Goal: Task Accomplishment & Management: Complete application form

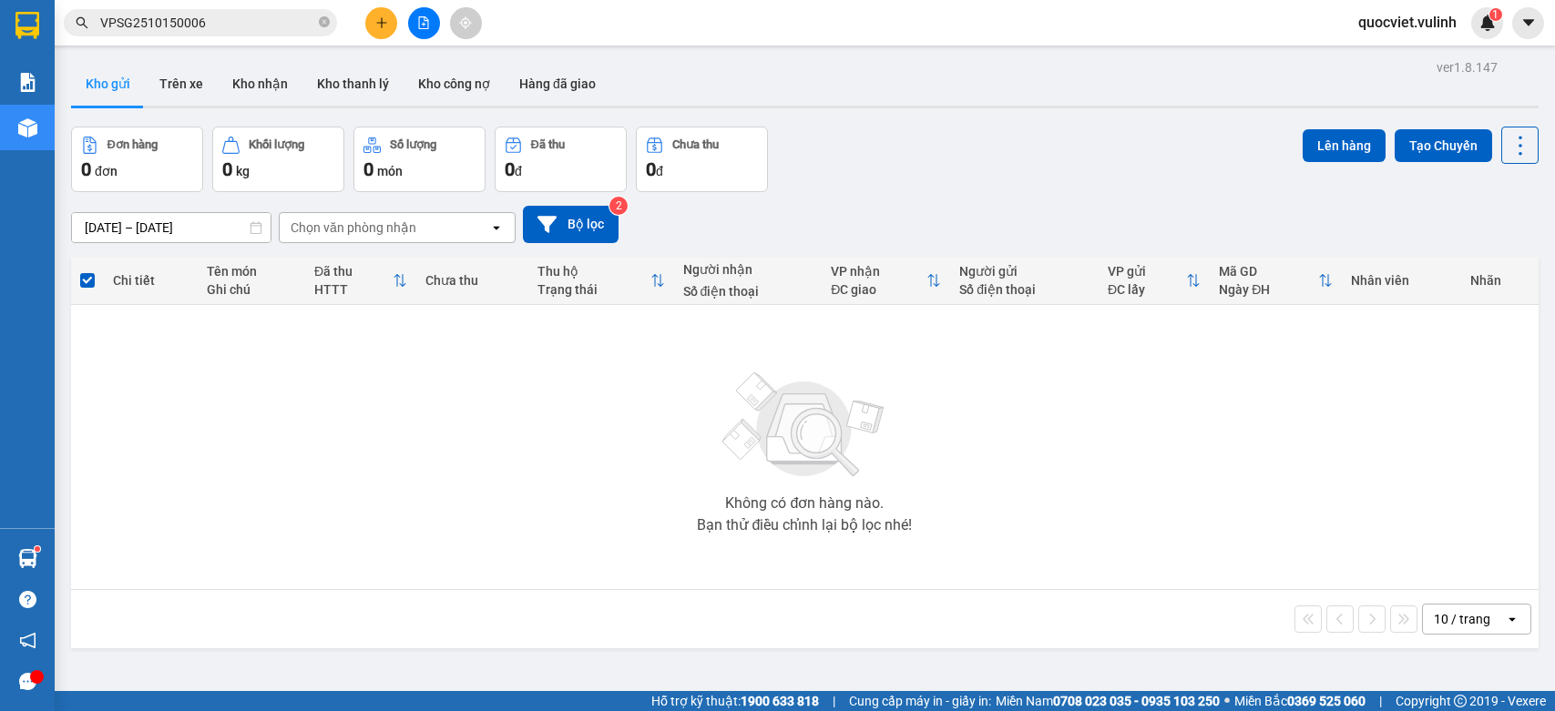
click at [361, 27] on div at bounding box center [423, 23] width 137 height 32
click at [387, 23] on icon "plus" at bounding box center [381, 22] width 13 height 13
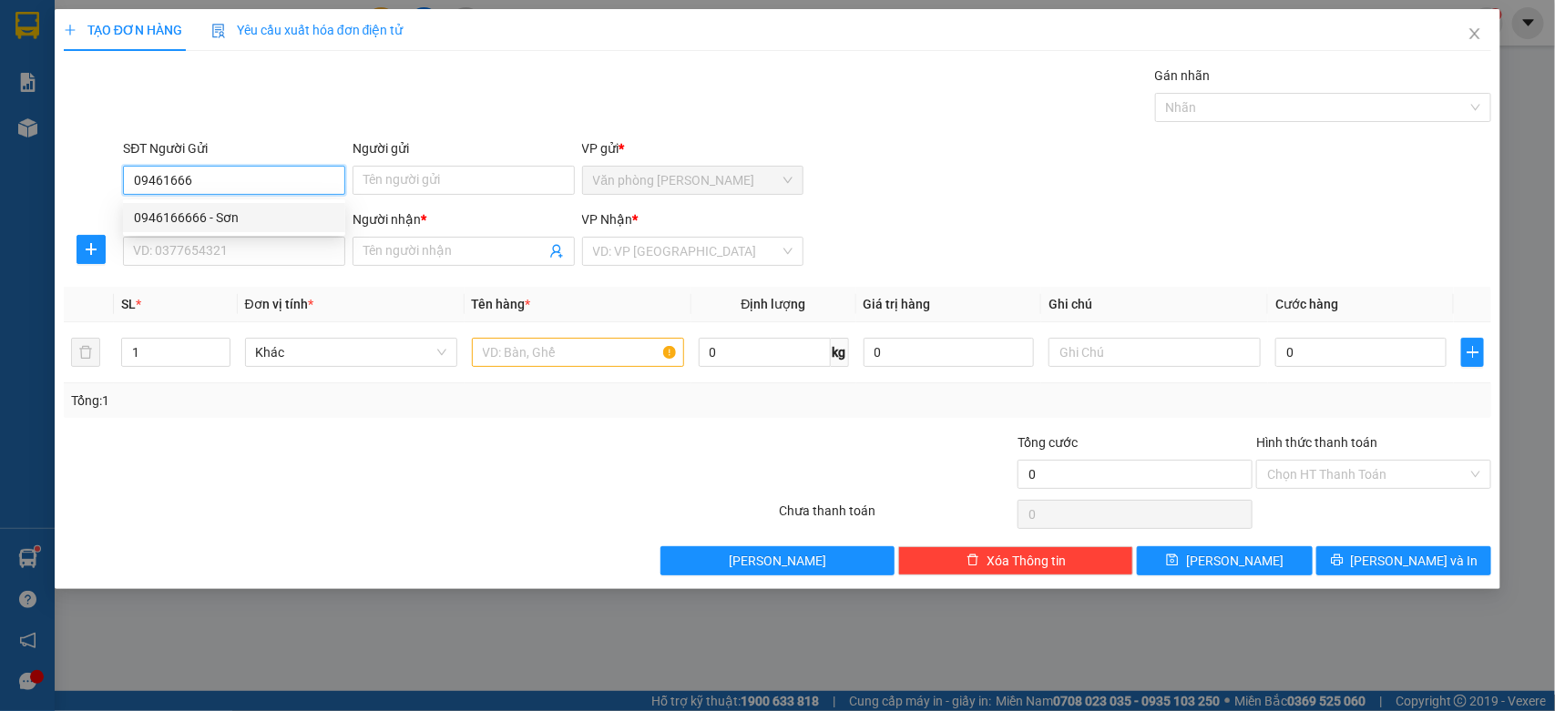
click at [179, 214] on div "0946166666 - Sơn" at bounding box center [234, 218] width 200 height 20
type input "0946166666"
type input "Sơn"
type input "0909422999"
type input "Alo Sport"
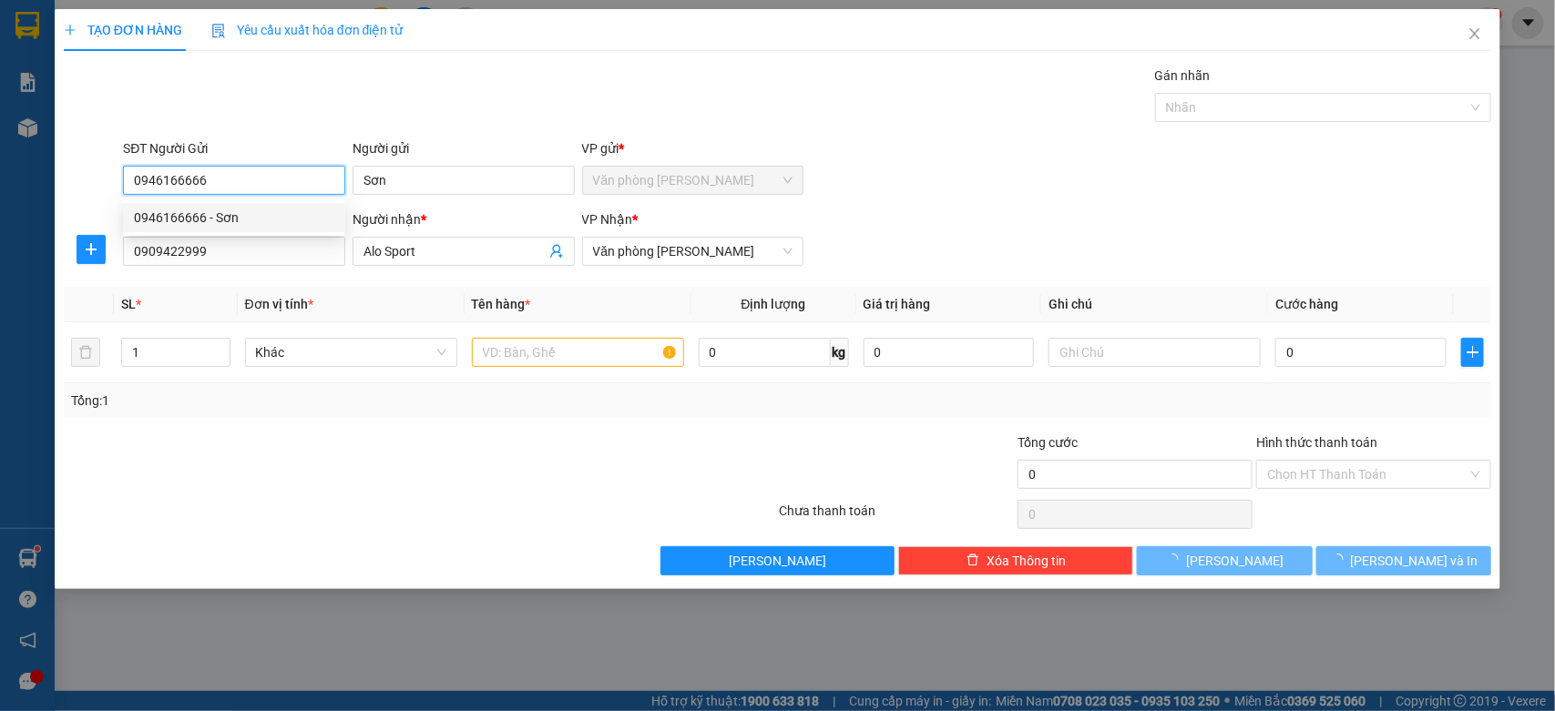
type input "90.000"
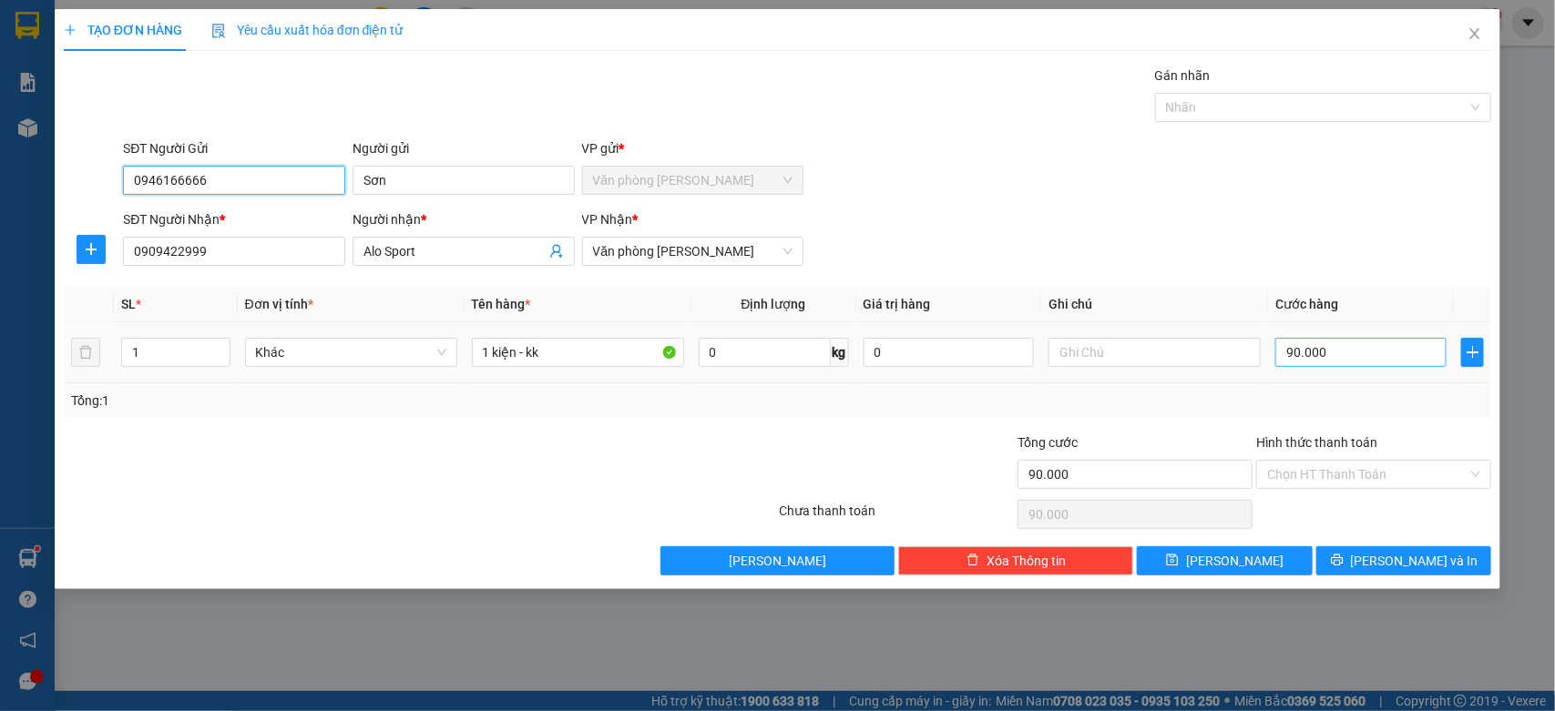
type input "0946166666"
drag, startPoint x: 1339, startPoint y: 364, endPoint x: 1309, endPoint y: 369, distance: 30.4
click at [1339, 364] on input "90.000" at bounding box center [1360, 352] width 171 height 29
type input "0"
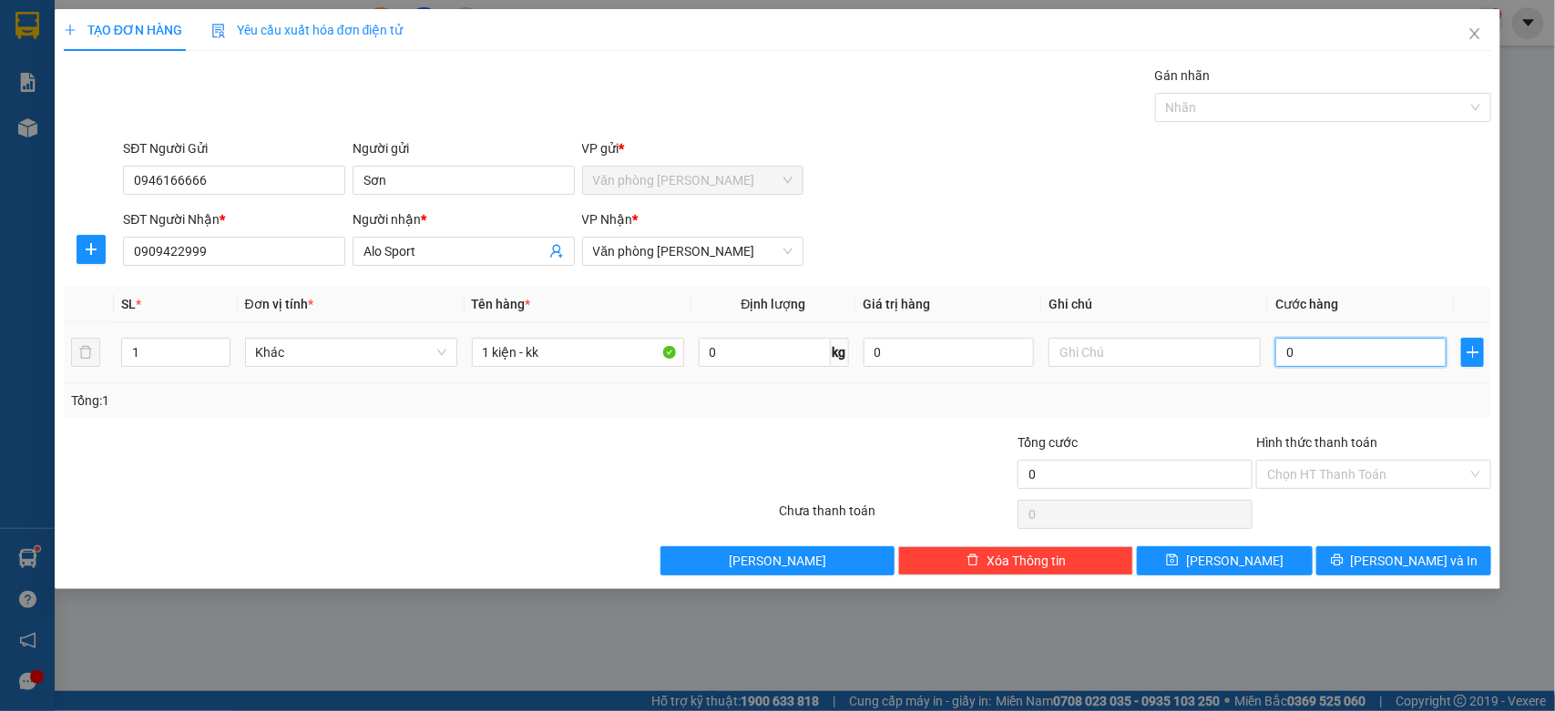
type input "0"
type input "1"
type input "01"
type input "12"
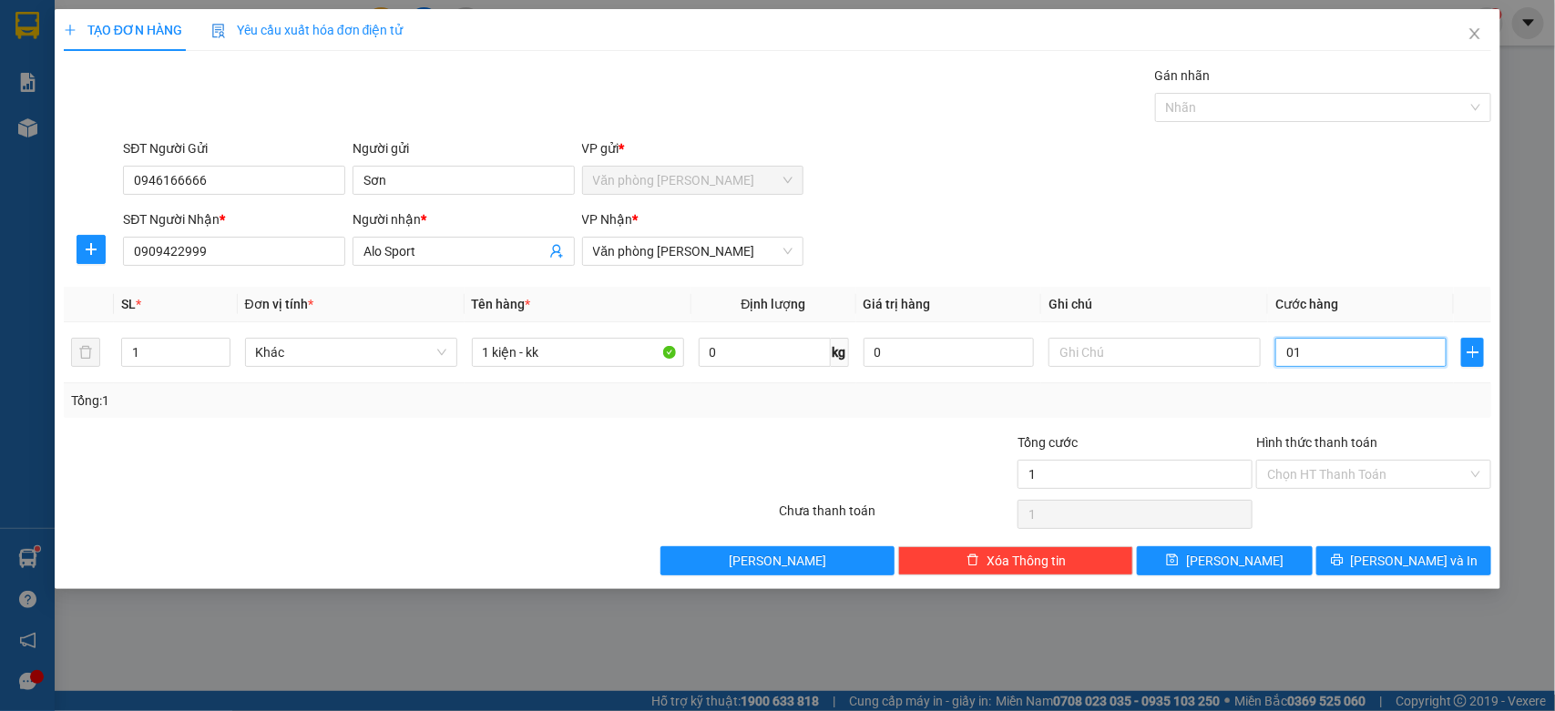
type input "12"
type input "012"
type input "120"
type input "0.120"
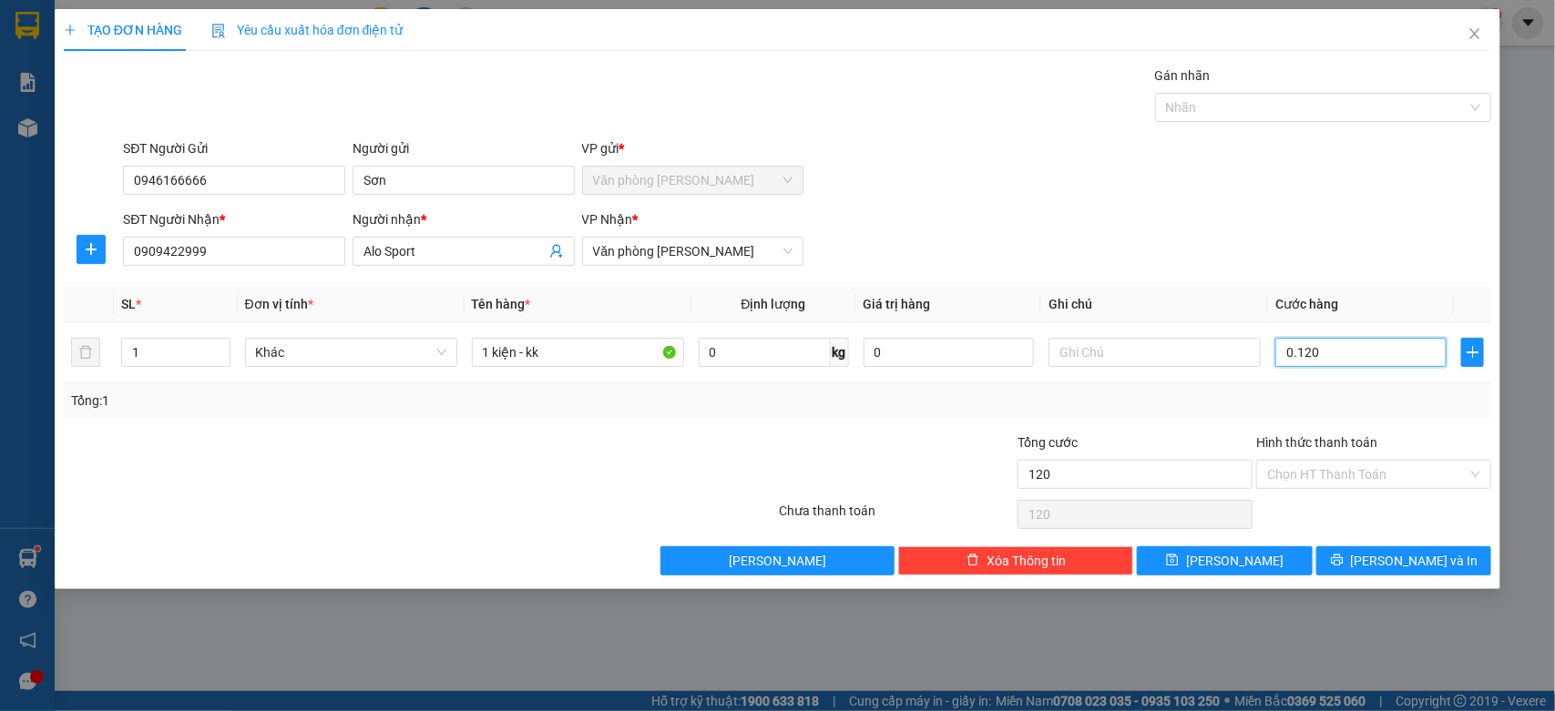
type input "1.200"
type input "01.200"
type input "12.000"
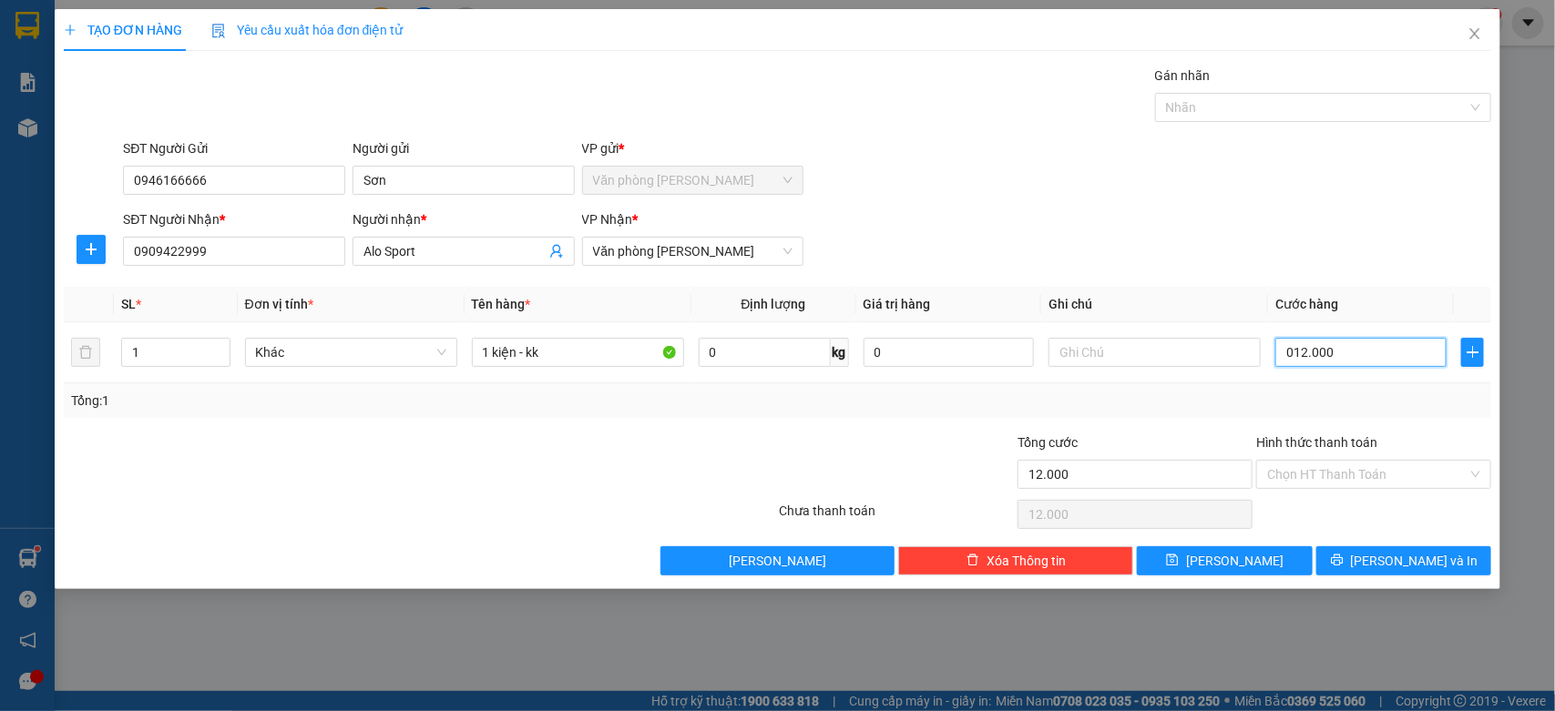
type input "0.120.000"
type input "120.000"
click at [1436, 560] on span "[PERSON_NAME] và In" at bounding box center [1415, 561] width 128 height 20
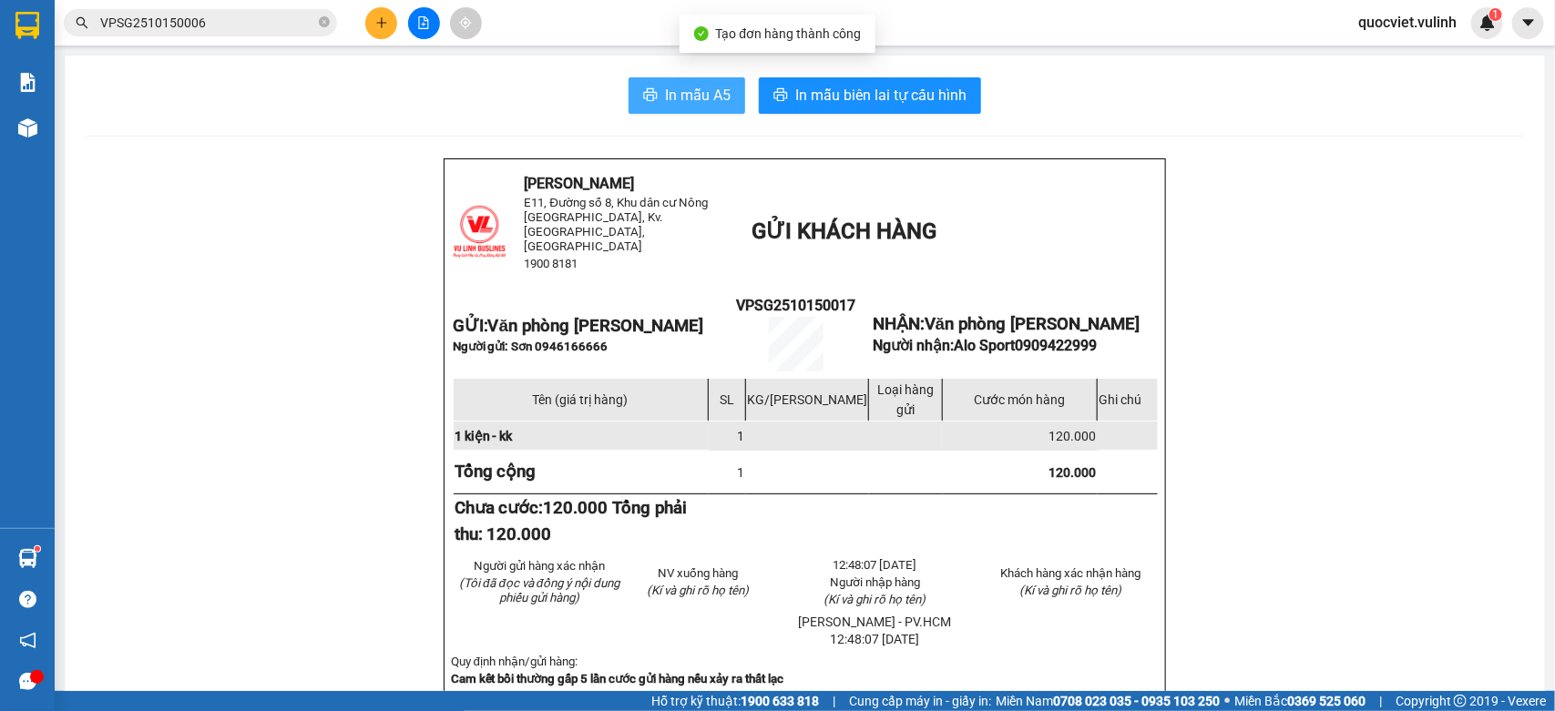
click at [680, 89] on span "In mẫu A5" at bounding box center [698, 95] width 66 height 23
click at [381, 23] on icon "plus" at bounding box center [381, 22] width 10 height 1
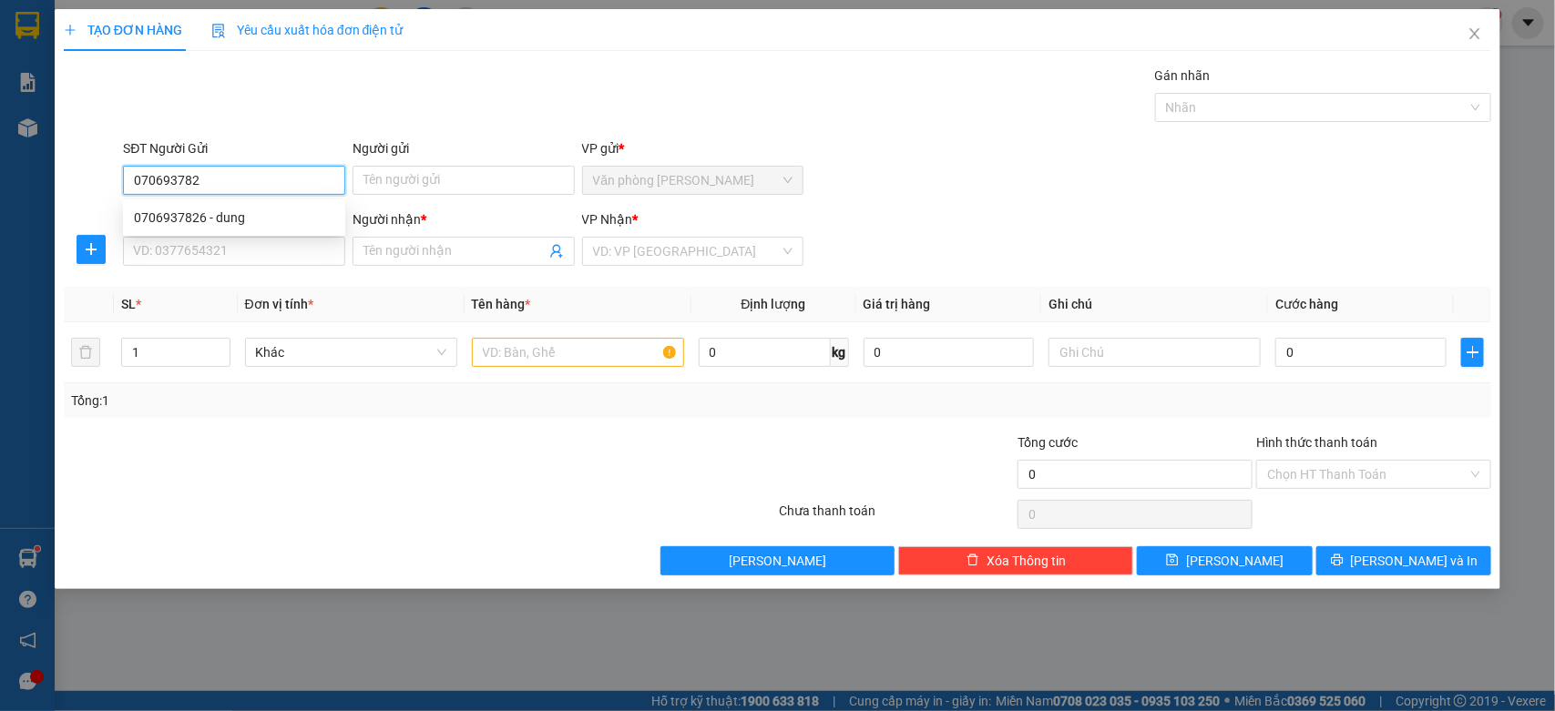
type input "0706937826"
click at [199, 219] on div "0706937826 - dung" at bounding box center [234, 218] width 200 height 20
type input "dung"
type input "0986643980"
type input "Vy"
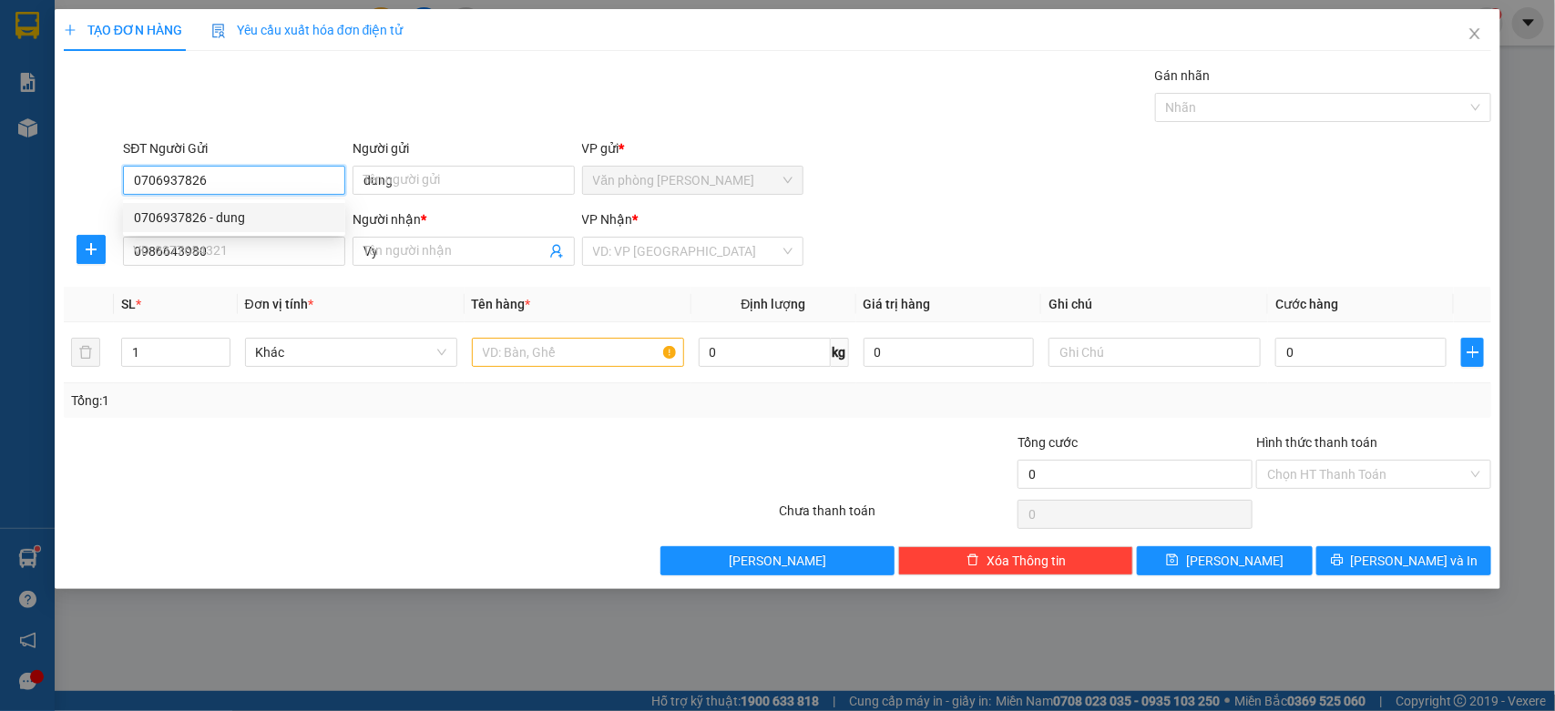
type input "60.000"
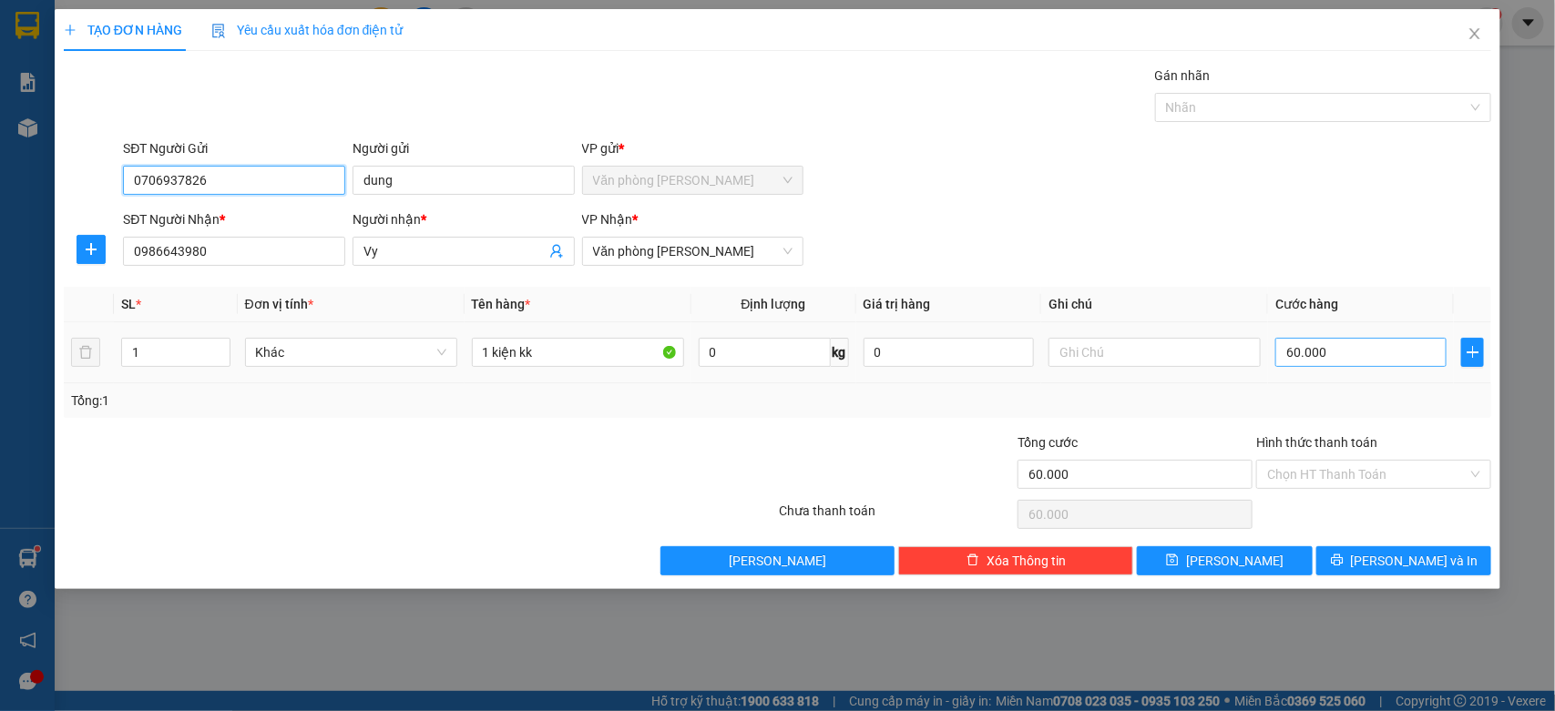
type input "0706937826"
drag, startPoint x: 1382, startPoint y: 367, endPoint x: 1323, endPoint y: 347, distance: 62.5
click at [1380, 367] on input "60.000" at bounding box center [1360, 352] width 171 height 29
type input "0"
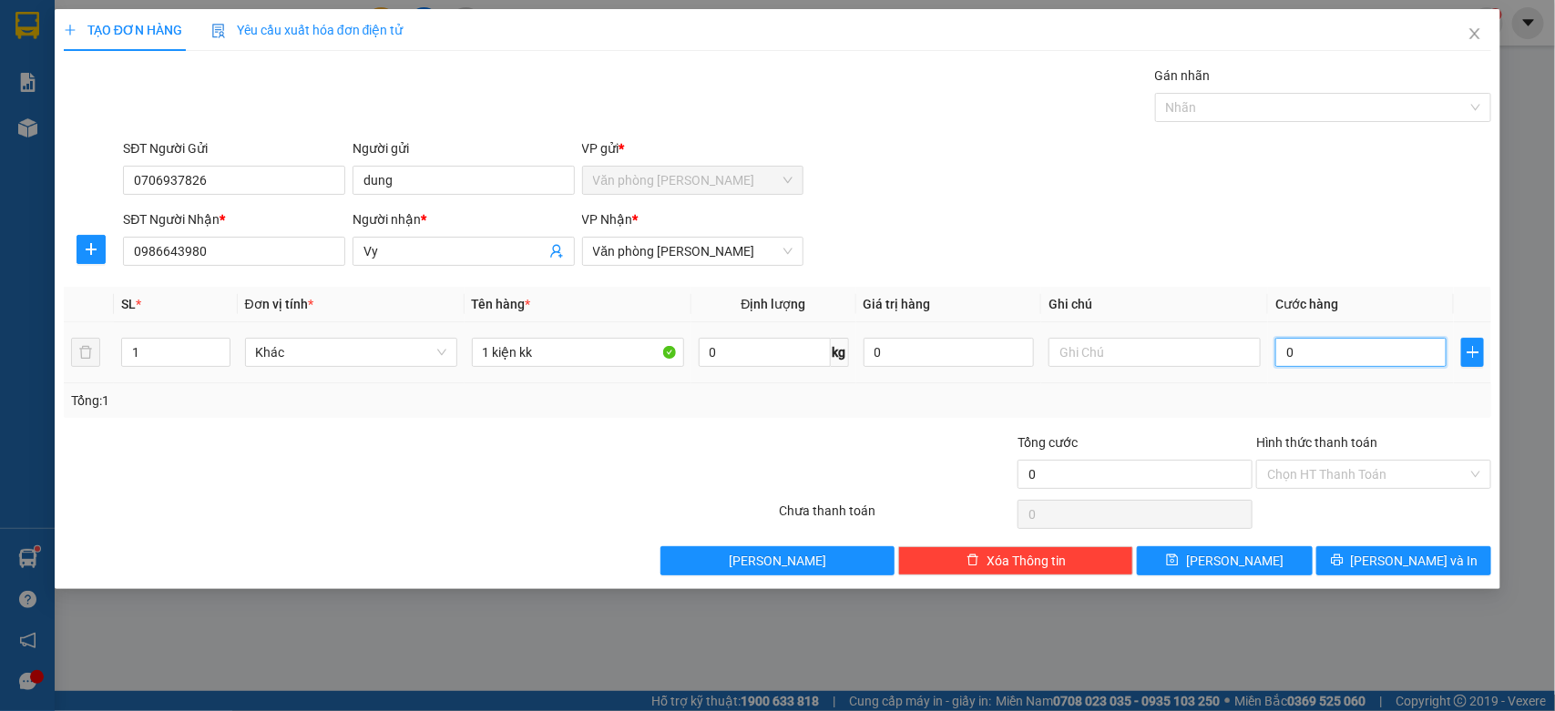
type input "0"
type input "8"
type input "080"
type input "80"
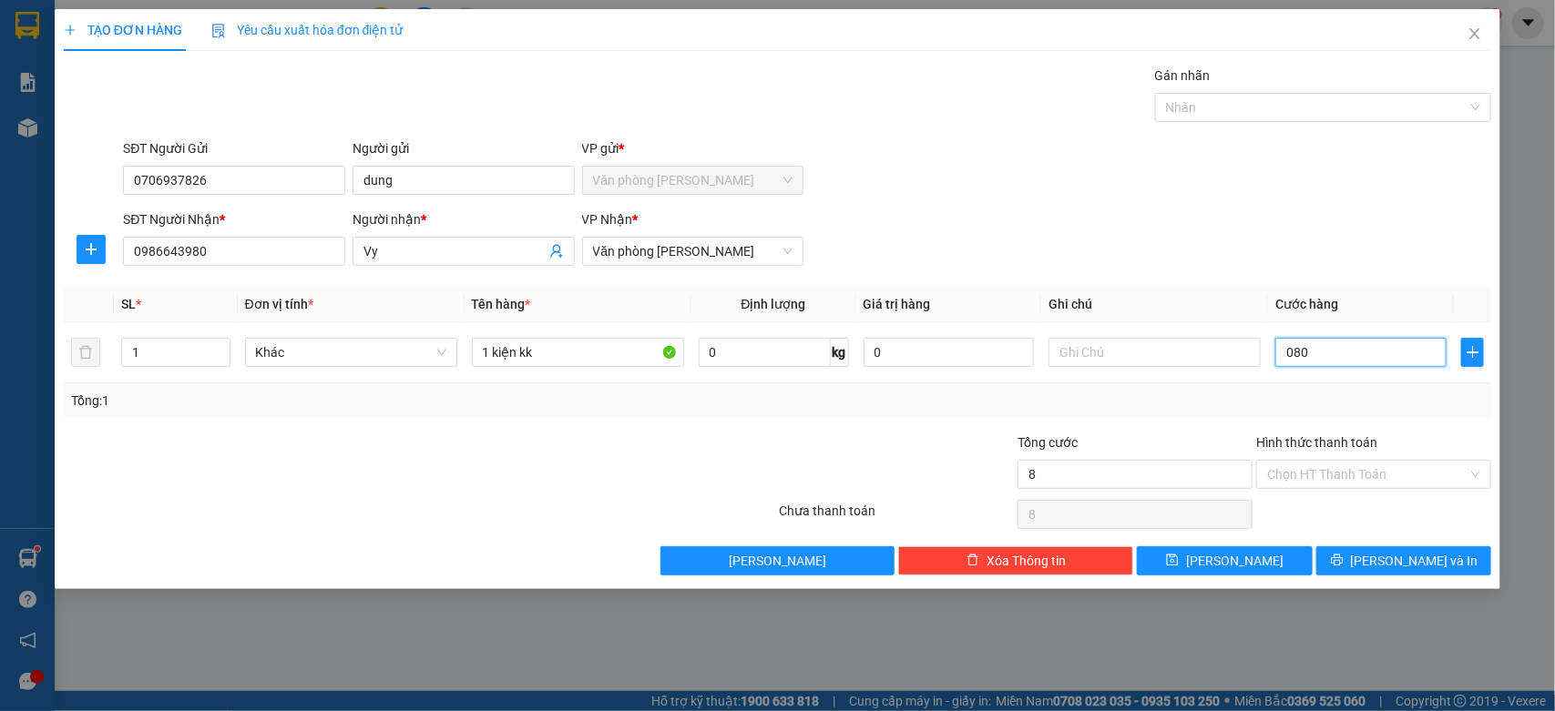
type input "80"
type input "800"
type input "0.800"
type input "8.000"
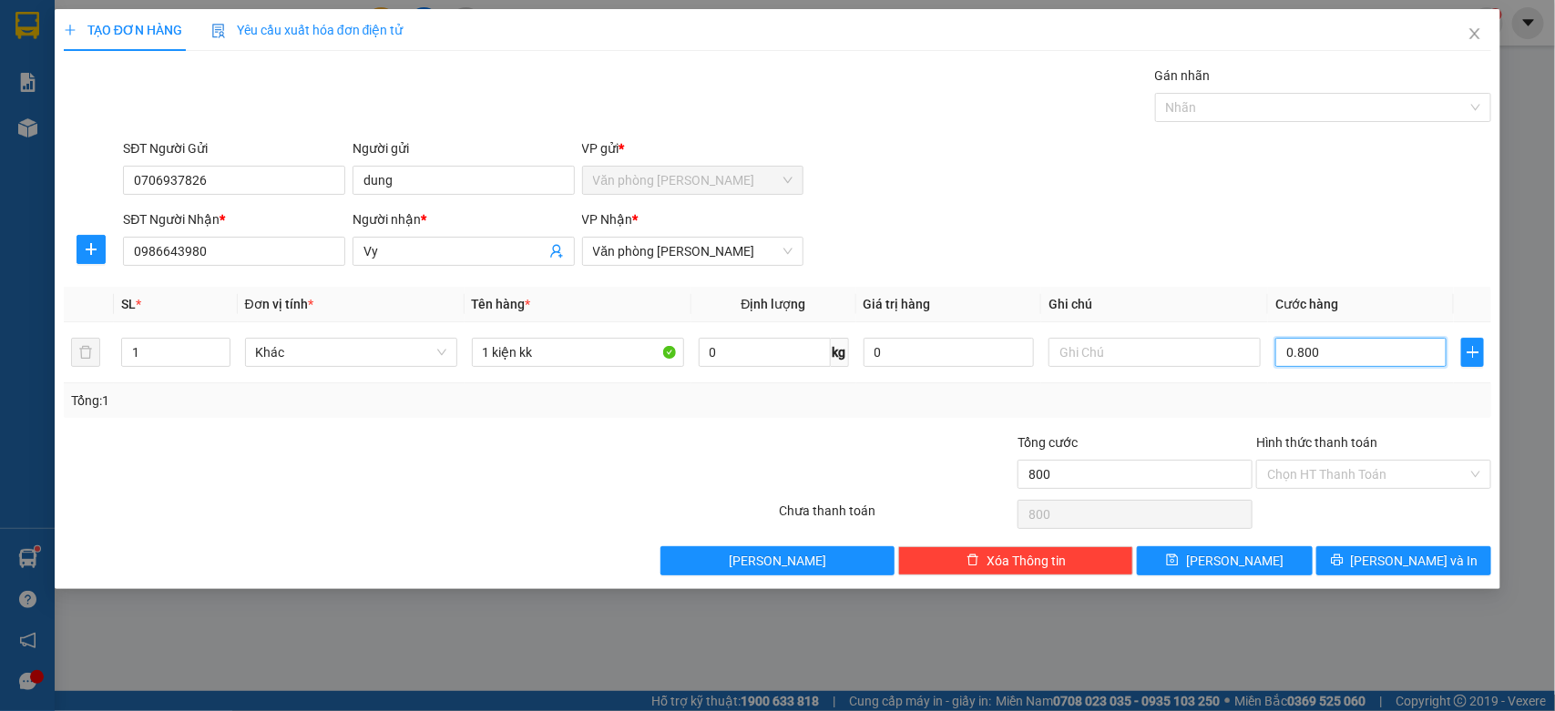
type input "8.000"
type input "08.000"
type input "80.000"
type input "080.000"
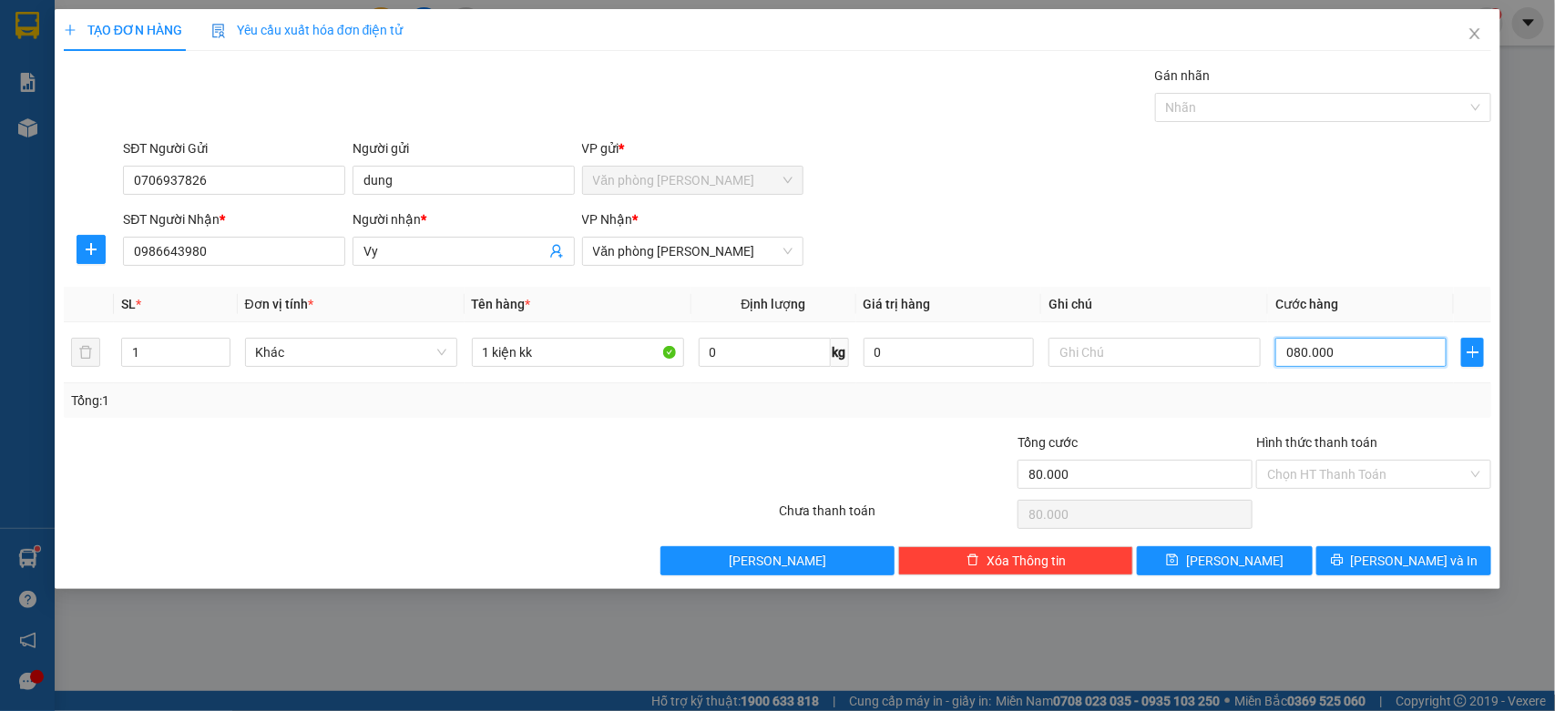
type input "8.000"
type input "08.000"
click at [1362, 466] on input "Hình thức thanh toán" at bounding box center [1367, 474] width 200 height 27
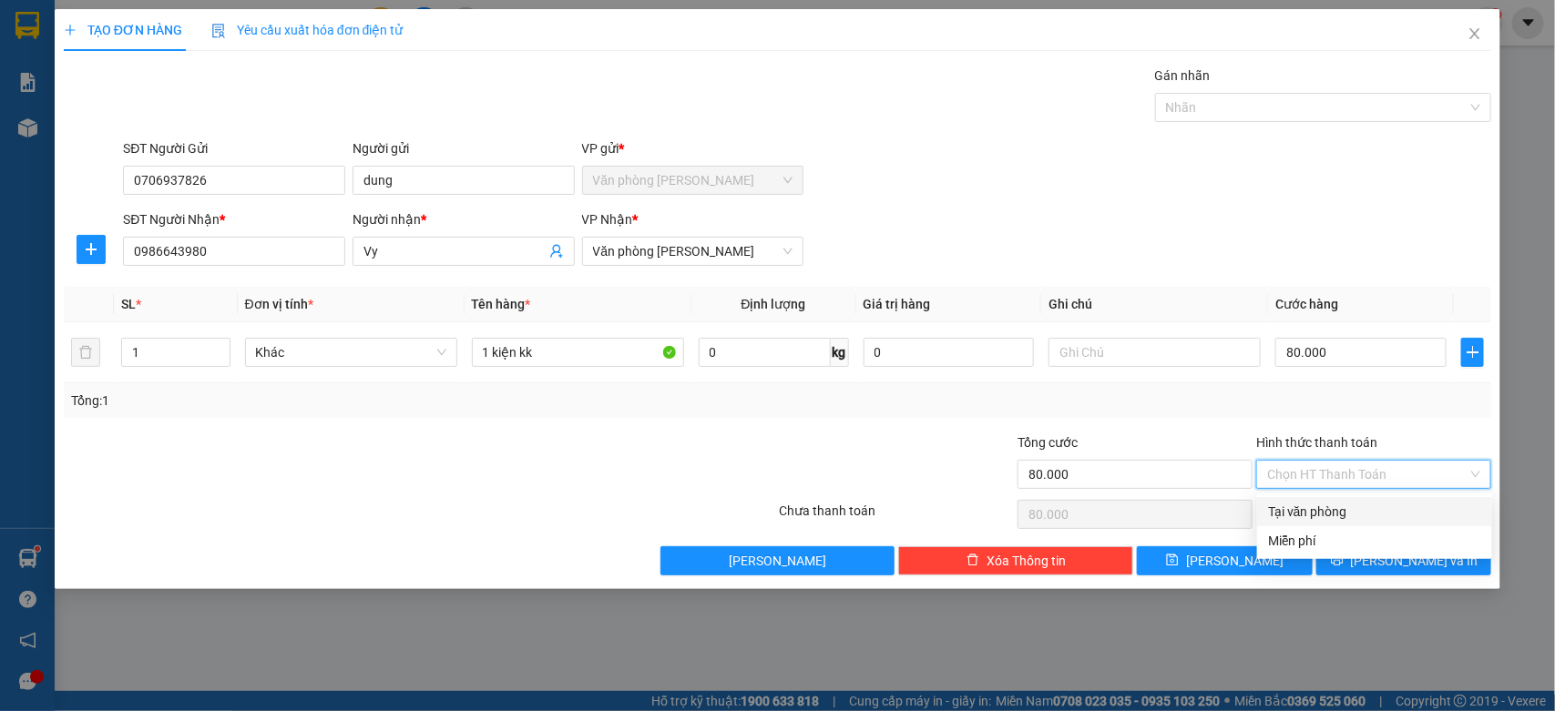
click at [1292, 506] on div "Tại văn phòng" at bounding box center [1374, 512] width 213 height 20
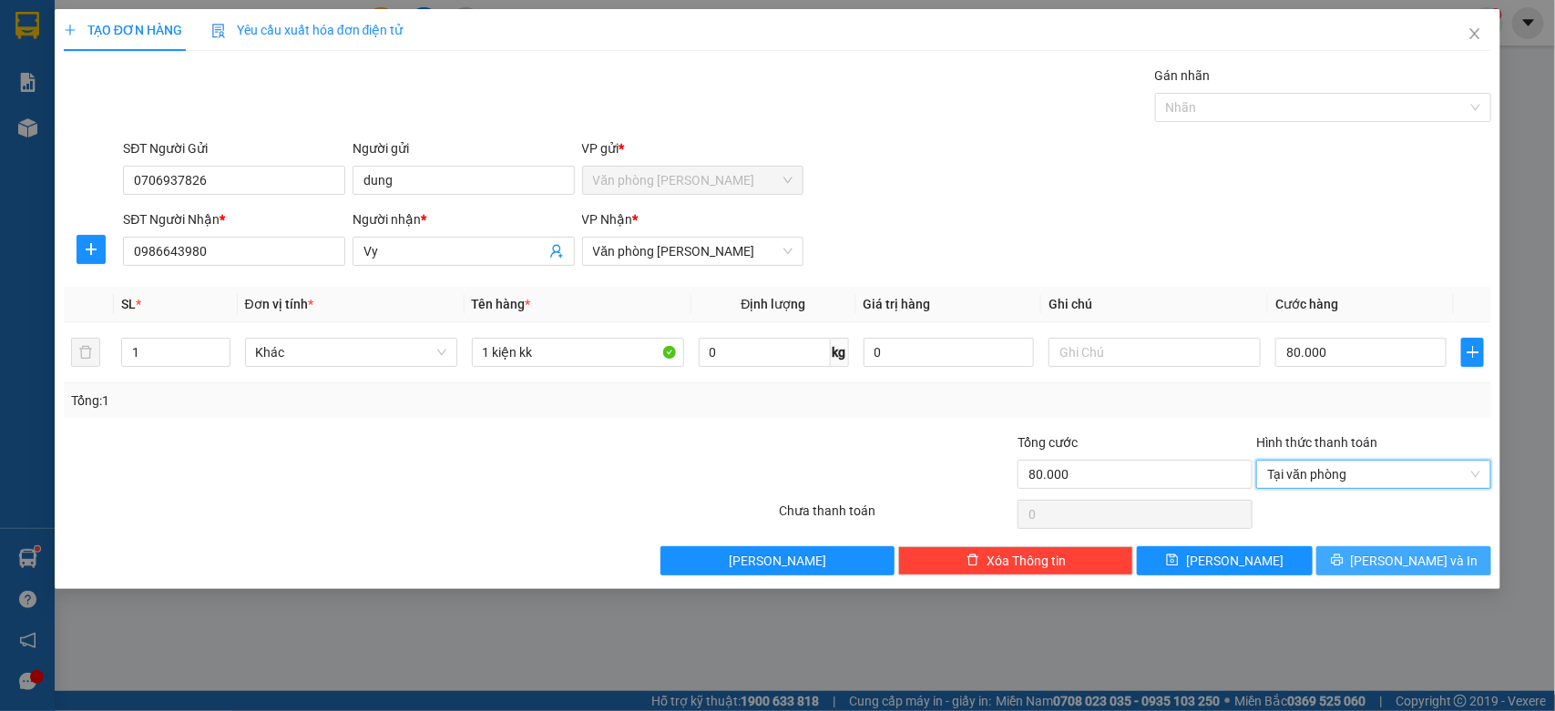
click at [1392, 565] on span "[PERSON_NAME] và In" at bounding box center [1415, 561] width 128 height 20
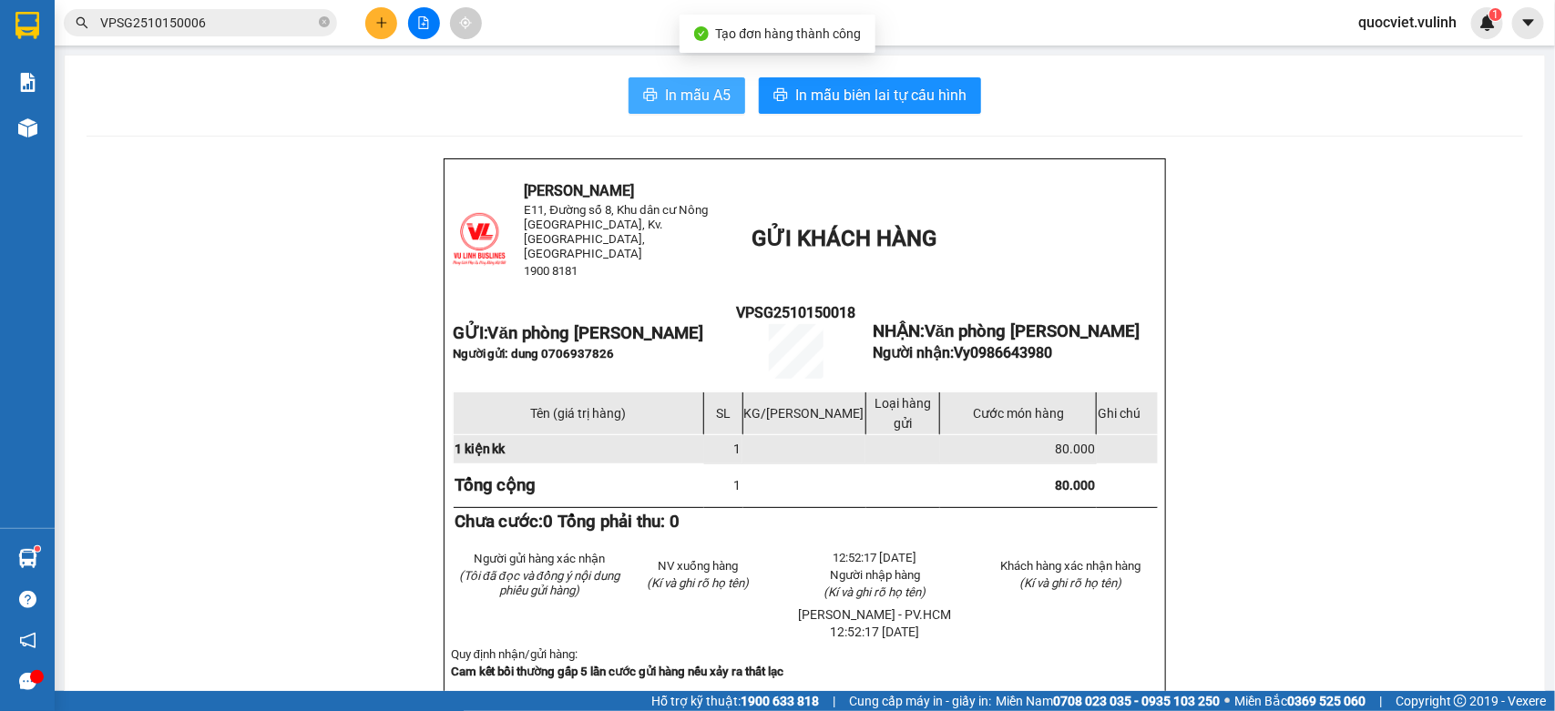
click at [652, 103] on button "In mẫu A5" at bounding box center [687, 95] width 117 height 36
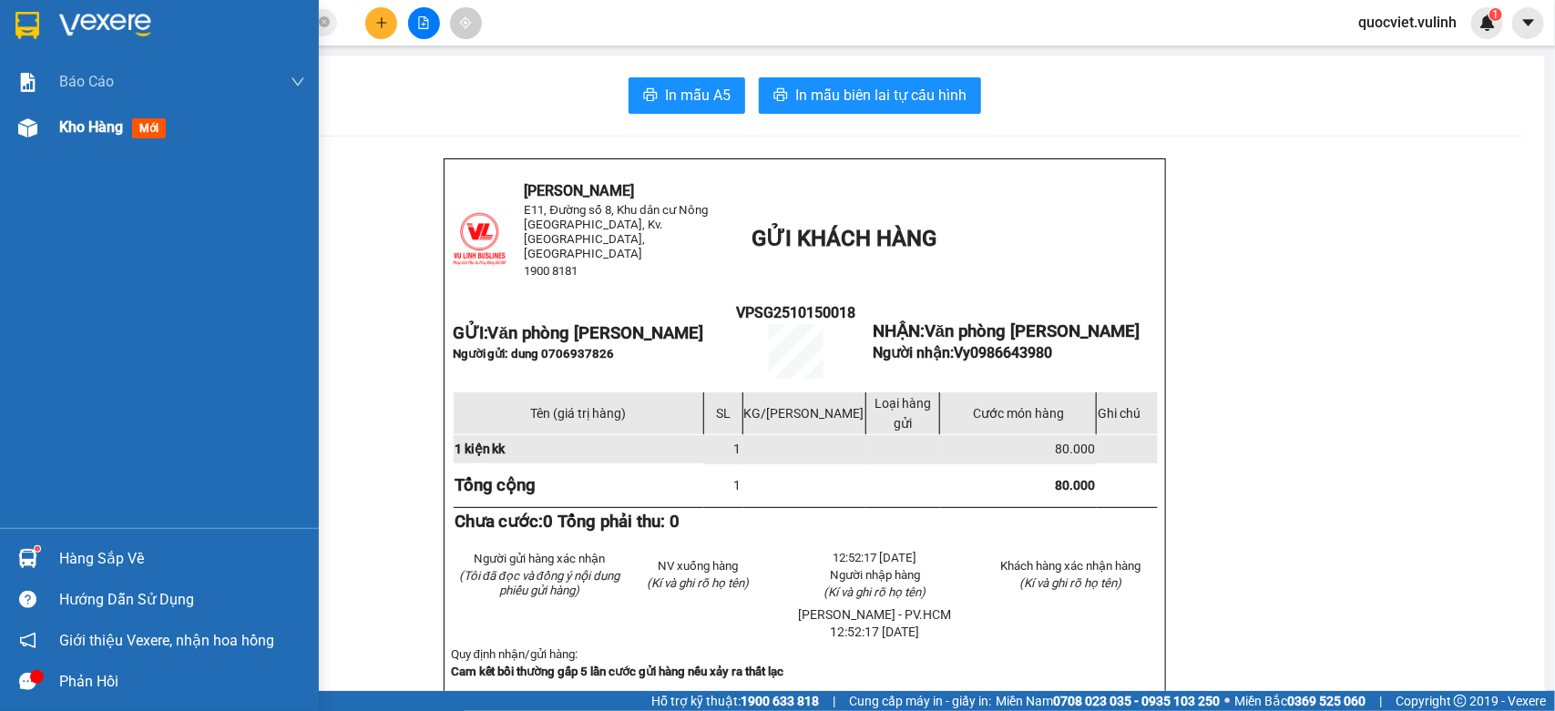
click at [74, 128] on span "Kho hàng" at bounding box center [91, 126] width 64 height 17
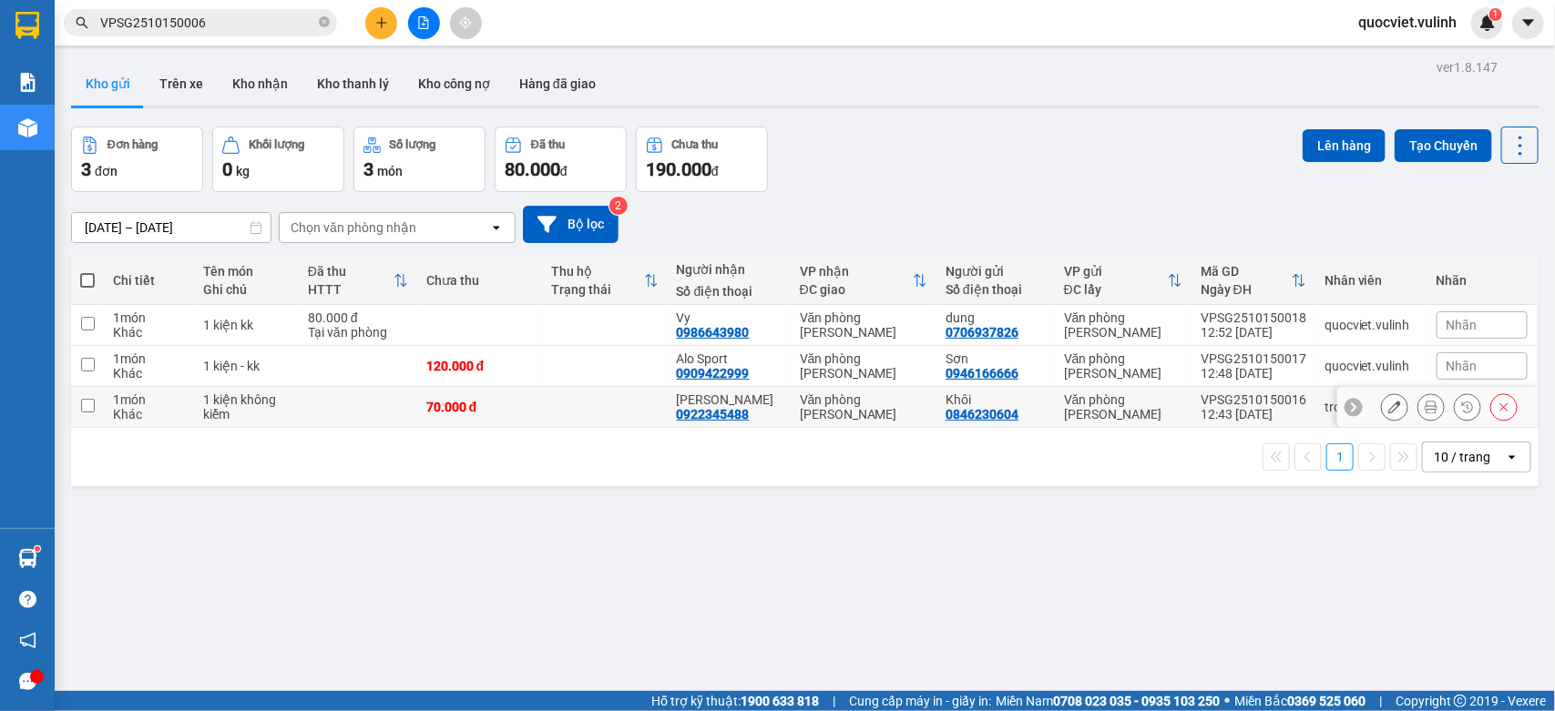
click at [1382, 403] on button at bounding box center [1395, 408] width 26 height 32
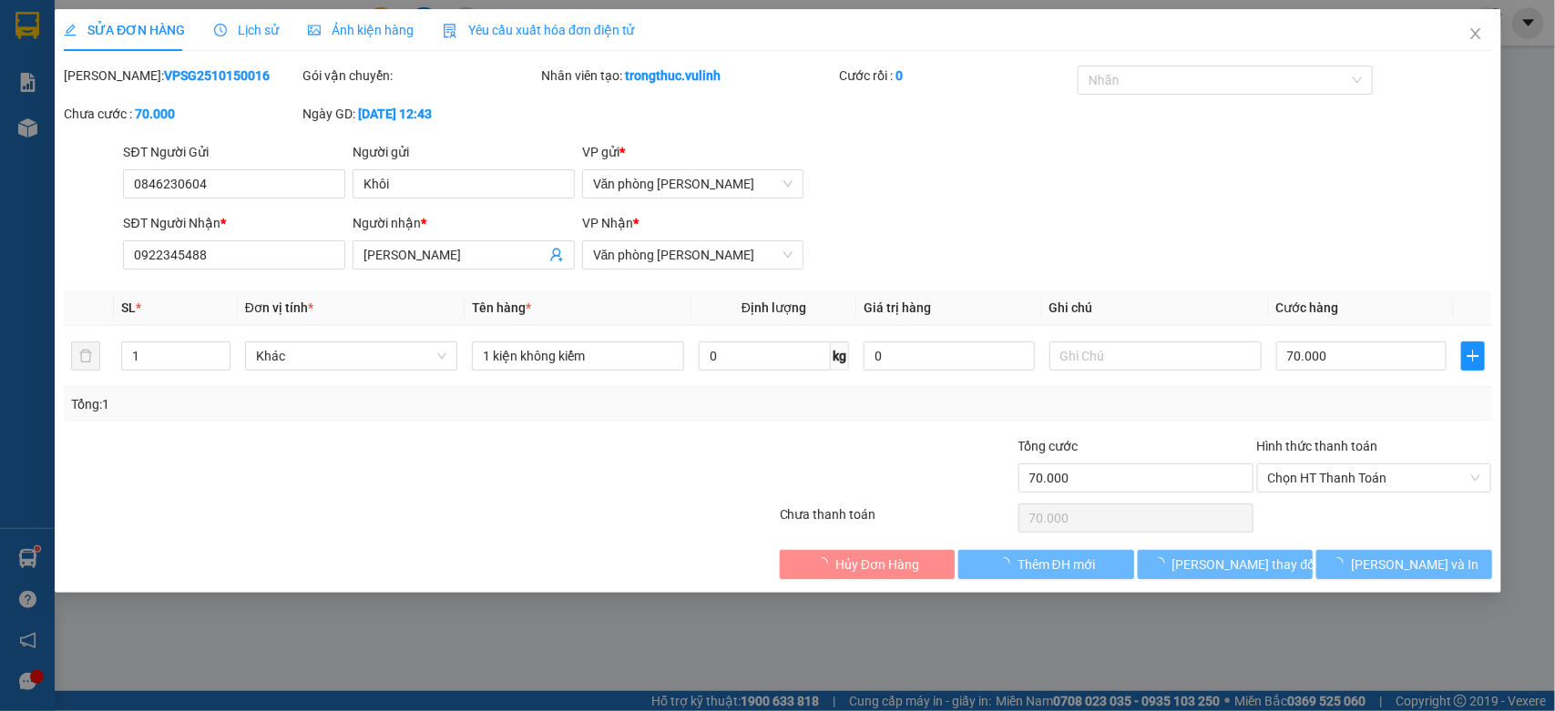
type input "0846230604"
type input "Khôi"
type input "0922345488"
type input "[PERSON_NAME]"
type input "70.000"
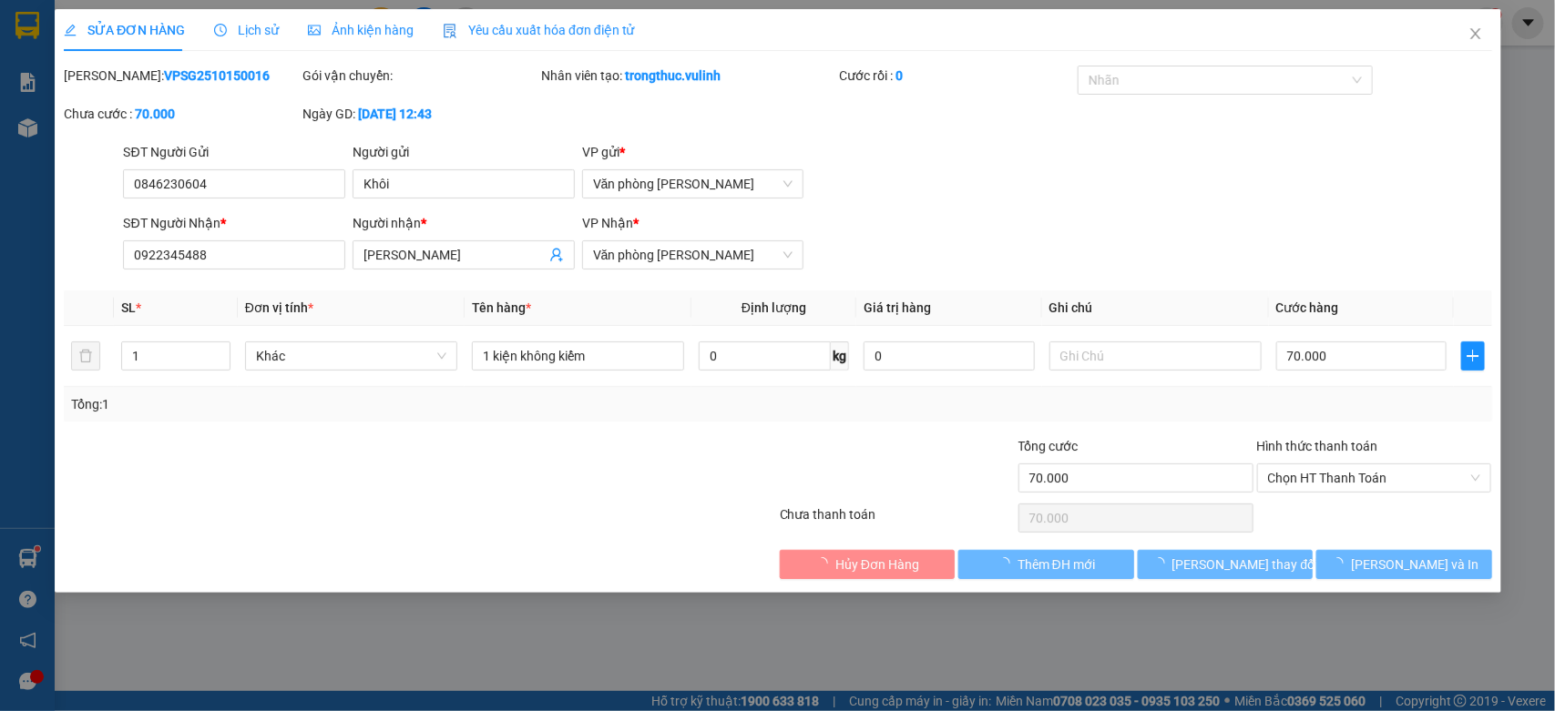
type input "70.000"
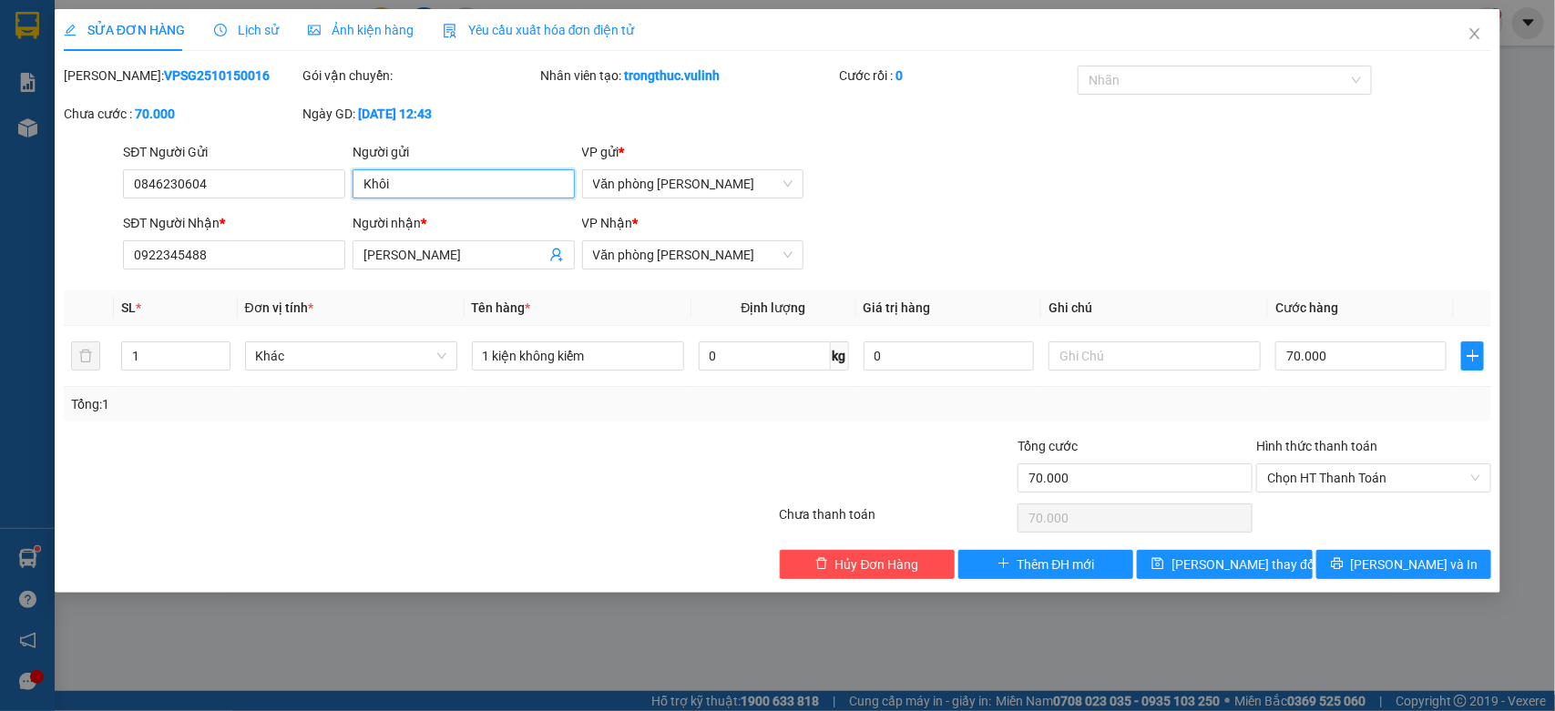
drag, startPoint x: 508, startPoint y: 179, endPoint x: 16, endPoint y: 248, distance: 496.6
click at [42, 247] on div "SỬA ĐƠN HÀNG Lịch sử Ảnh kiện hàng Yêu cầu xuất hóa đơn điện tử Total Paid Fee …" at bounding box center [777, 355] width 1555 height 711
drag, startPoint x: 225, startPoint y: 185, endPoint x: 0, endPoint y: 398, distance: 309.9
click at [0, 367] on div "SỬA ĐƠN HÀNG Lịch sử Ảnh kiện hàng Yêu cầu xuất hóa đơn điện tử Total Paid Fee …" at bounding box center [777, 355] width 1555 height 711
drag, startPoint x: 463, startPoint y: 248, endPoint x: 0, endPoint y: 384, distance: 482.3
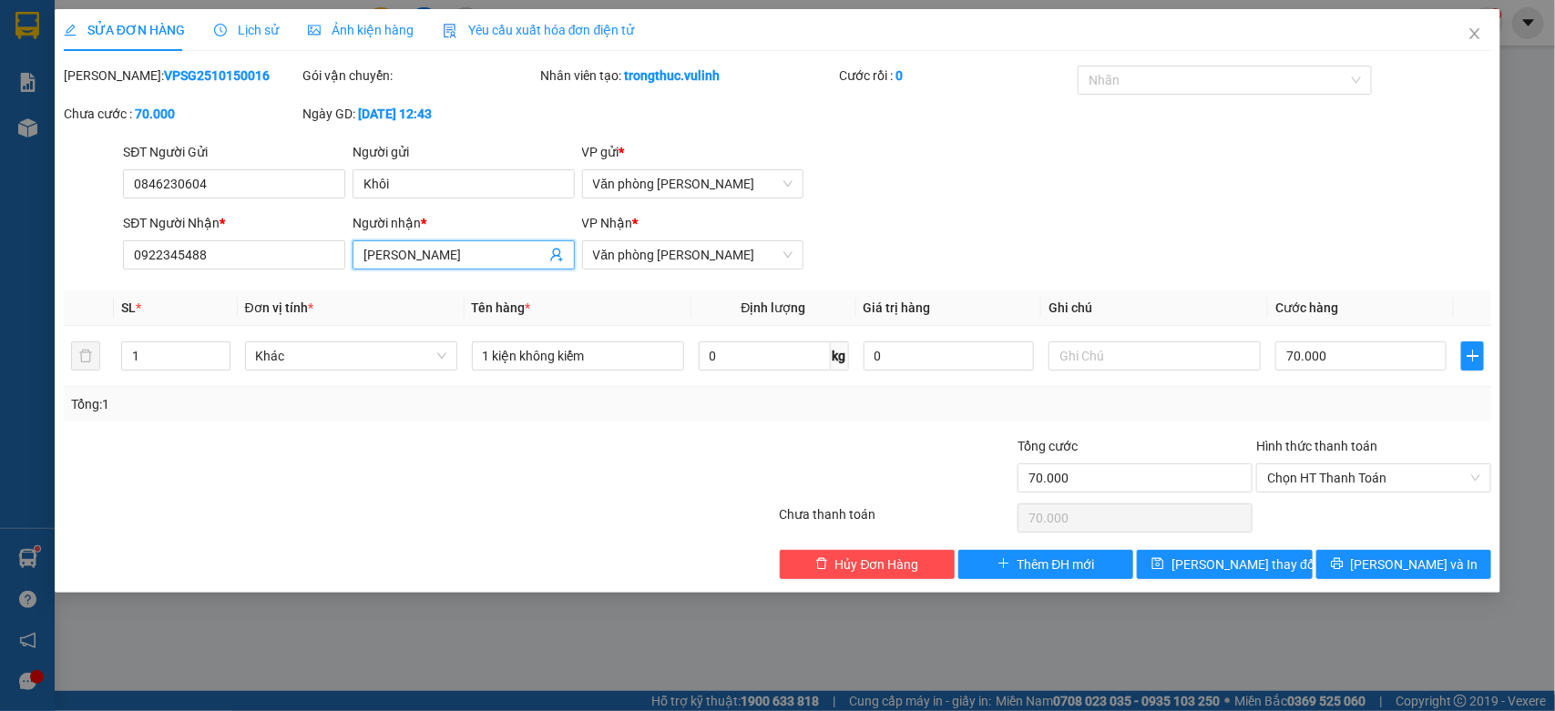
click at [0, 333] on div "SỬA ĐƠN HÀNG Lịch sử Ảnh kiện hàng Yêu cầu xuất hóa đơn điện tử Total Paid Fee …" at bounding box center [777, 355] width 1555 height 711
drag, startPoint x: 249, startPoint y: 257, endPoint x: 0, endPoint y: 384, distance: 279.5
click at [0, 384] on div "SỬA ĐƠN HÀNG Lịch sử Ảnh kiện hàng Yêu cầu xuất hóa đơn điện tử Total Paid Fee …" at bounding box center [777, 355] width 1555 height 711
click at [1486, 21] on span "Close" at bounding box center [1474, 34] width 51 height 51
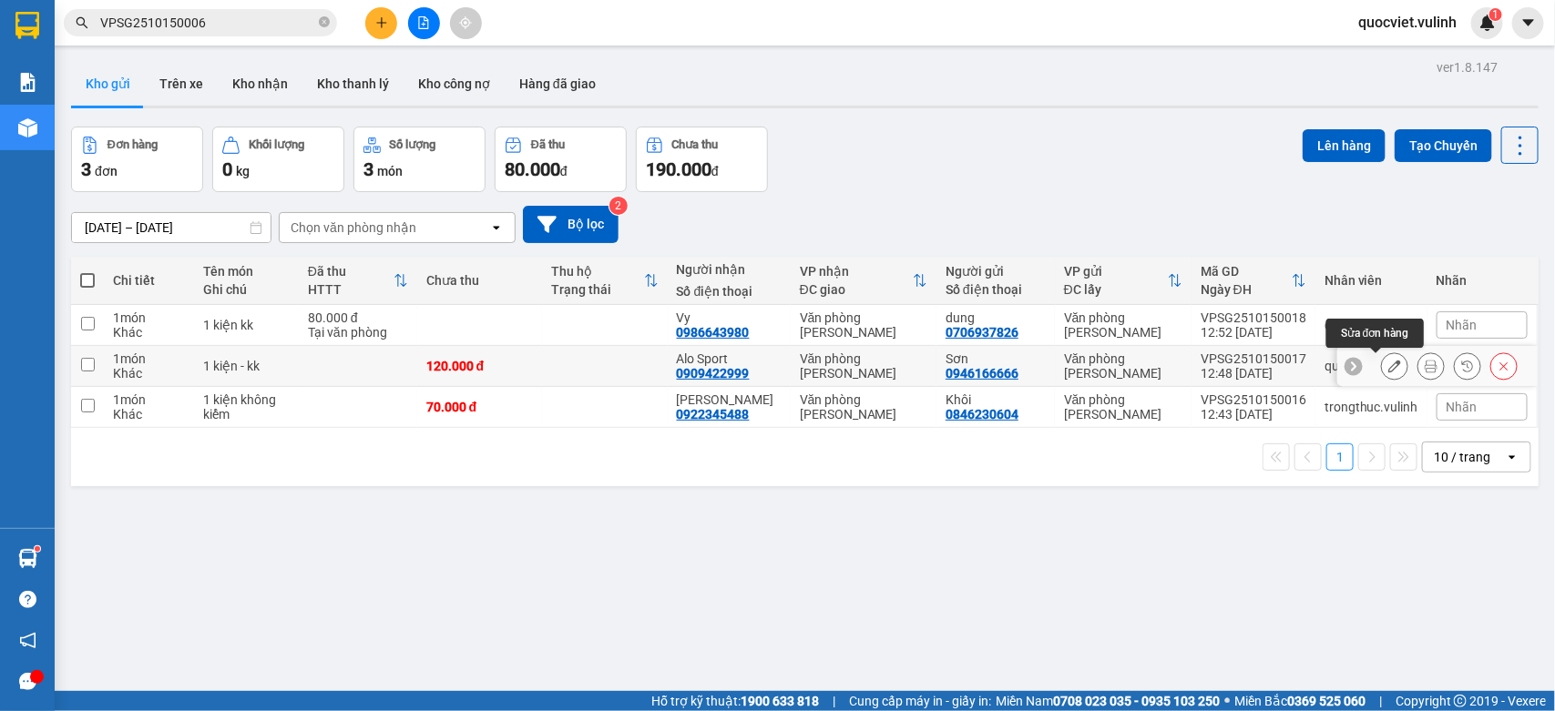
click at [1382, 357] on button at bounding box center [1395, 367] width 26 height 32
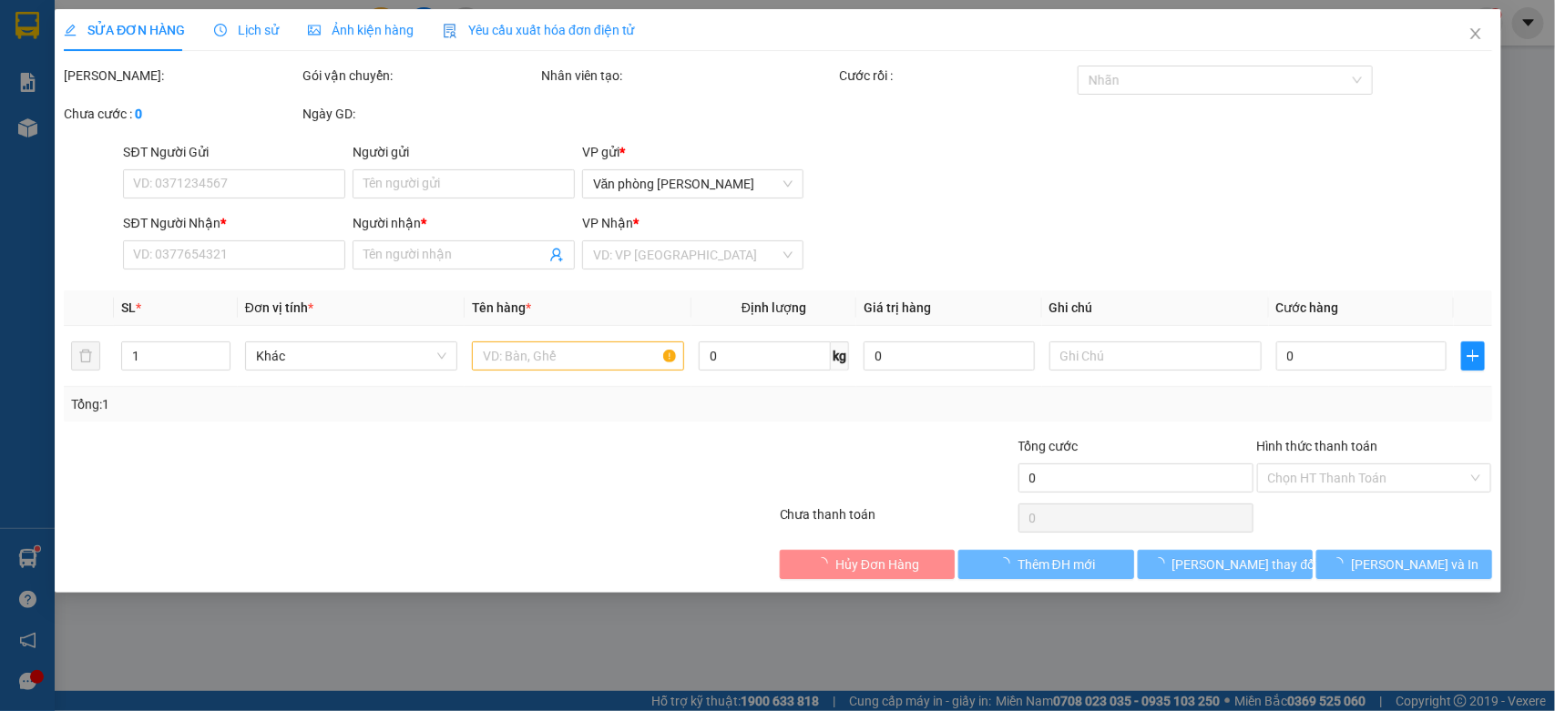
type input "0946166666"
type input "Sơn"
type input "0909422999"
type input "Alo Sport"
type input "120.000"
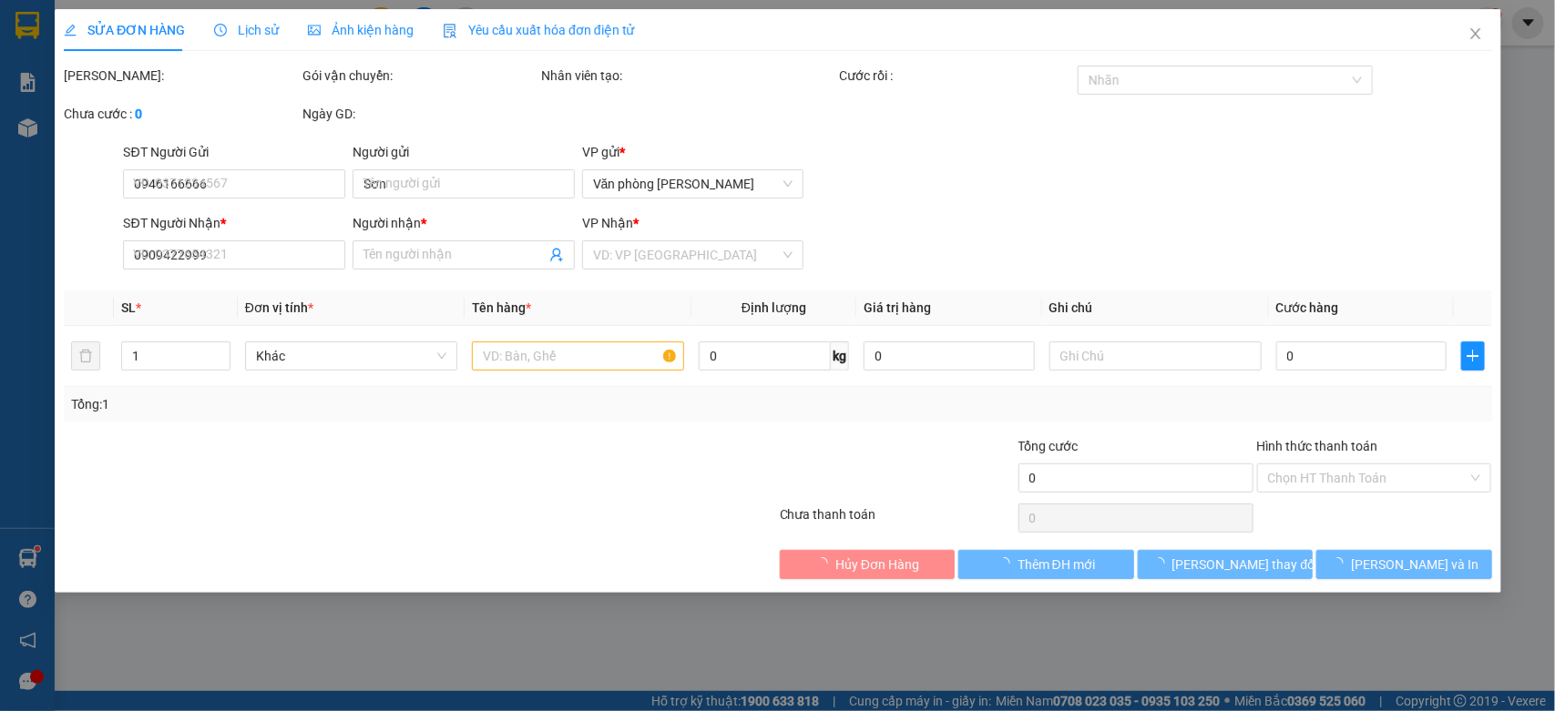
type input "120.000"
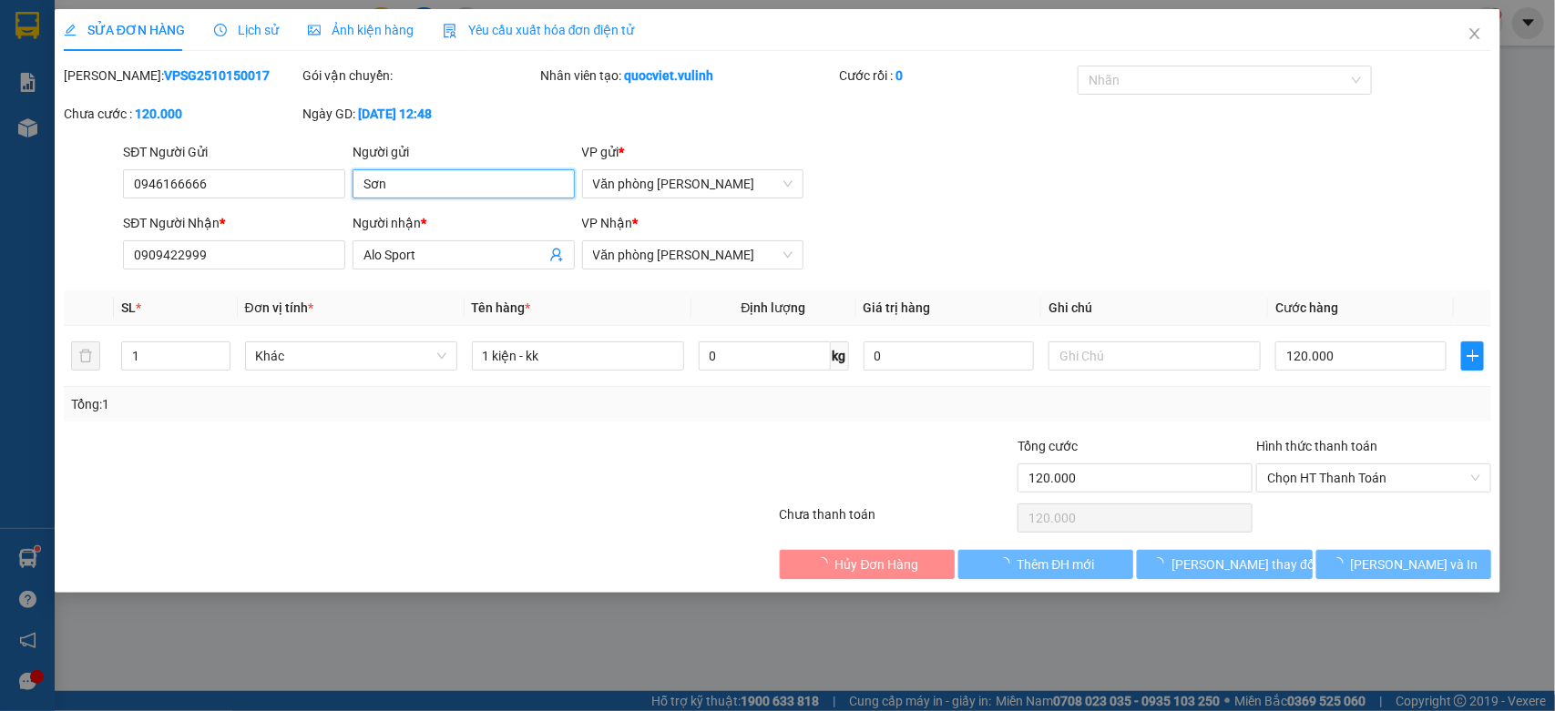
drag, startPoint x: 469, startPoint y: 189, endPoint x: 0, endPoint y: 405, distance: 516.8
click at [0, 366] on div "SỬA ĐƠN HÀNG Lịch sử Ảnh kiện hàng Yêu cầu xuất hóa đơn điện tử Total Paid Fee …" at bounding box center [777, 355] width 1555 height 711
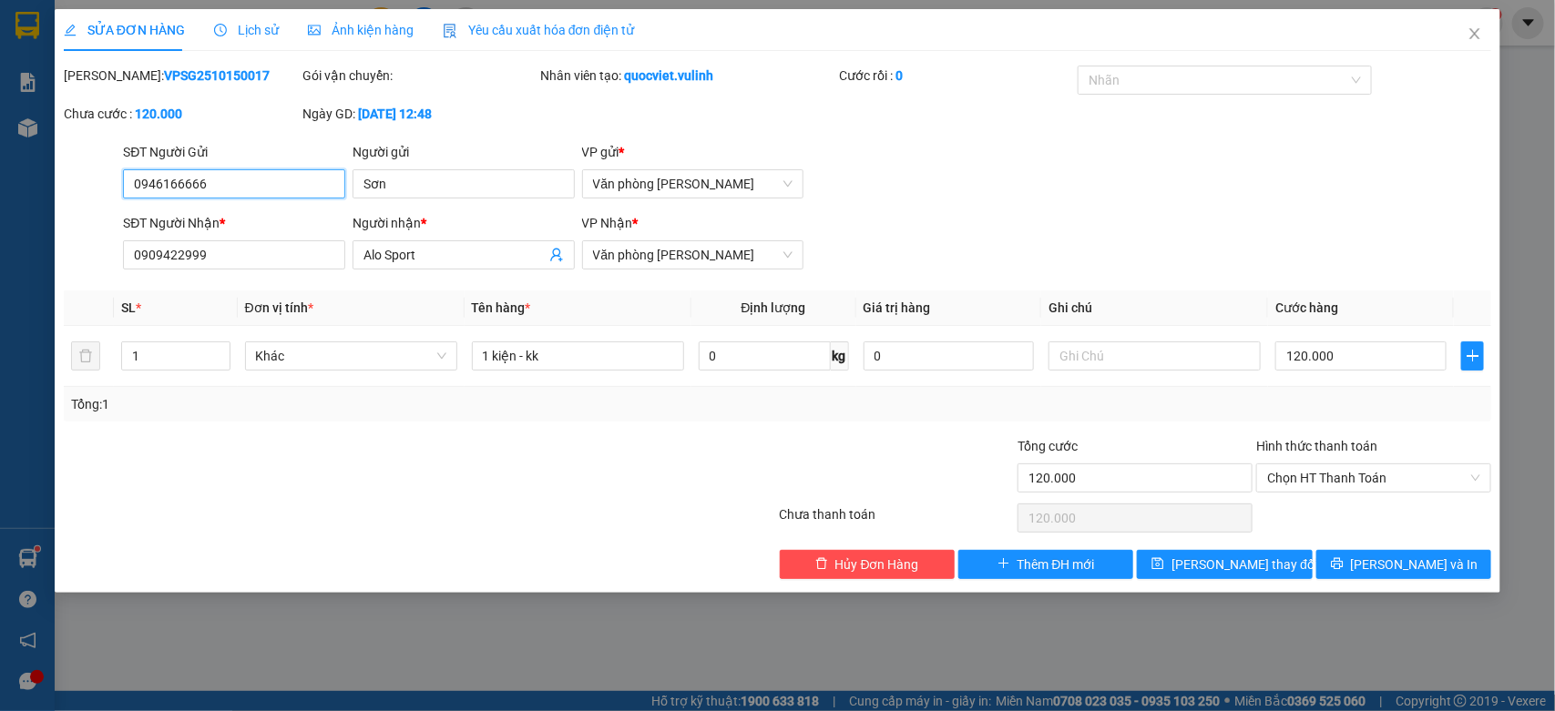
drag, startPoint x: 276, startPoint y: 185, endPoint x: 0, endPoint y: 303, distance: 300.4
click at [0, 293] on div "SỬA ĐƠN HÀNG Lịch sử Ảnh kiện hàng Yêu cầu xuất hóa đơn điện tử Total Paid Fee …" at bounding box center [777, 355] width 1555 height 711
drag, startPoint x: 456, startPoint y: 264, endPoint x: 0, endPoint y: 316, distance: 459.3
click at [0, 316] on div "SỬA ĐƠN HÀNG Lịch sử Ảnh kiện hàng Yêu cầu xuất hóa đơn điện tử Total Paid Fee …" at bounding box center [777, 355] width 1555 height 711
drag, startPoint x: 275, startPoint y: 258, endPoint x: 0, endPoint y: 411, distance: 314.8
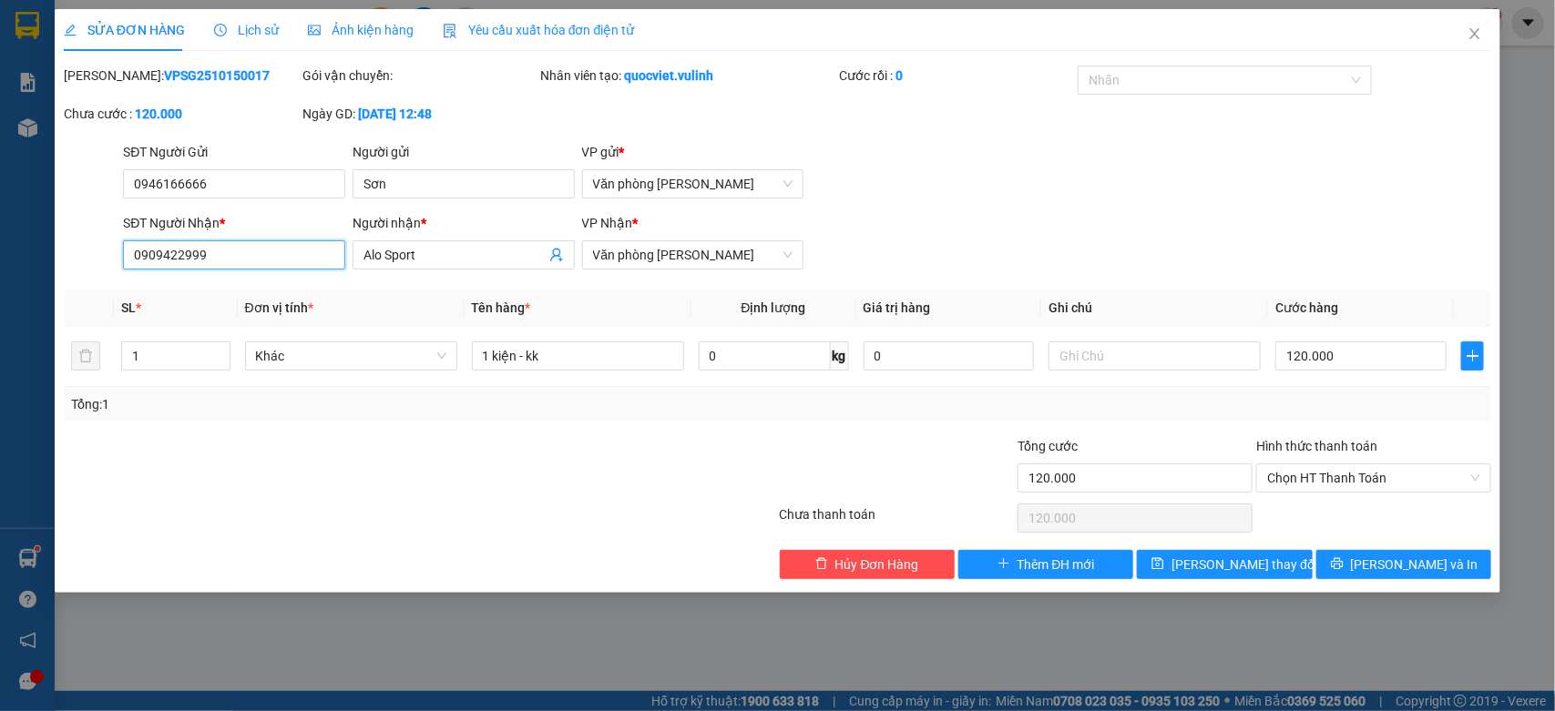
click at [0, 360] on div "SỬA ĐƠN HÀNG Lịch sử Ảnh kiện hàng Yêu cầu xuất hóa đơn điện tử Total Paid Fee …" at bounding box center [777, 355] width 1555 height 711
click at [1481, 29] on icon "close" at bounding box center [1475, 33] width 15 height 15
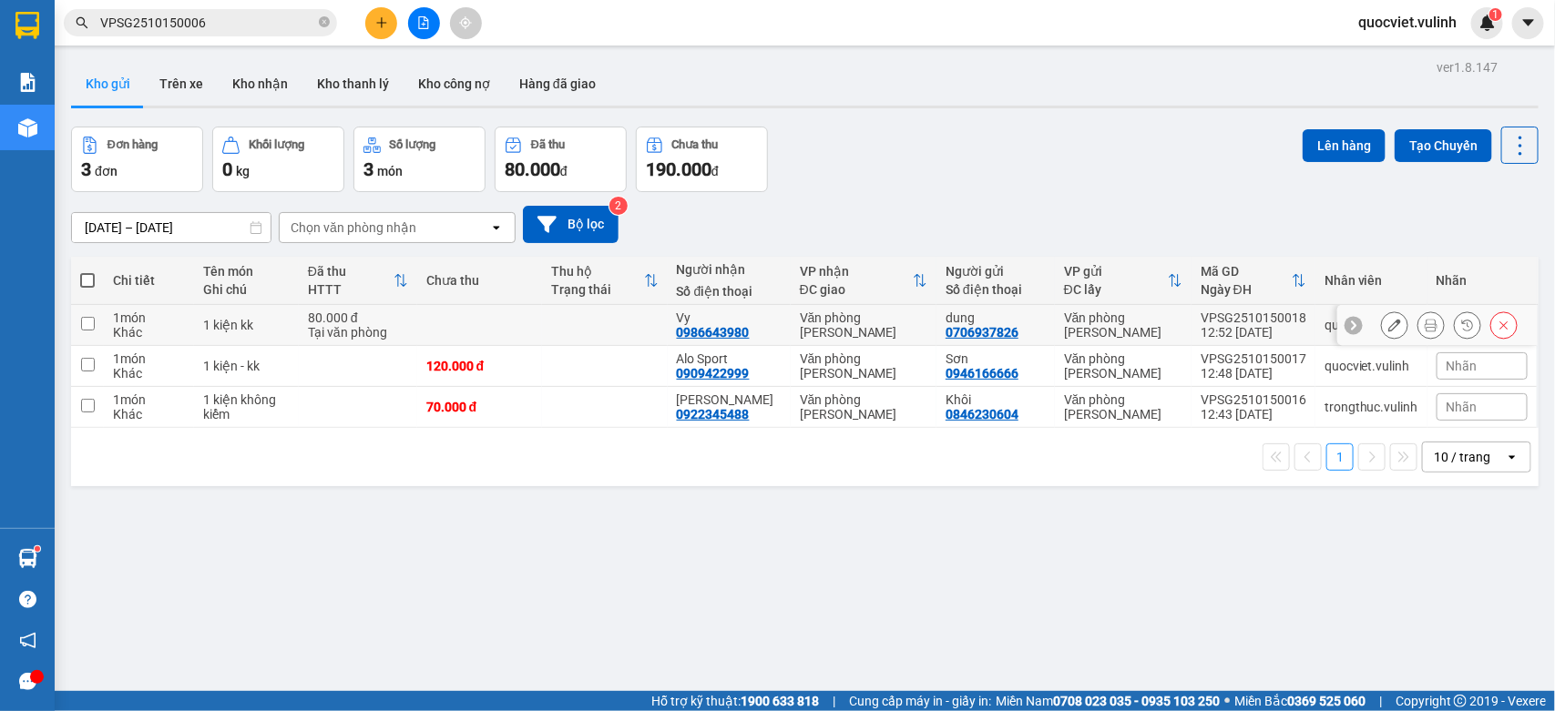
click at [1388, 324] on icon at bounding box center [1394, 325] width 13 height 13
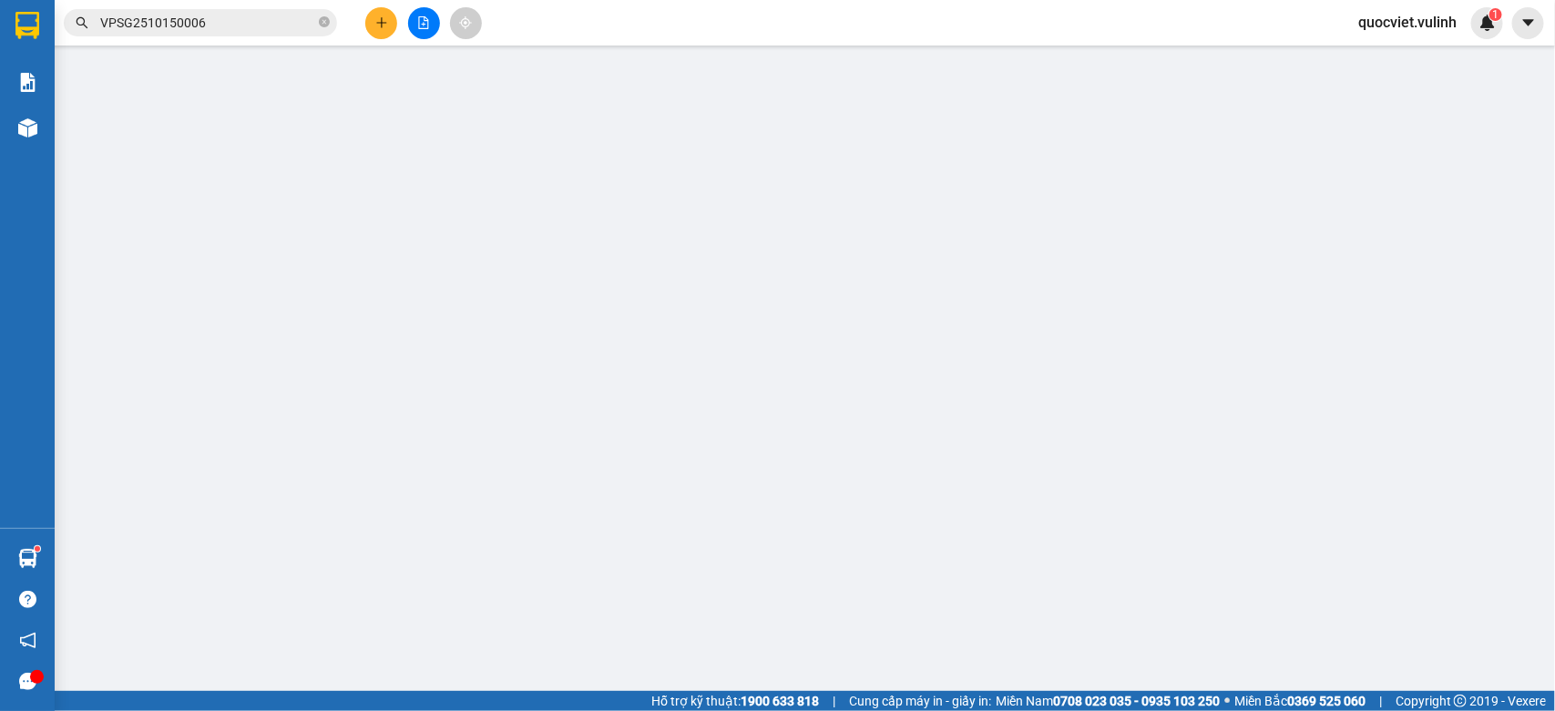
type input "0706937826"
type input "dung"
type input "0986643980"
type input "Vy"
type input "80.000"
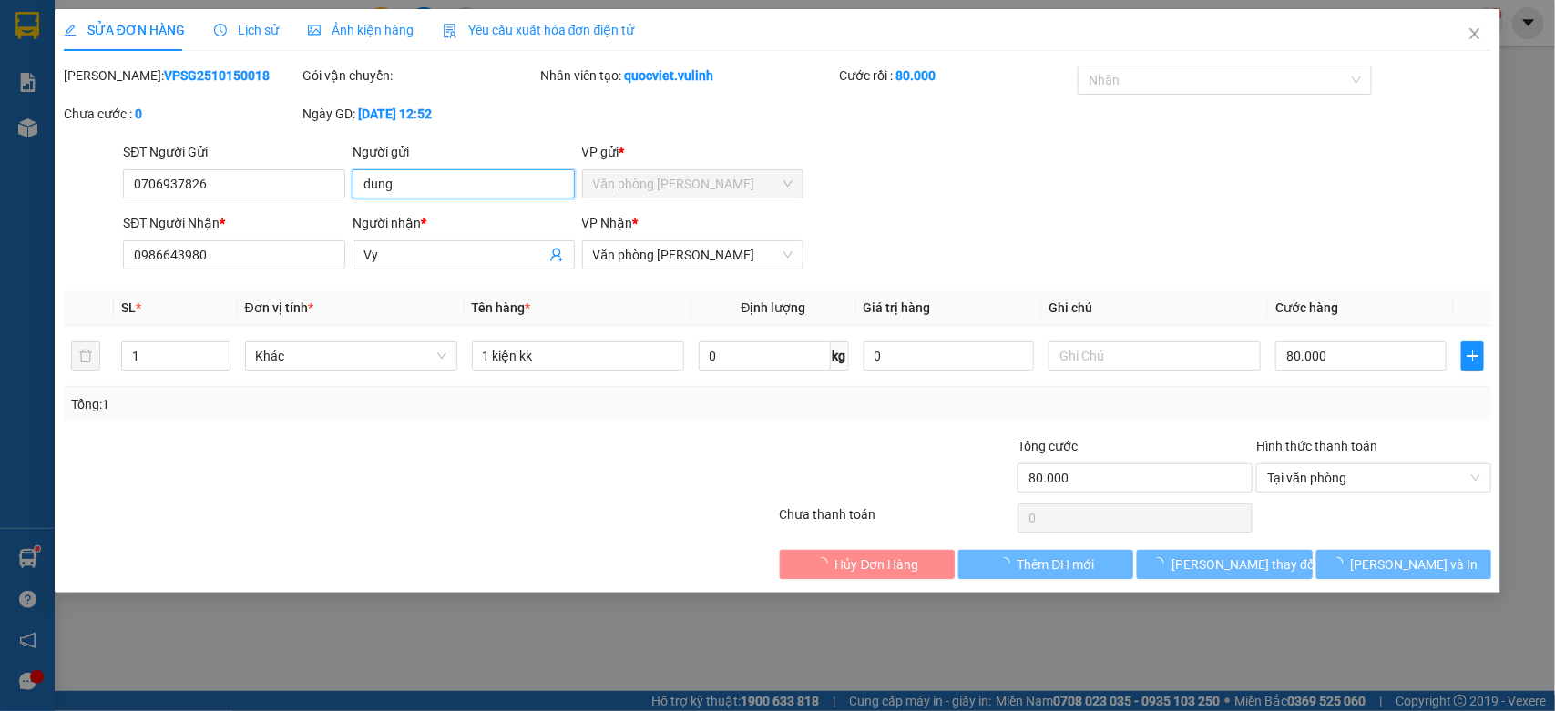
drag, startPoint x: 496, startPoint y: 182, endPoint x: 5, endPoint y: 262, distance: 498.4
click at [0, 251] on div "SỬA ĐƠN HÀNG Lịch sử Ảnh kiện hàng Yêu cầu xuất hóa đơn điện tử Total Paid Fee …" at bounding box center [777, 355] width 1555 height 711
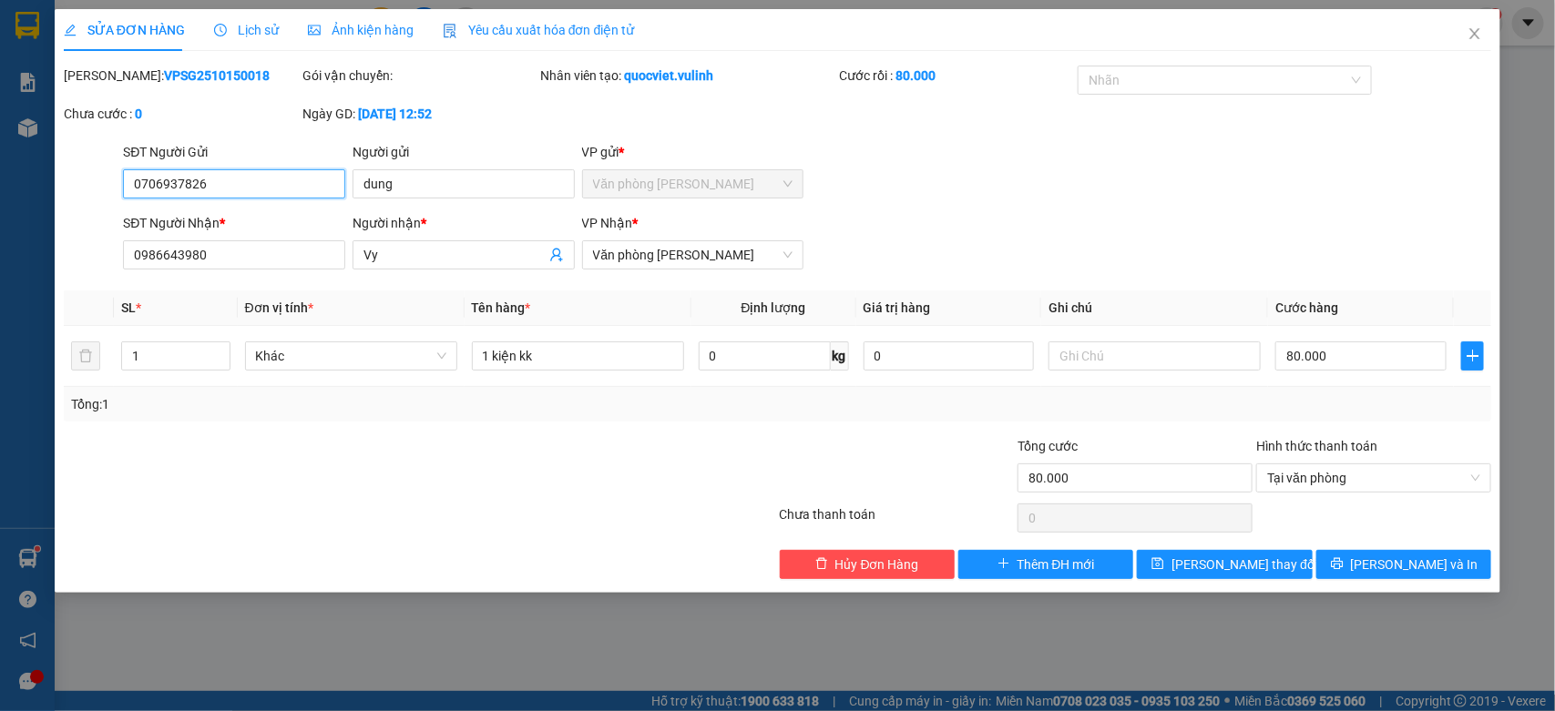
drag, startPoint x: 230, startPoint y: 188, endPoint x: 0, endPoint y: 307, distance: 259.5
click at [0, 305] on div "SỬA ĐƠN HÀNG Lịch sử Ảnh kiện hàng Yêu cầu xuất hóa đơn điện tử Total Paid Fee …" at bounding box center [777, 355] width 1555 height 711
drag, startPoint x: 424, startPoint y: 256, endPoint x: 0, endPoint y: 305, distance: 426.4
click at [0, 305] on div "SỬA ĐƠN HÀNG Lịch sử Ảnh kiện hàng Yêu cầu xuất hóa đơn điện tử Total Paid Fee …" at bounding box center [777, 355] width 1555 height 711
drag, startPoint x: 258, startPoint y: 247, endPoint x: 7, endPoint y: 333, distance: 265.0
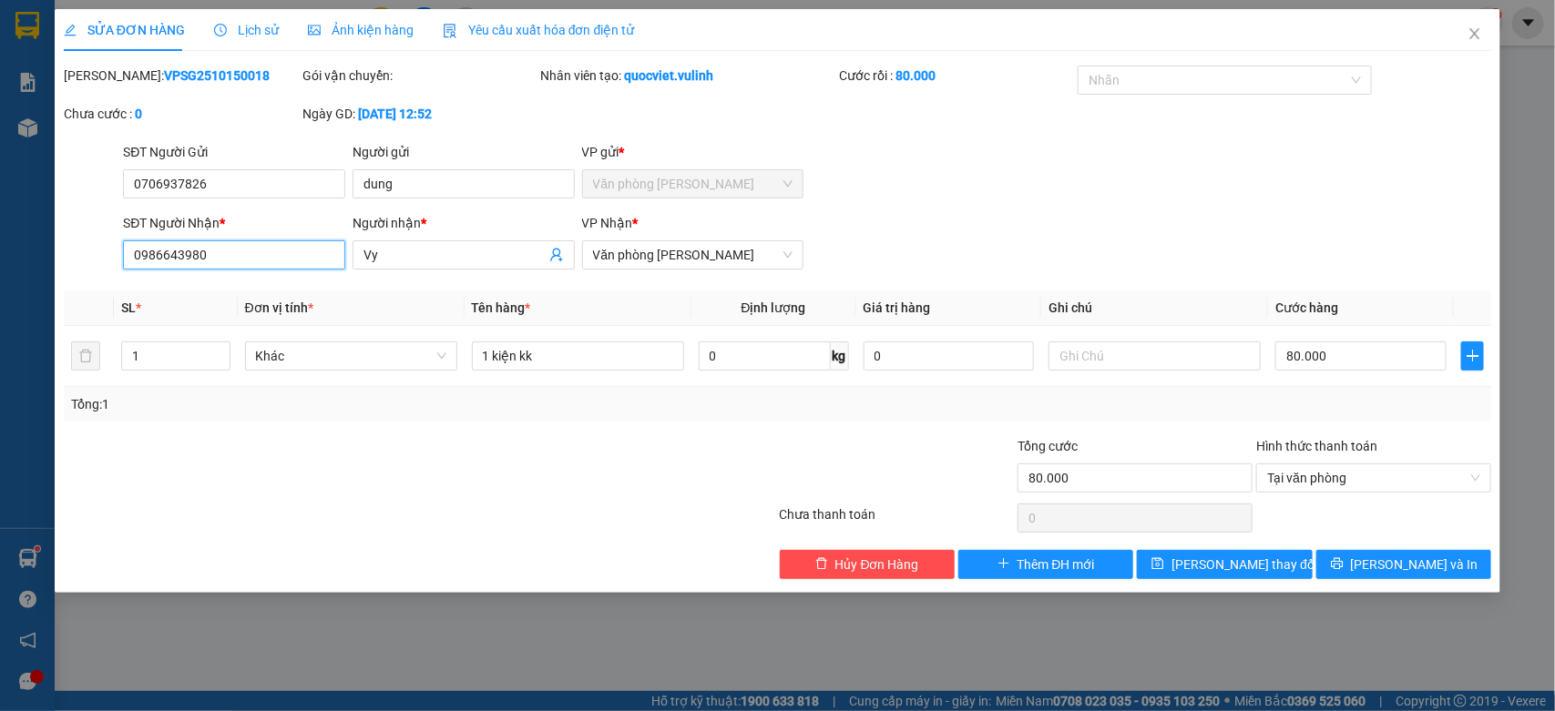
click at [19, 329] on div "SỬA ĐƠN HÀNG Lịch sử Ảnh kiện hàng Yêu cầu xuất hóa đơn điện tử Total Paid Fee …" at bounding box center [777, 355] width 1555 height 711
click at [1467, 34] on span "Close" at bounding box center [1474, 34] width 51 height 51
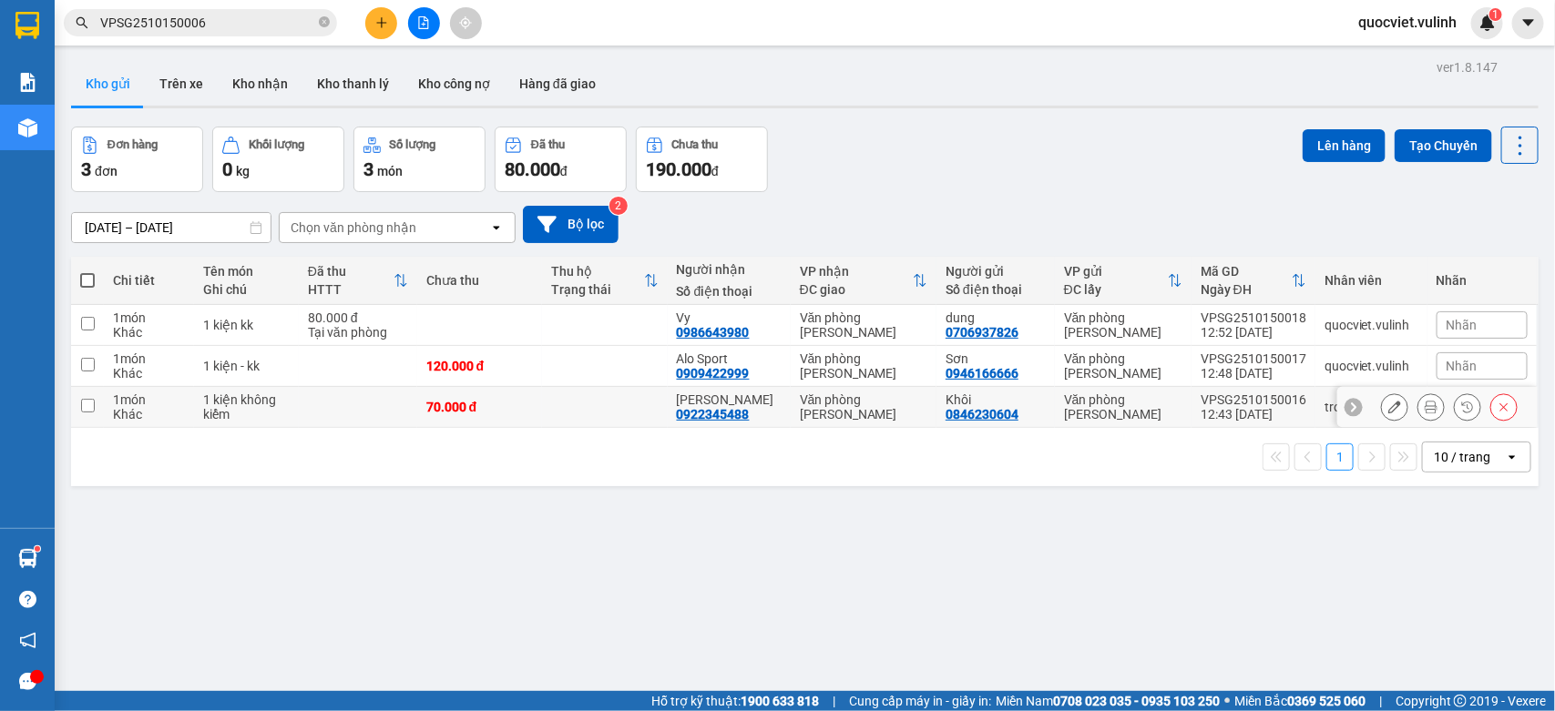
click at [980, 396] on div "Khôi" at bounding box center [996, 400] width 100 height 15
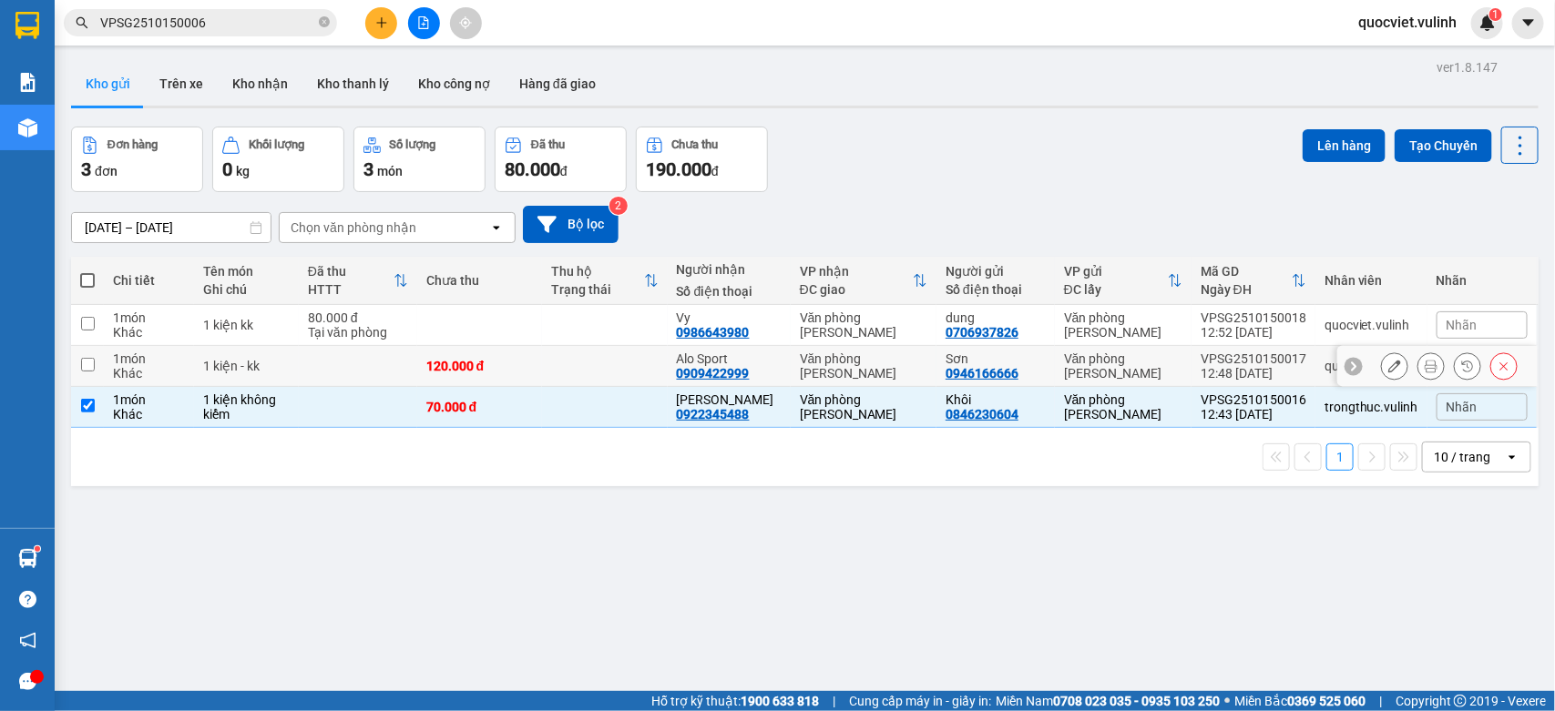
click at [989, 371] on div "0946166666" at bounding box center [982, 373] width 73 height 15
click at [1011, 337] on div "dung 0706937826" at bounding box center [996, 325] width 100 height 29
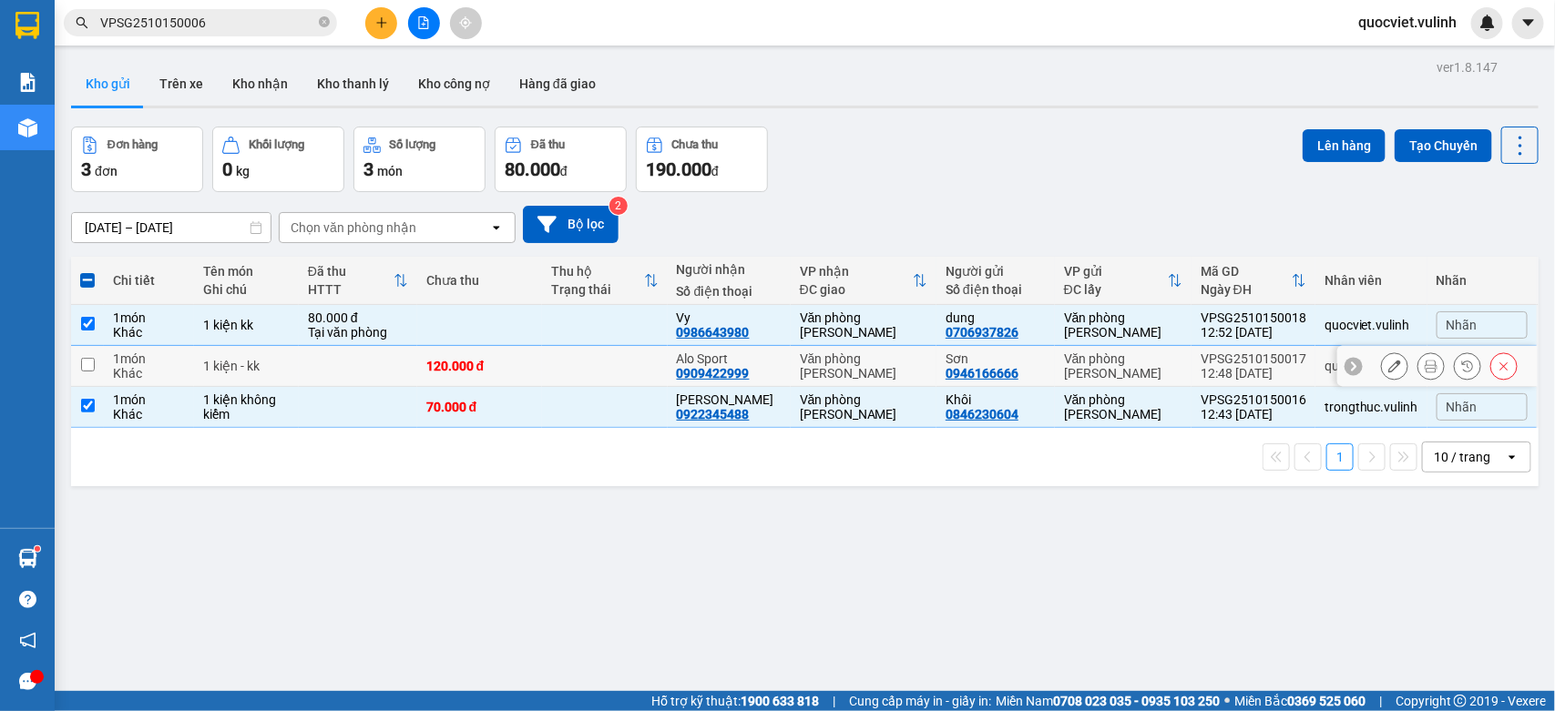
click at [1021, 364] on div "Sơn" at bounding box center [996, 359] width 100 height 15
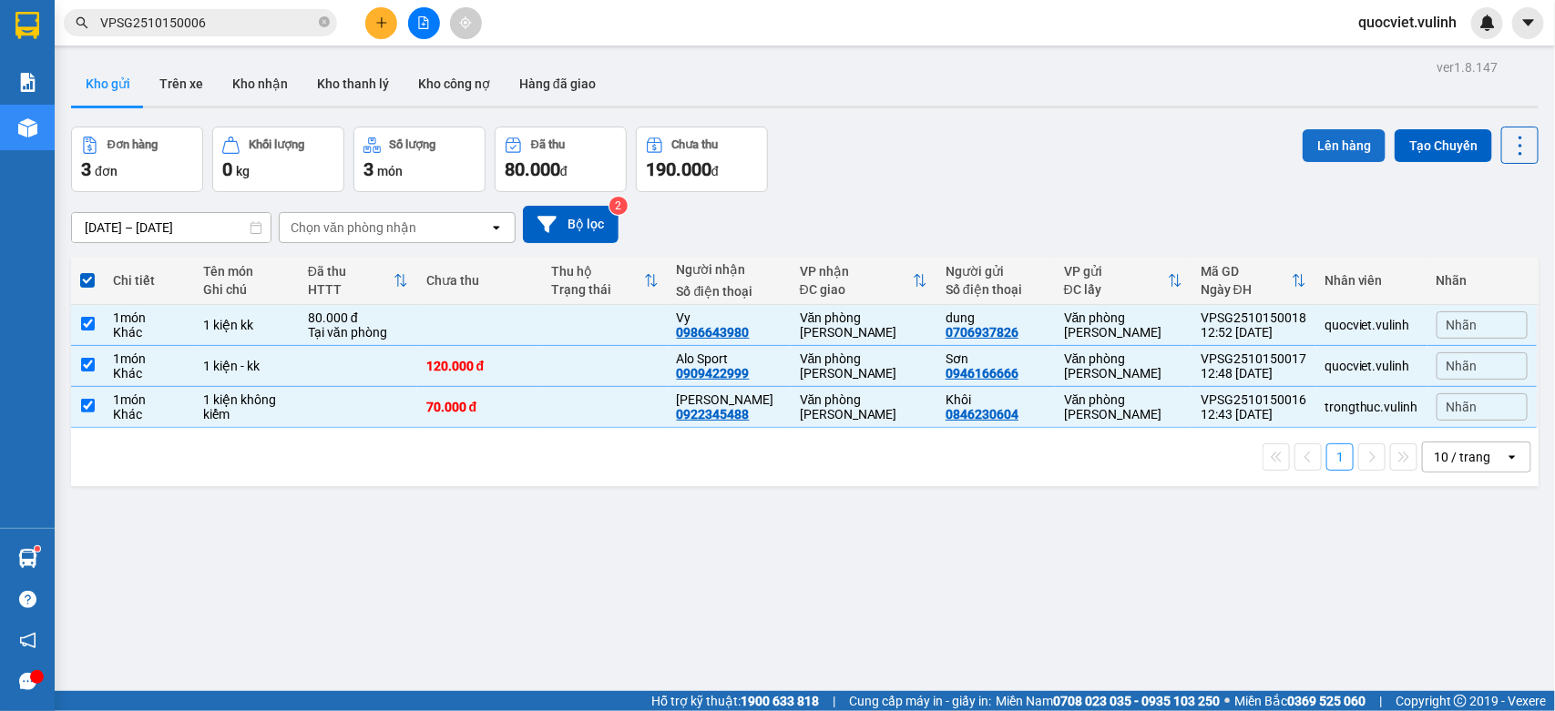
click at [1324, 137] on button "Lên hàng" at bounding box center [1344, 145] width 83 height 33
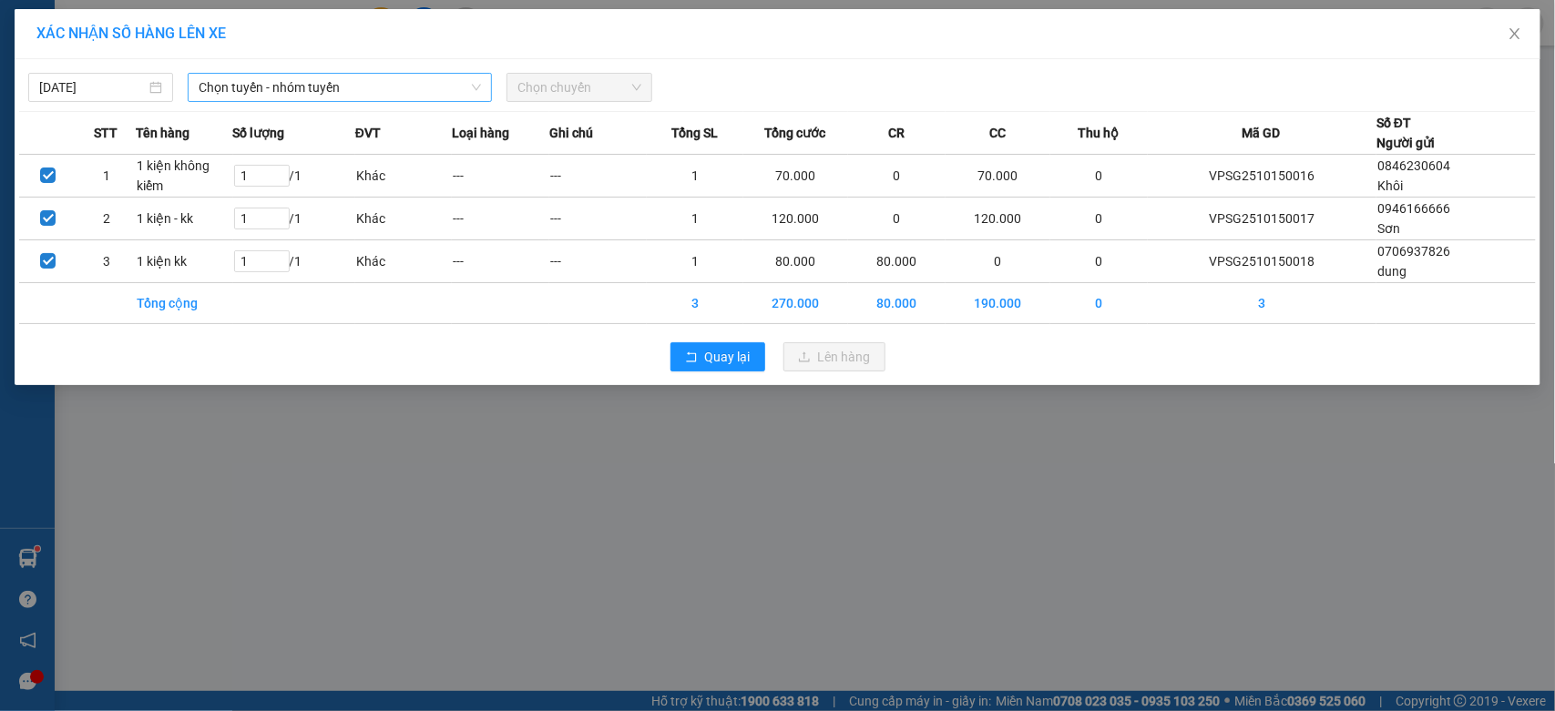
click at [340, 93] on span "Chọn tuyến - nhóm tuyến" at bounding box center [340, 87] width 282 height 27
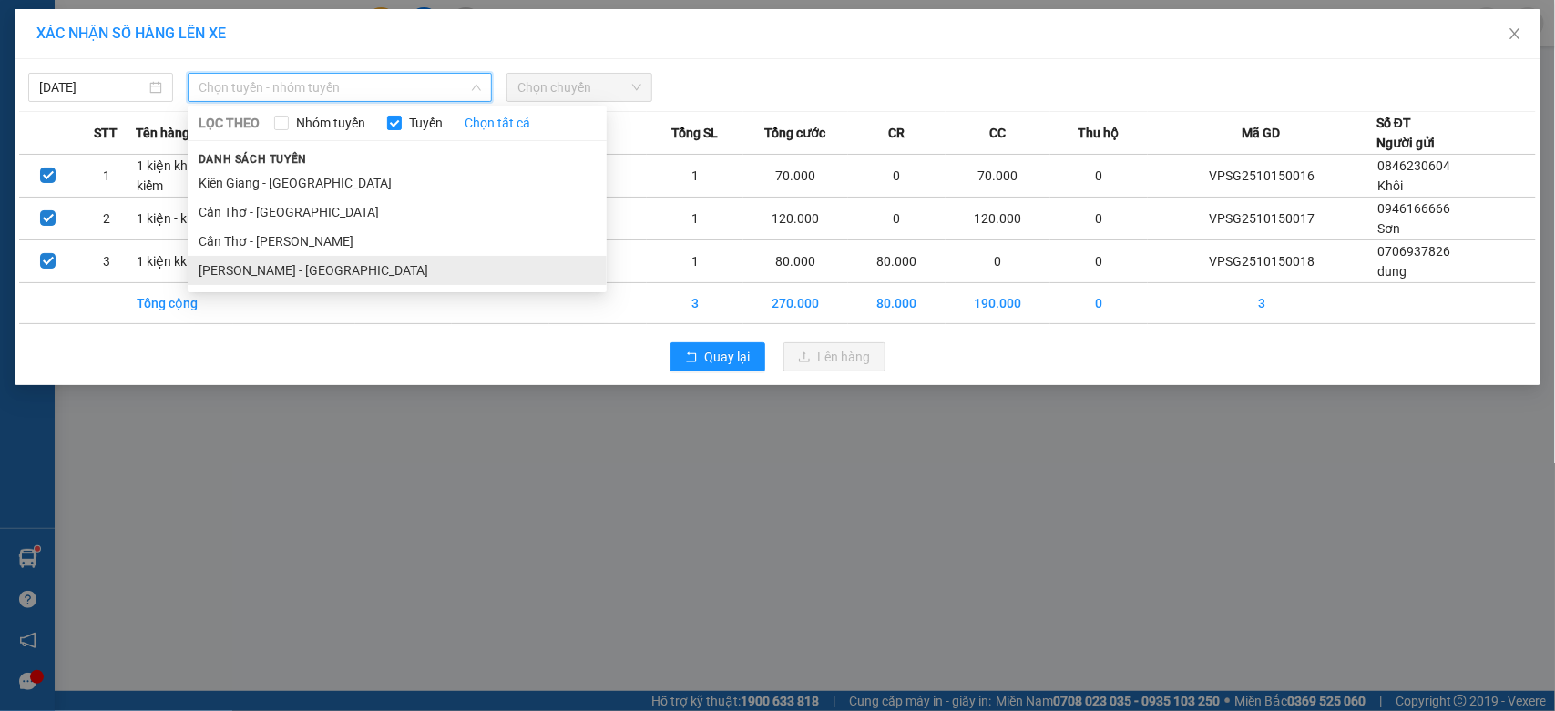
click at [294, 271] on li "[PERSON_NAME] - [GEOGRAPHIC_DATA]" at bounding box center [397, 270] width 419 height 29
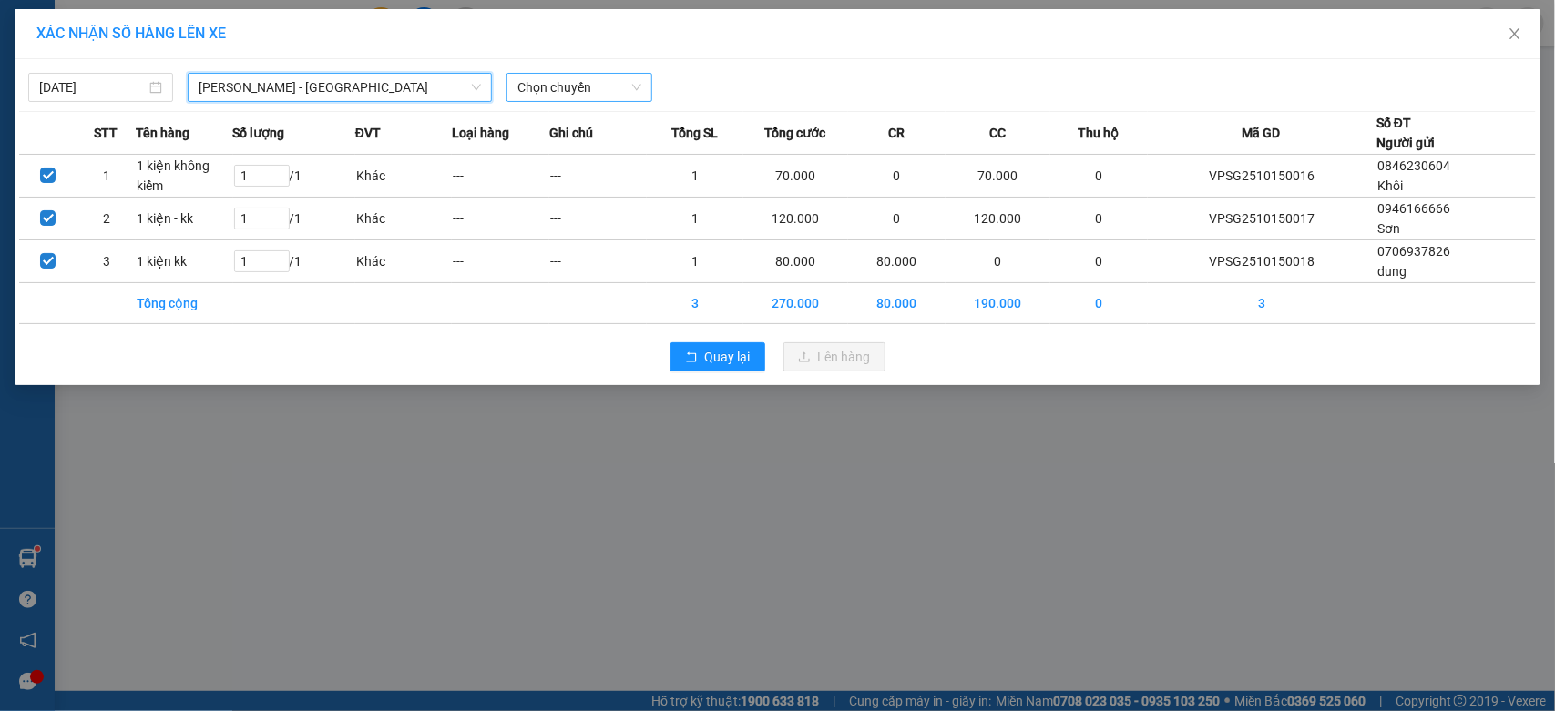
click at [543, 92] on span "Chọn chuyến" at bounding box center [578, 87] width 123 height 27
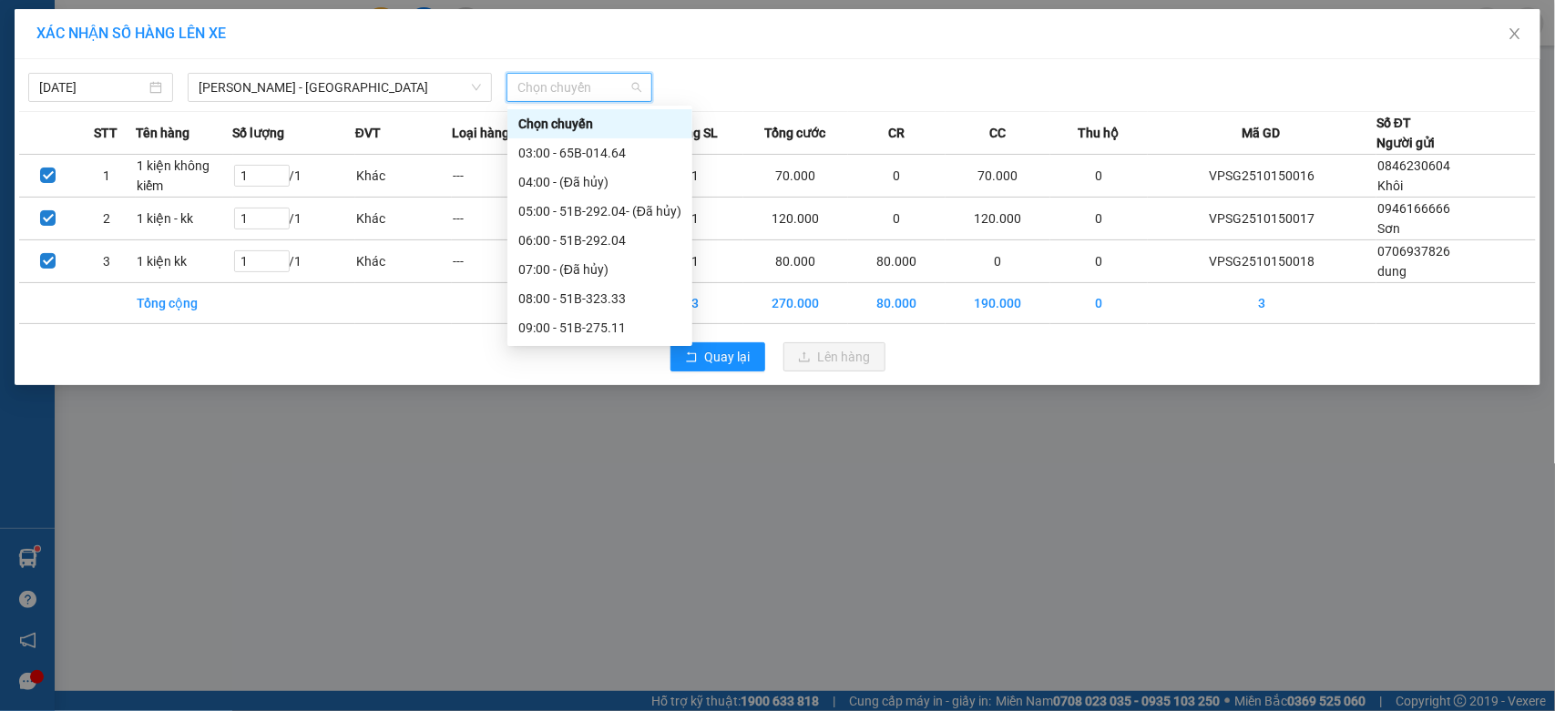
click at [592, 435] on div "13:00 - 65B-015.71" at bounding box center [599, 445] width 163 height 20
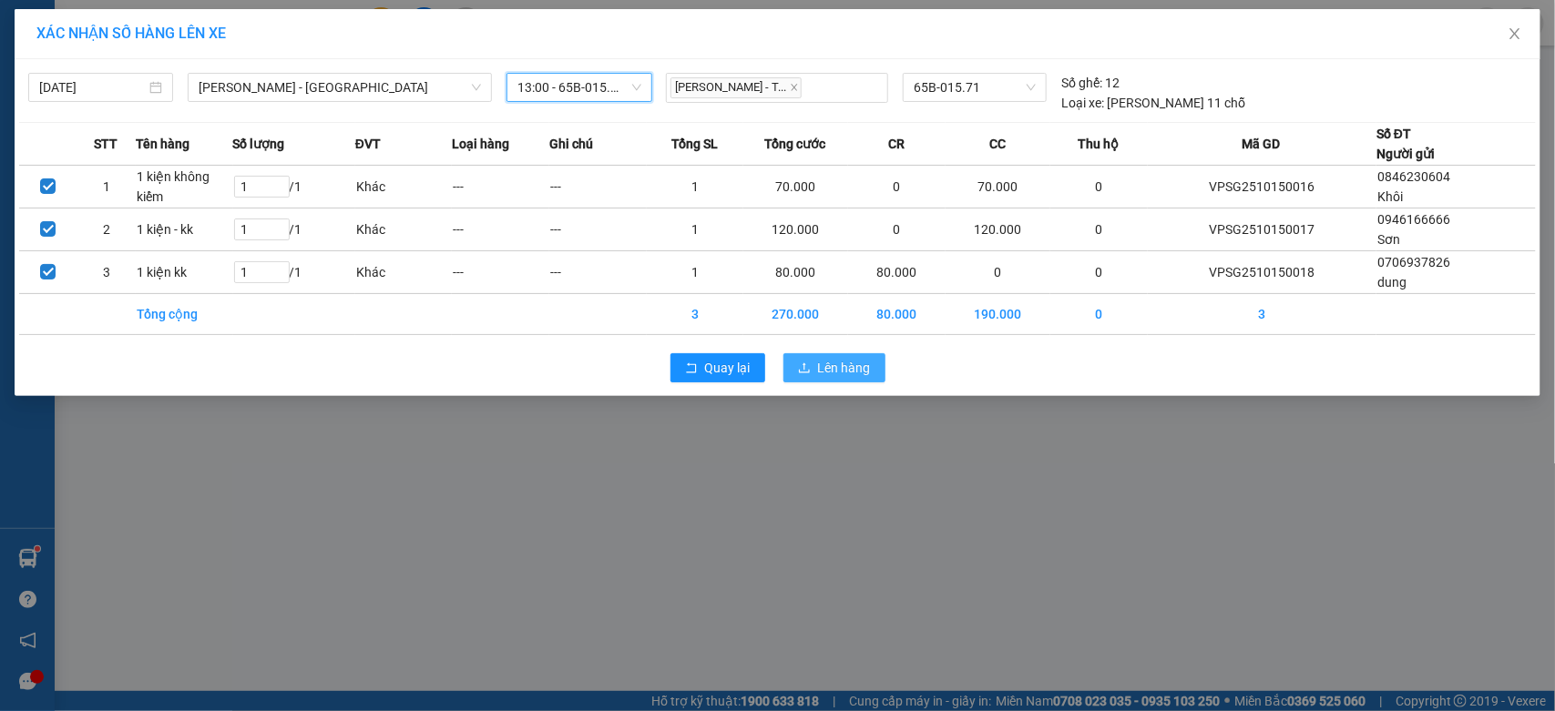
click at [830, 367] on span "Lên hàng" at bounding box center [844, 368] width 53 height 20
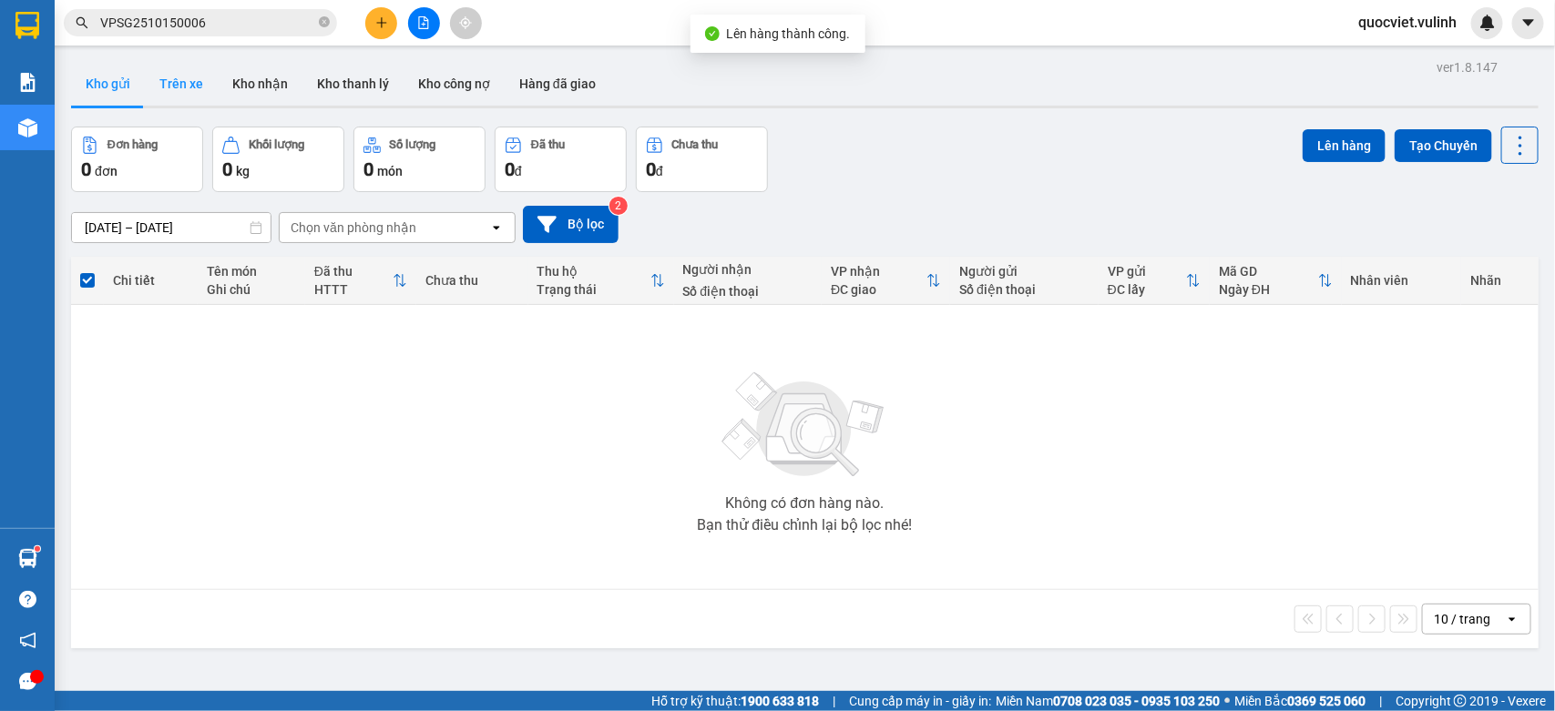
click at [165, 66] on button "Trên xe" at bounding box center [181, 84] width 73 height 44
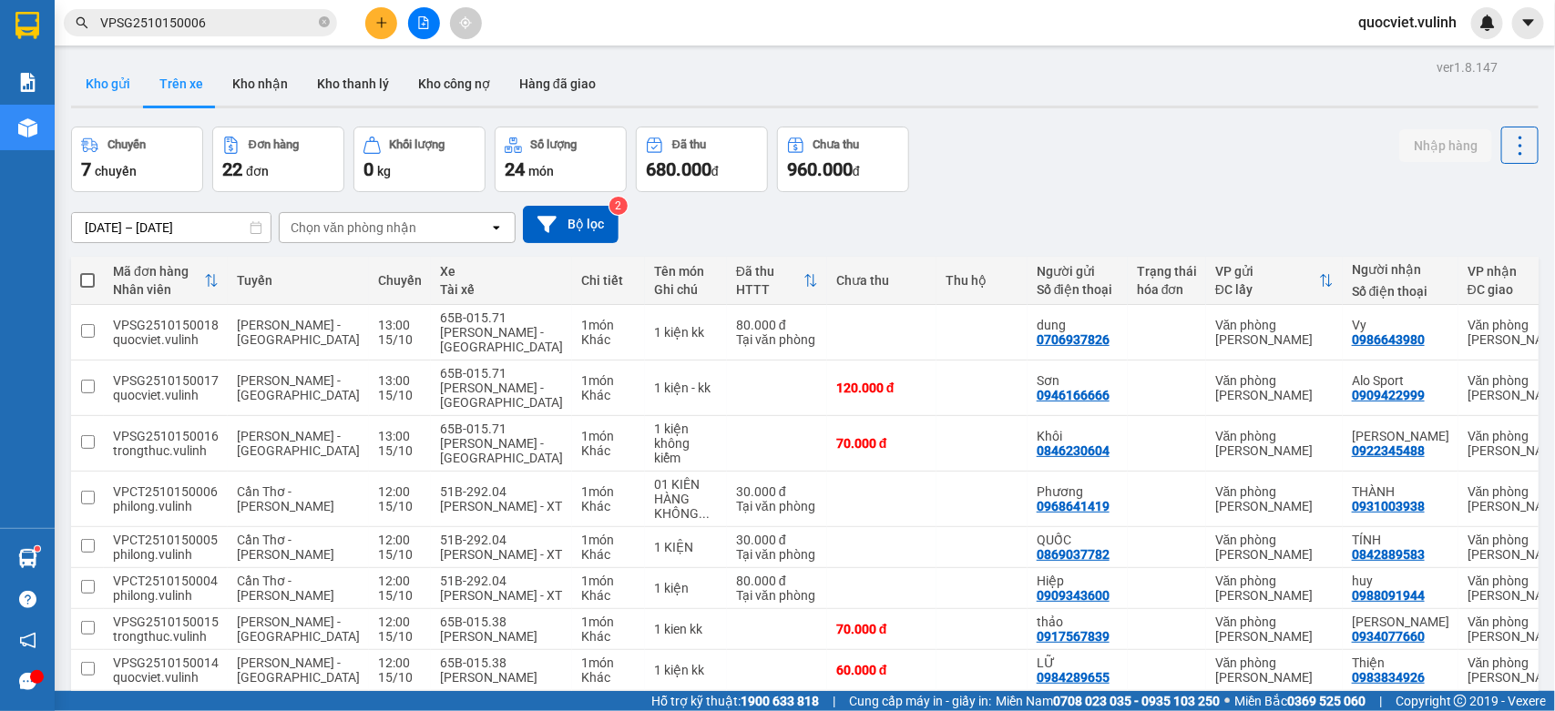
click at [111, 82] on button "Kho gửi" at bounding box center [108, 84] width 74 height 44
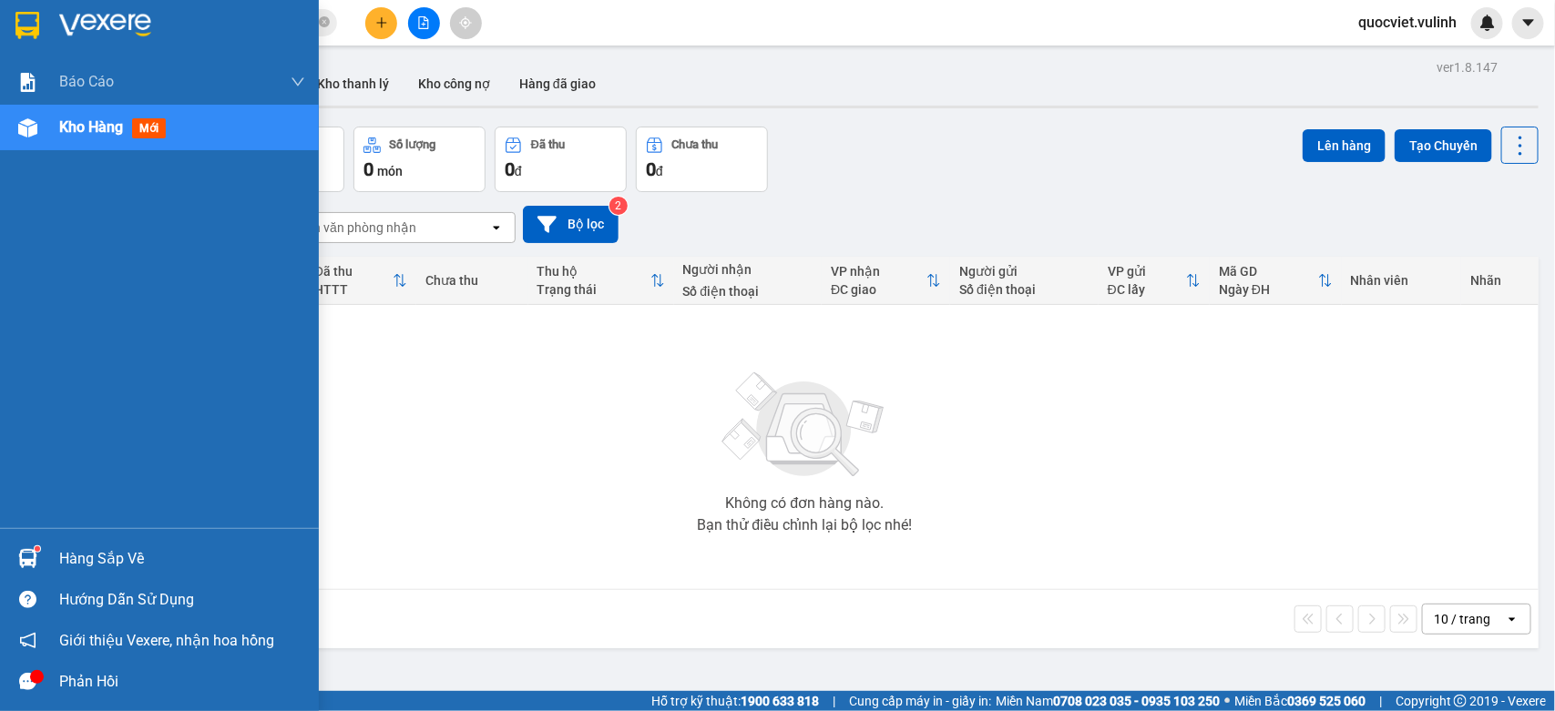
click at [21, 547] on div at bounding box center [28, 559] width 32 height 32
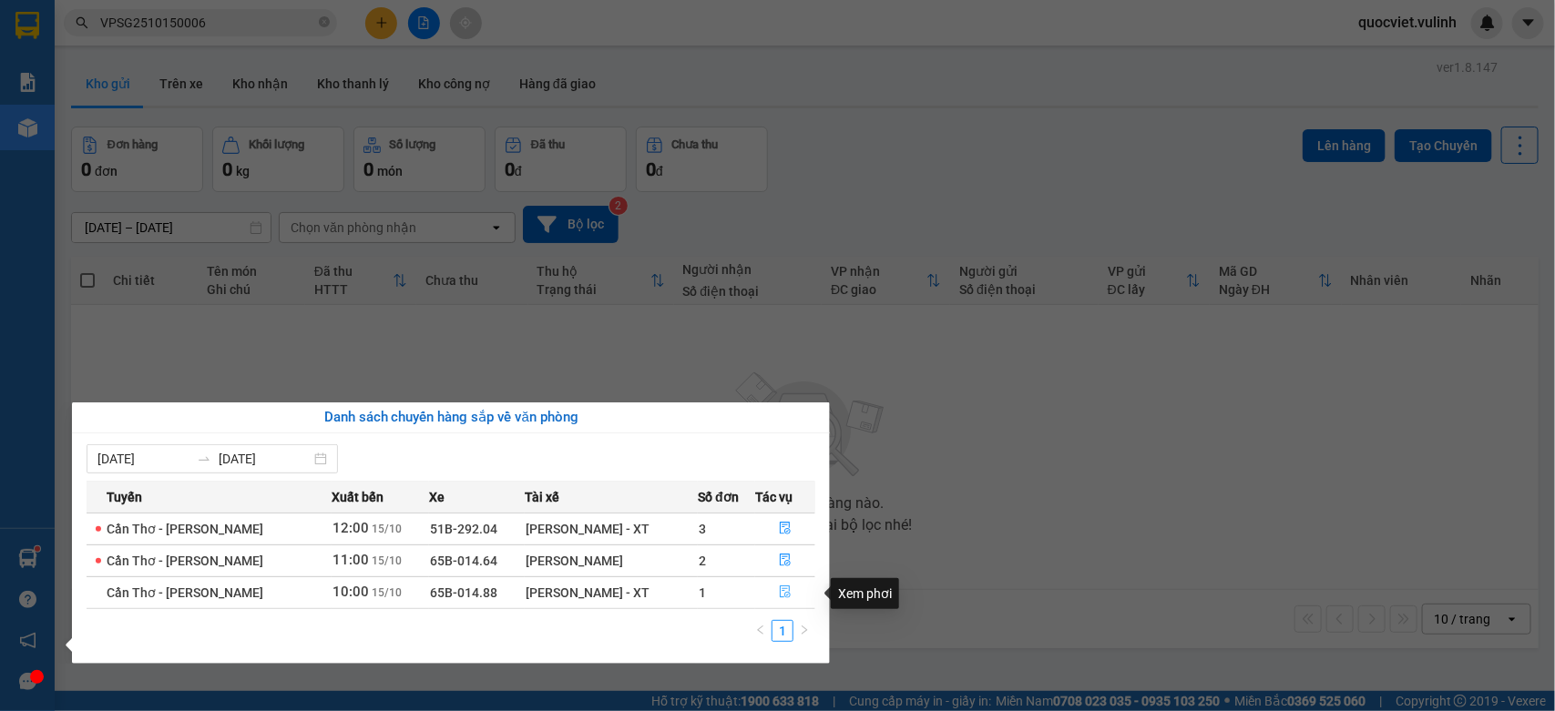
click at [779, 597] on icon "file-done" at bounding box center [785, 592] width 13 height 13
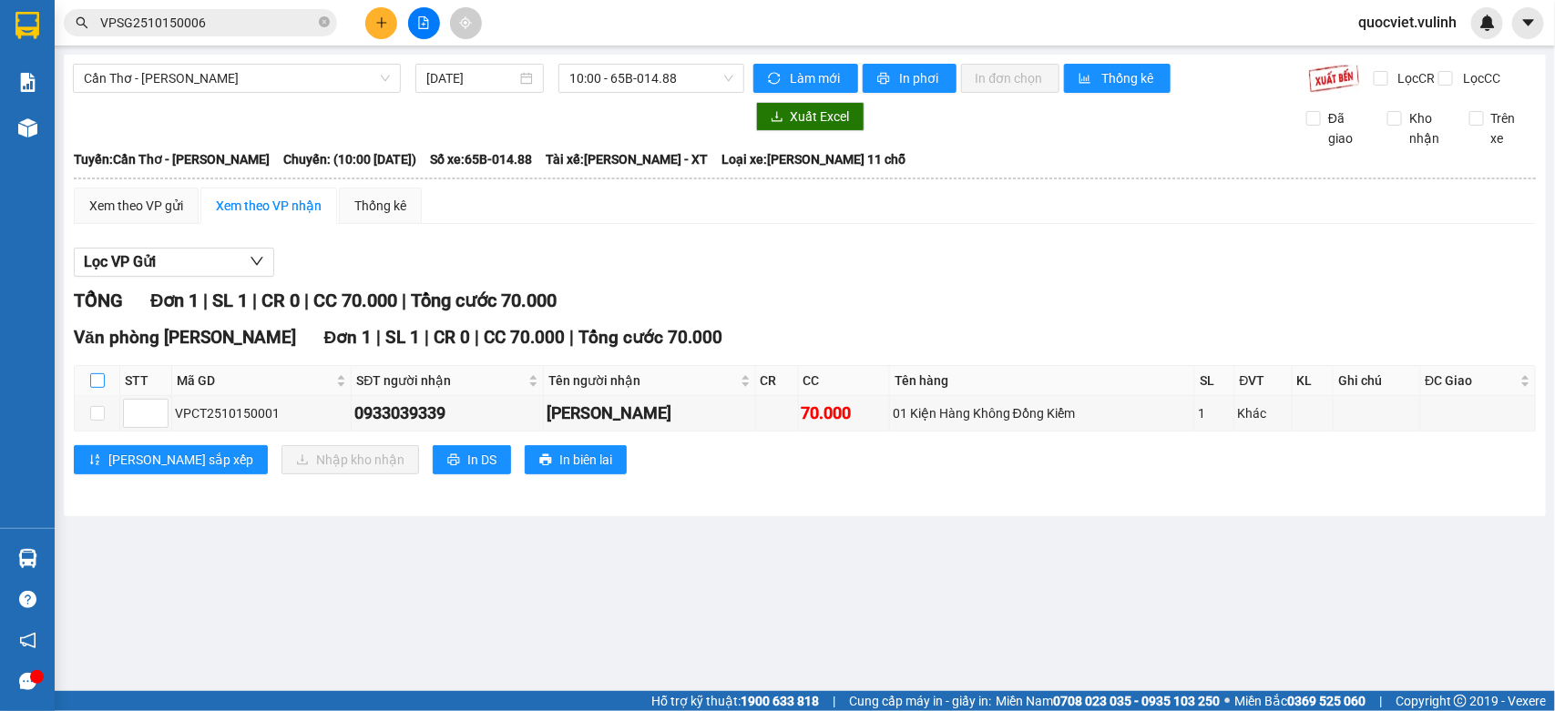
click at [97, 388] on input "checkbox" at bounding box center [97, 380] width 15 height 15
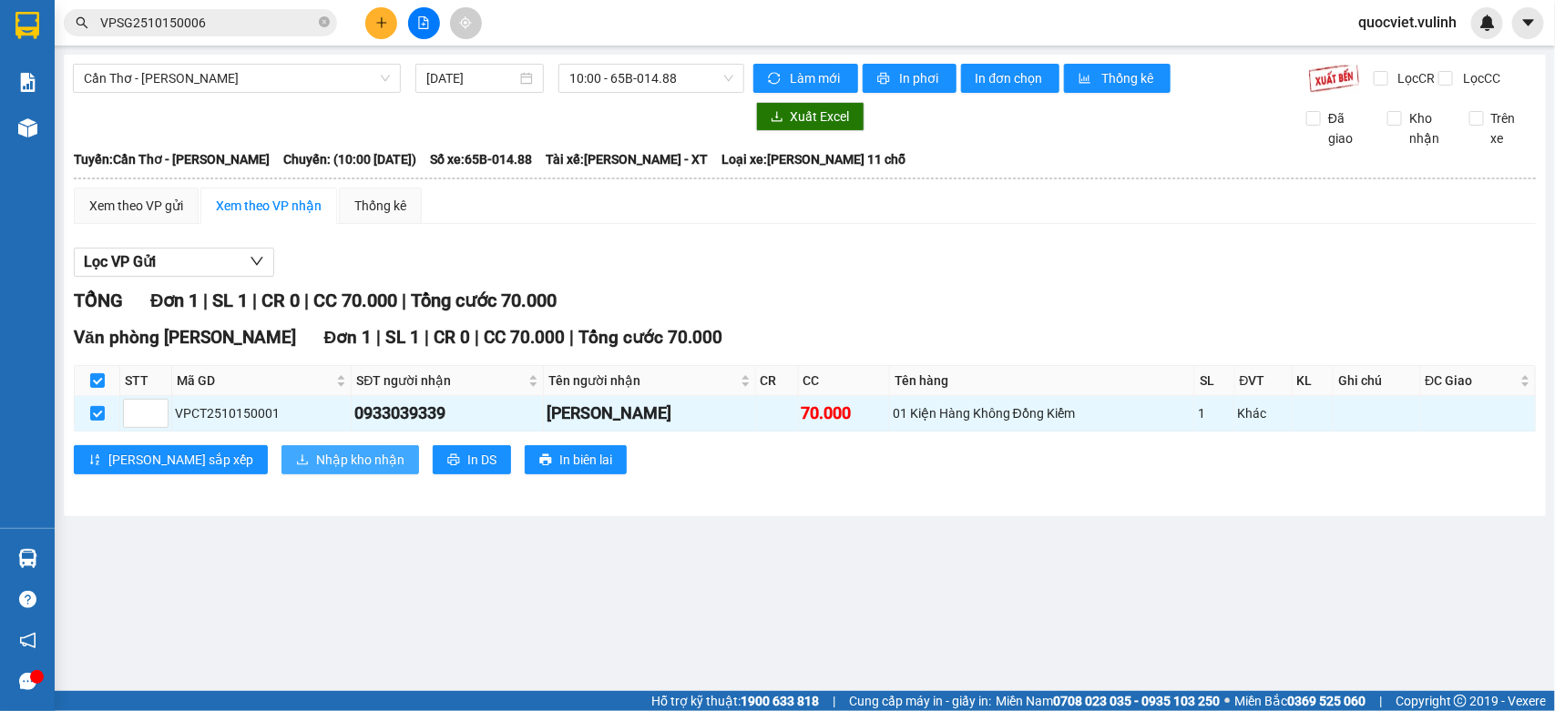
click at [316, 470] on span "Nhập kho nhận" at bounding box center [360, 460] width 88 height 20
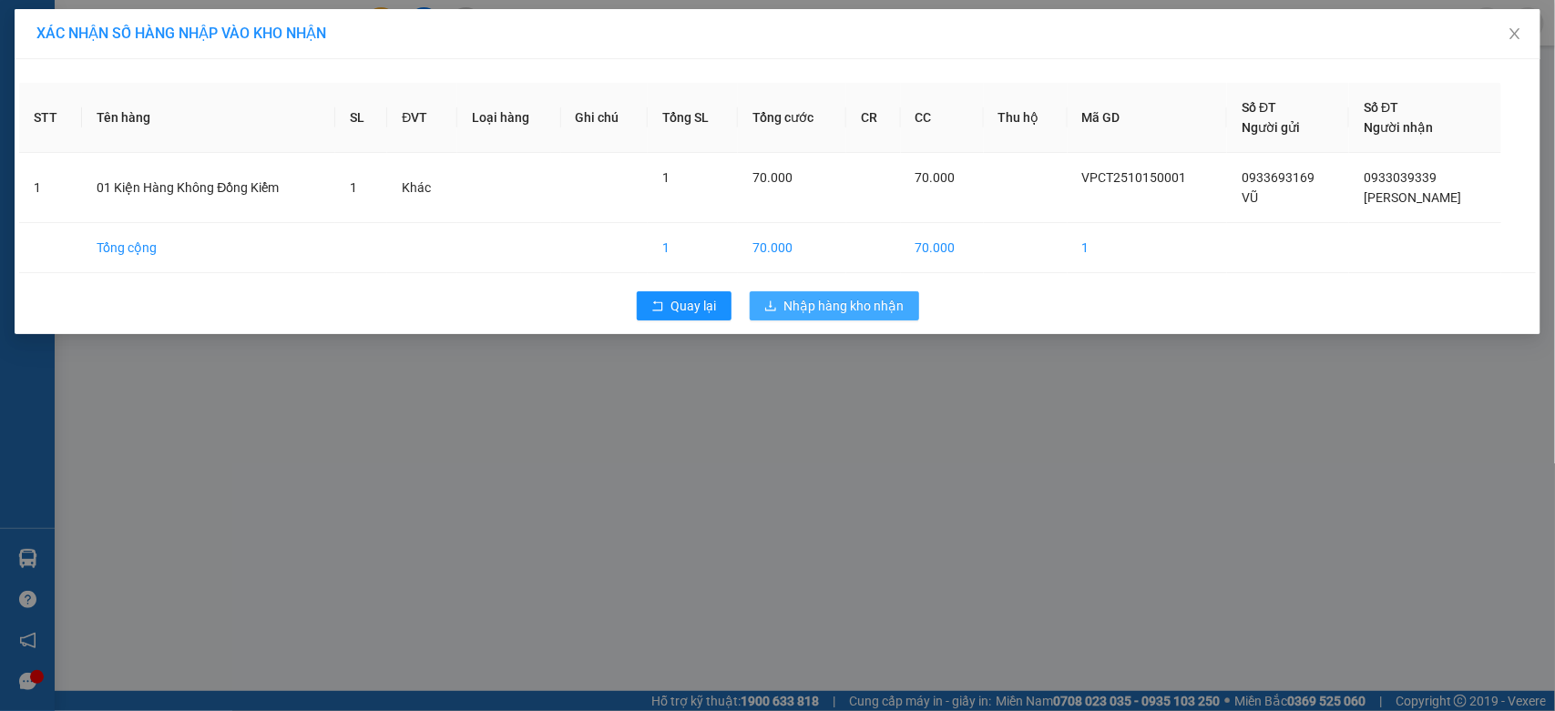
click at [863, 315] on span "Nhập hàng kho nhận" at bounding box center [844, 306] width 120 height 20
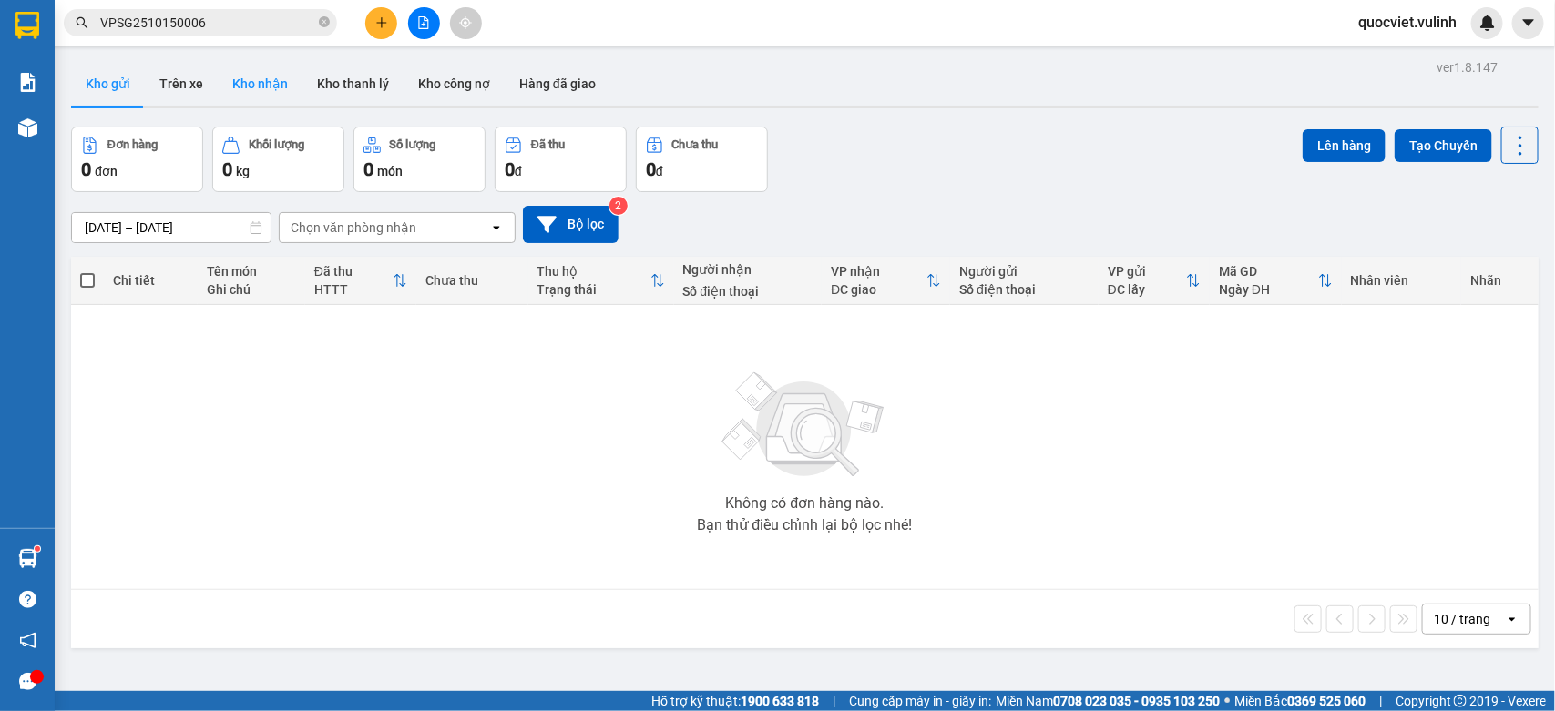
click at [279, 79] on button "Kho nhận" at bounding box center [260, 84] width 85 height 44
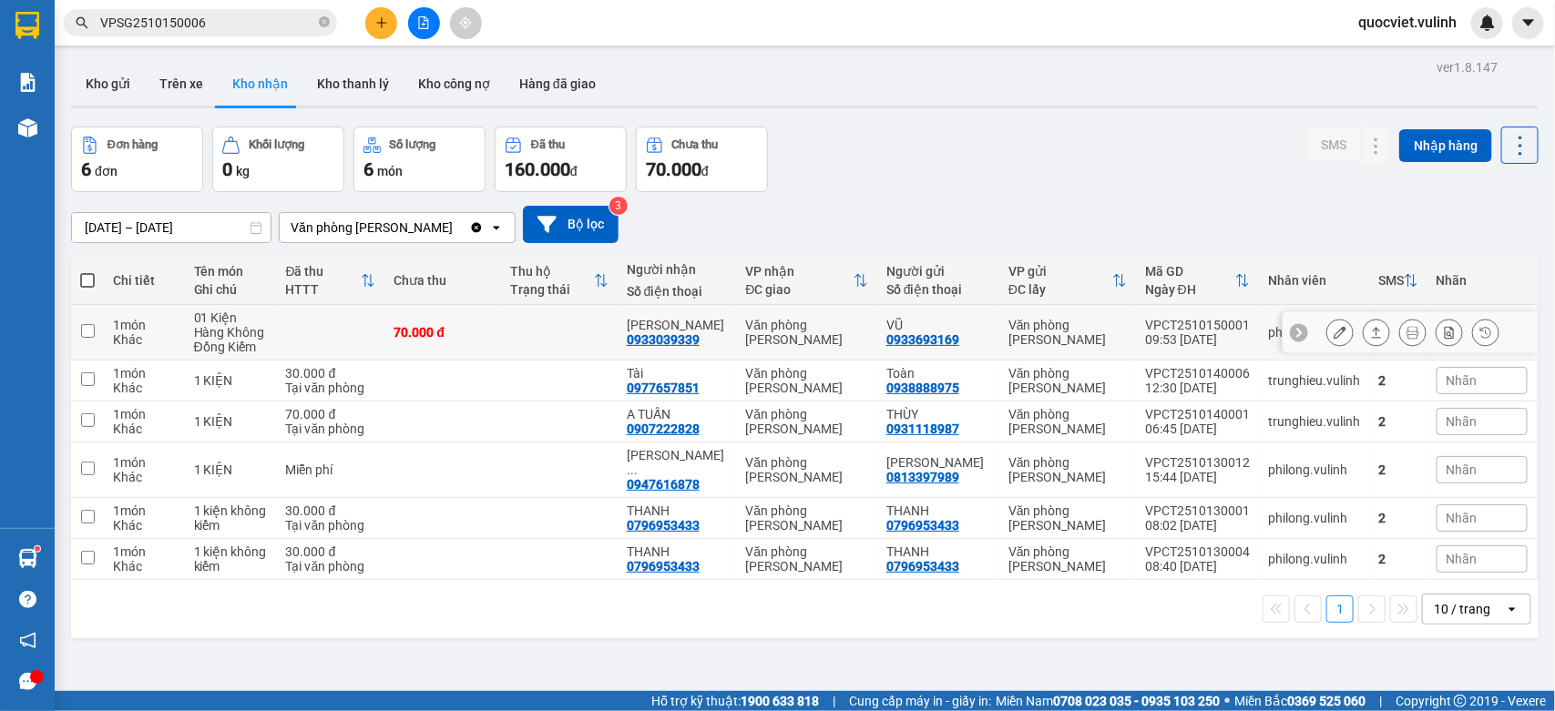
click at [1365, 338] on button at bounding box center [1377, 333] width 26 height 32
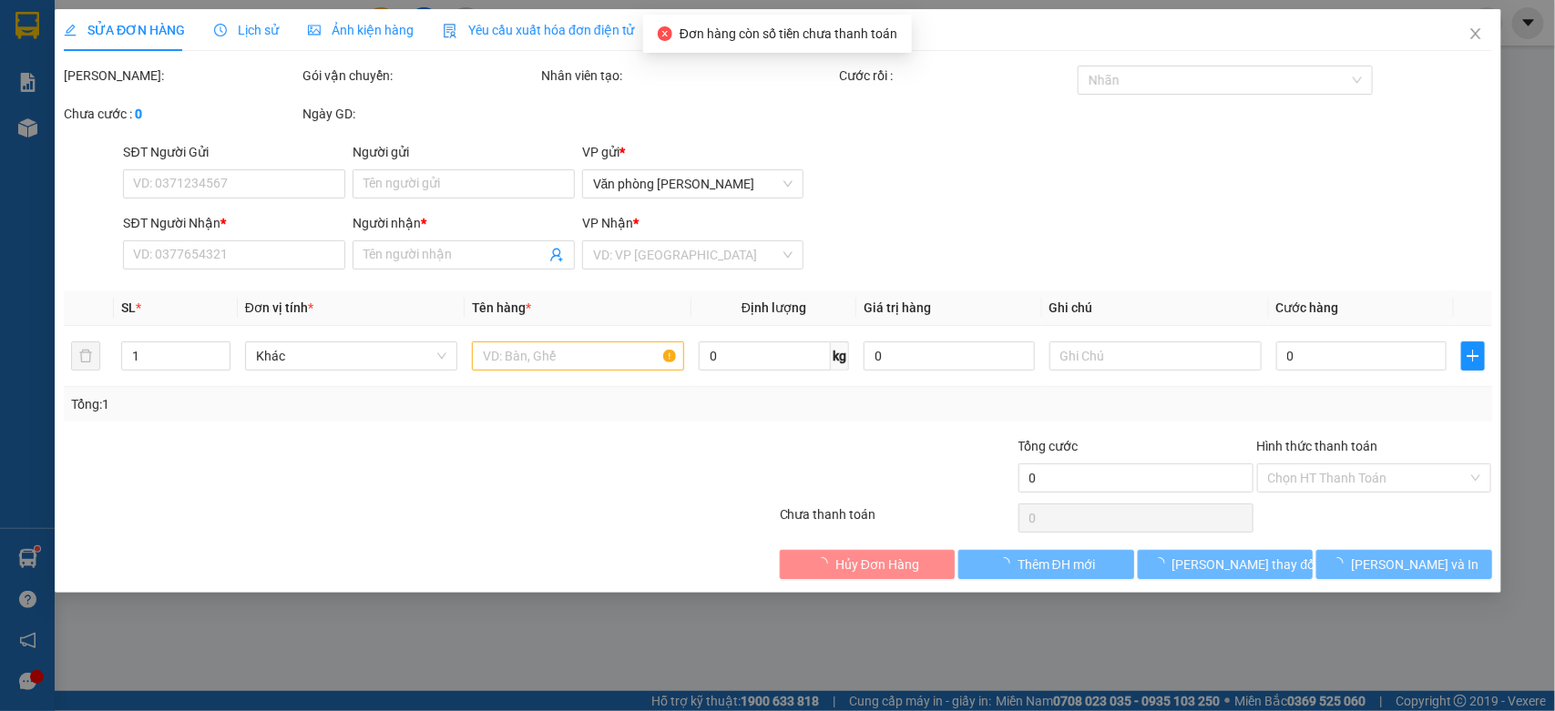
type input "0933693169"
type input "VŨ"
type input "0933039339"
type input "[PERSON_NAME]"
type input "70.000"
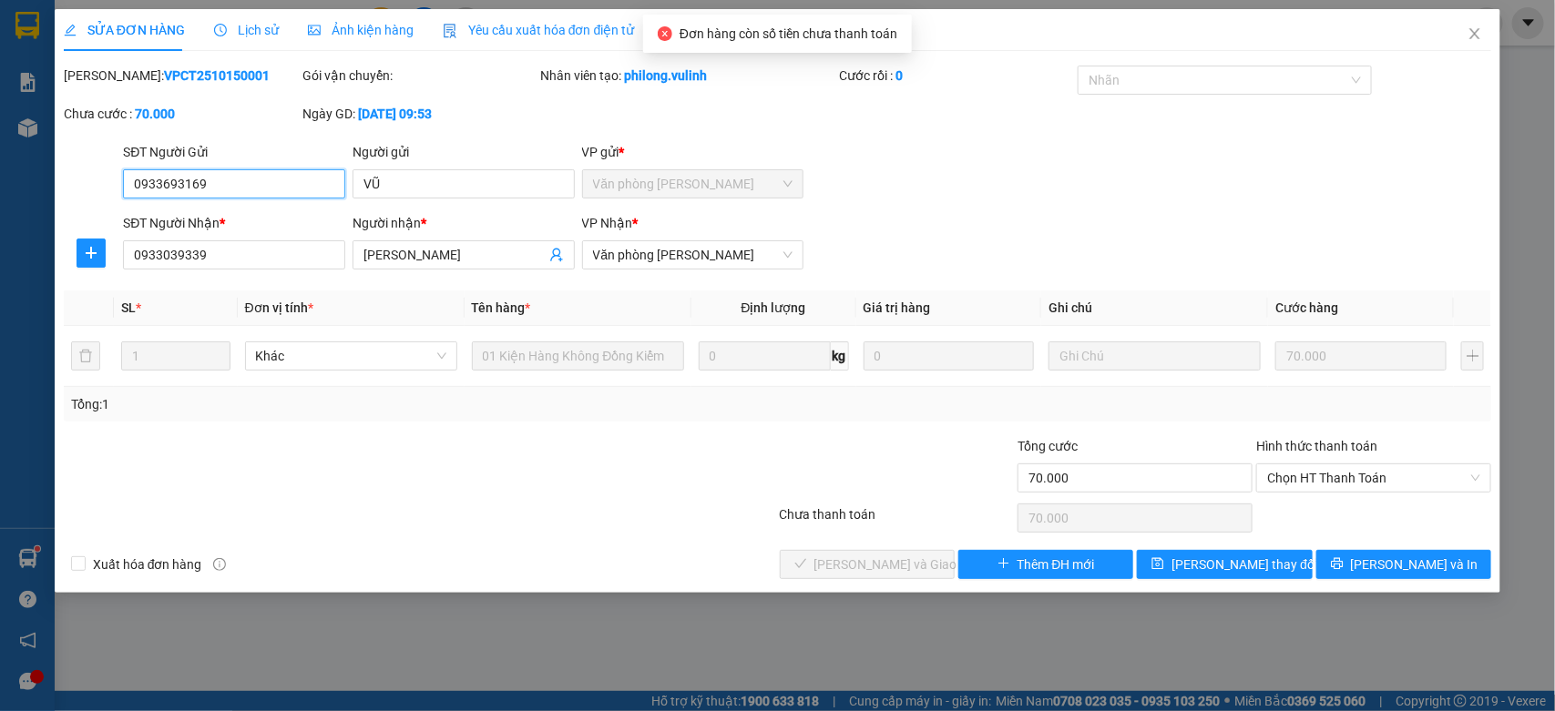
drag, startPoint x: 1332, startPoint y: 466, endPoint x: 1331, endPoint y: 530, distance: 64.7
click at [1332, 466] on span "Chọn HT Thanh Toán" at bounding box center [1373, 478] width 213 height 27
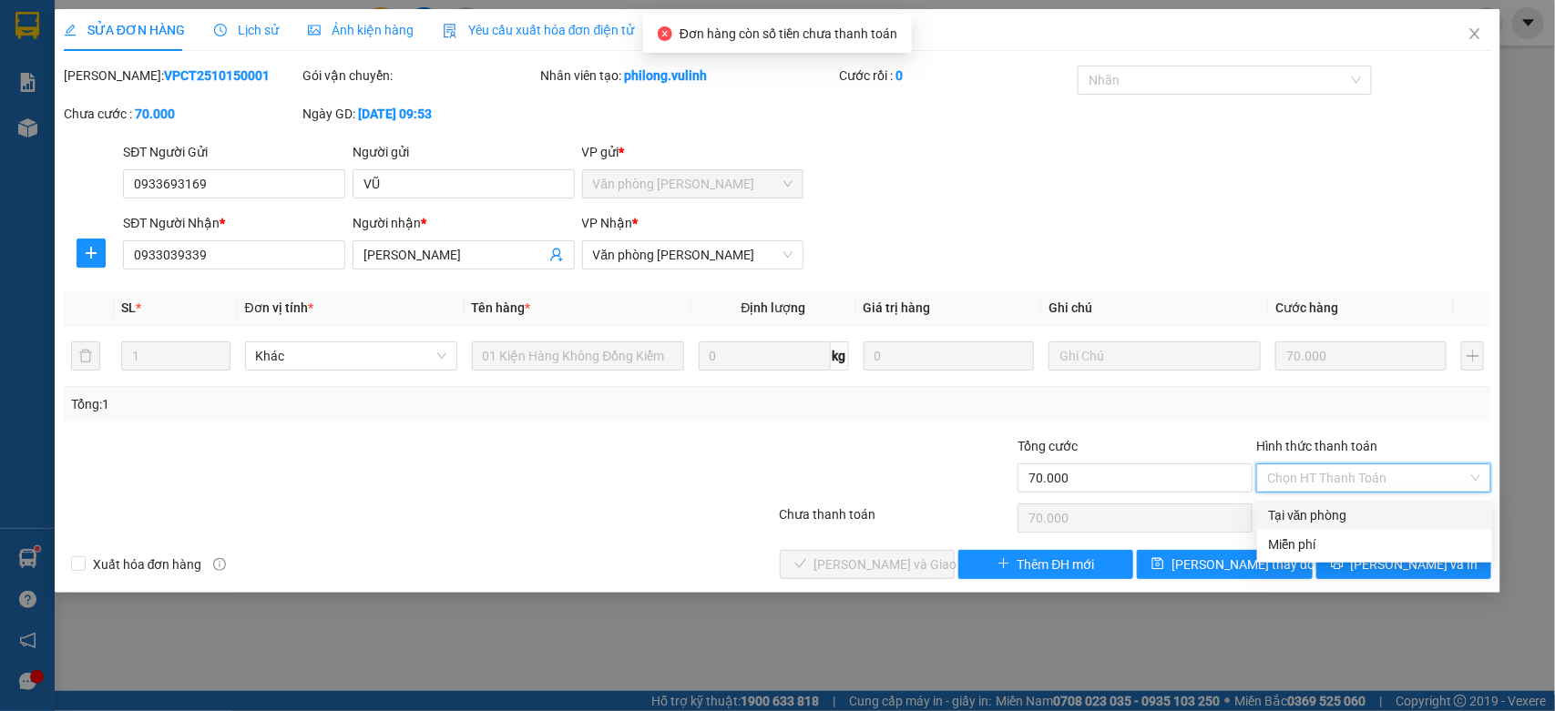
click at [1335, 519] on div "Tại văn phòng" at bounding box center [1374, 516] width 213 height 20
type input "0"
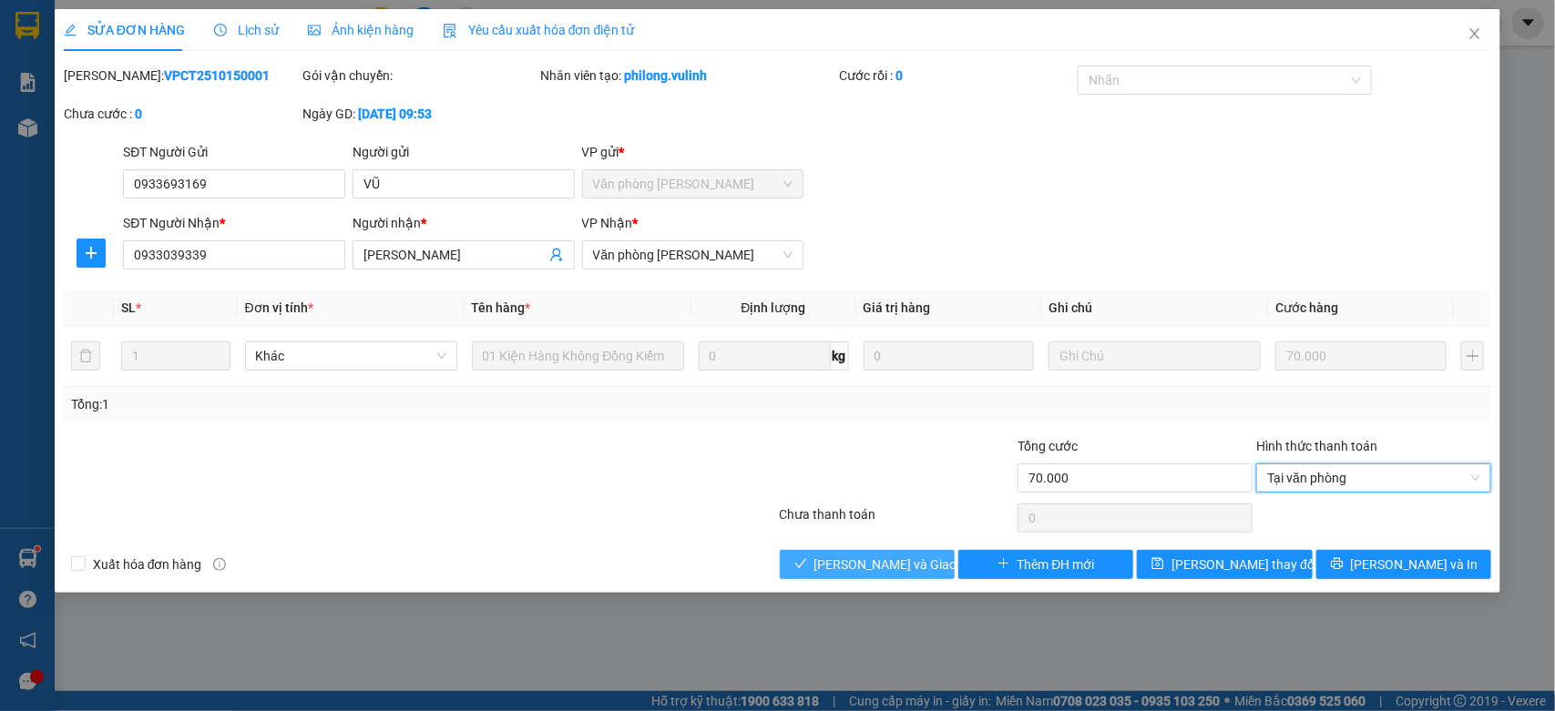
click at [873, 560] on span "[PERSON_NAME] và Giao hàng" at bounding box center [901, 565] width 175 height 20
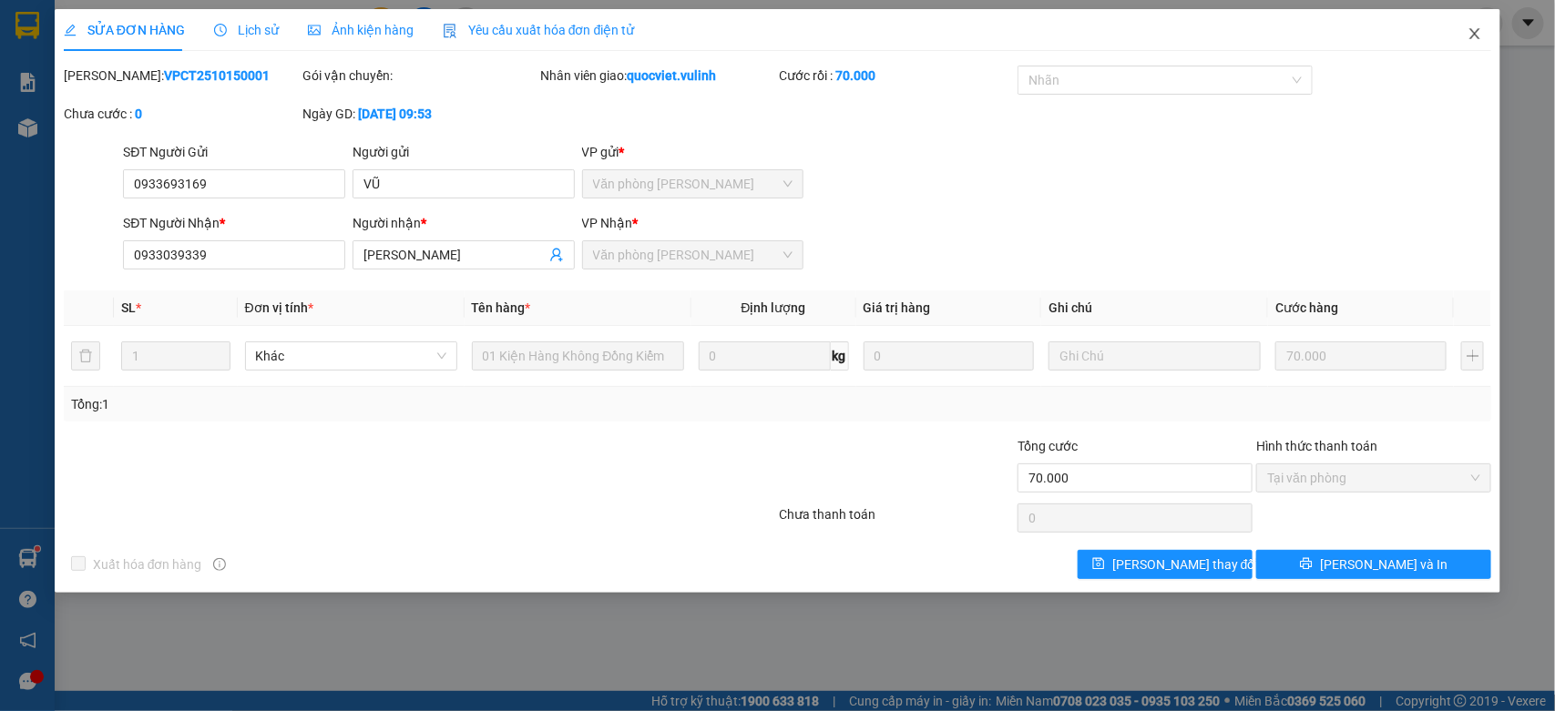
click at [1478, 34] on icon "close" at bounding box center [1475, 33] width 15 height 15
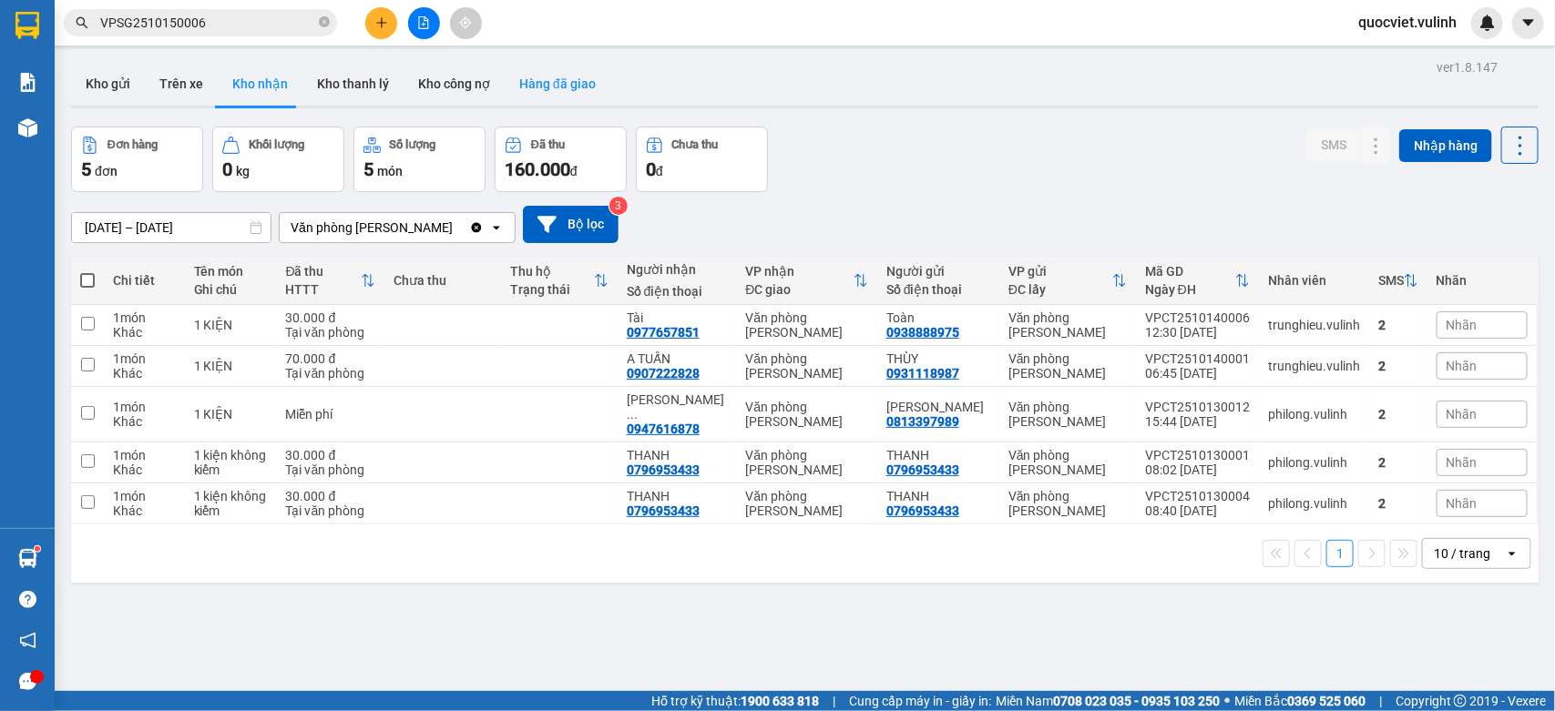
click at [544, 73] on button "Hàng đã giao" at bounding box center [558, 84] width 106 height 44
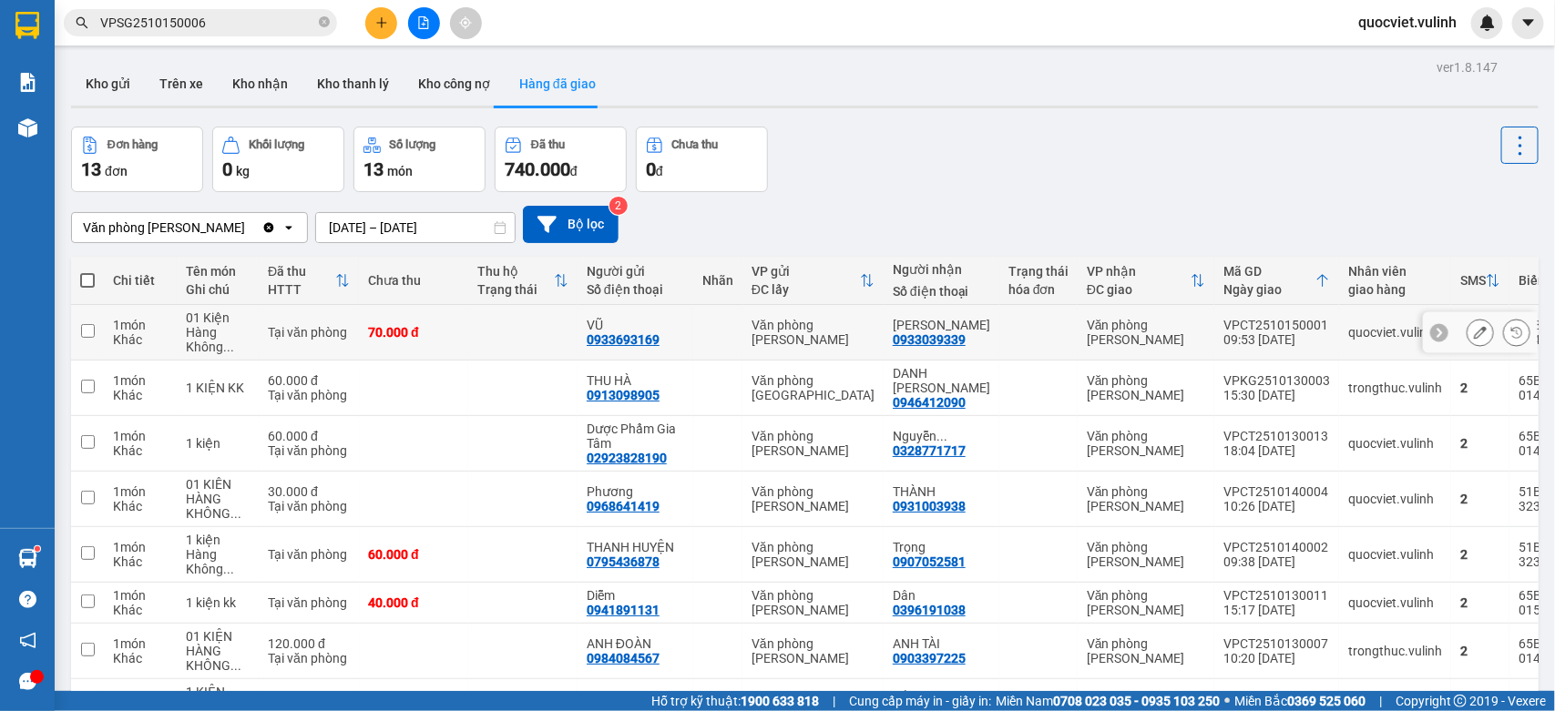
drag, startPoint x: 1189, startPoint y: 316, endPoint x: 1290, endPoint y: 323, distance: 101.4
click at [1290, 323] on td "VPCT2510150001 09:53 [DATE]" at bounding box center [1276, 333] width 125 height 56
checkbox input "true"
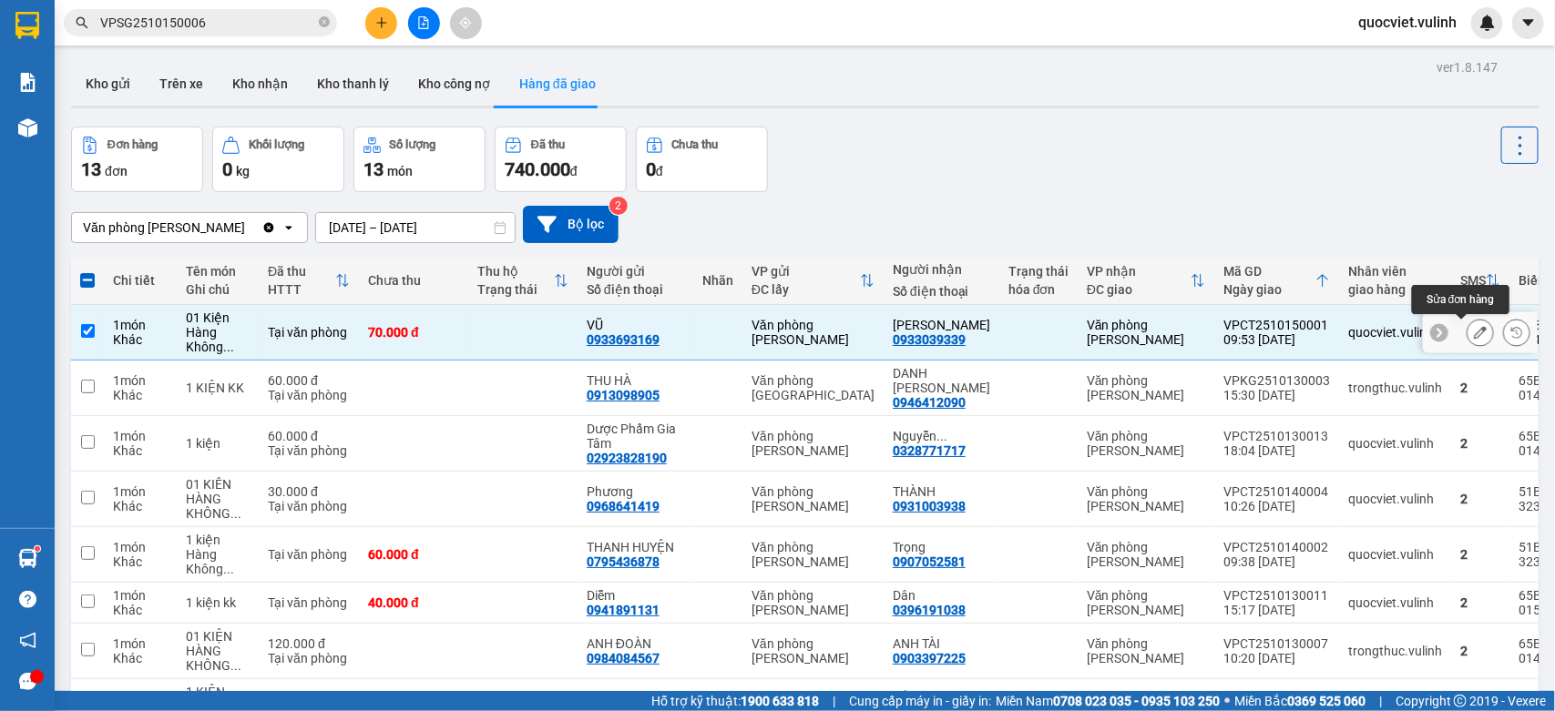
click at [1474, 330] on icon at bounding box center [1480, 332] width 13 height 13
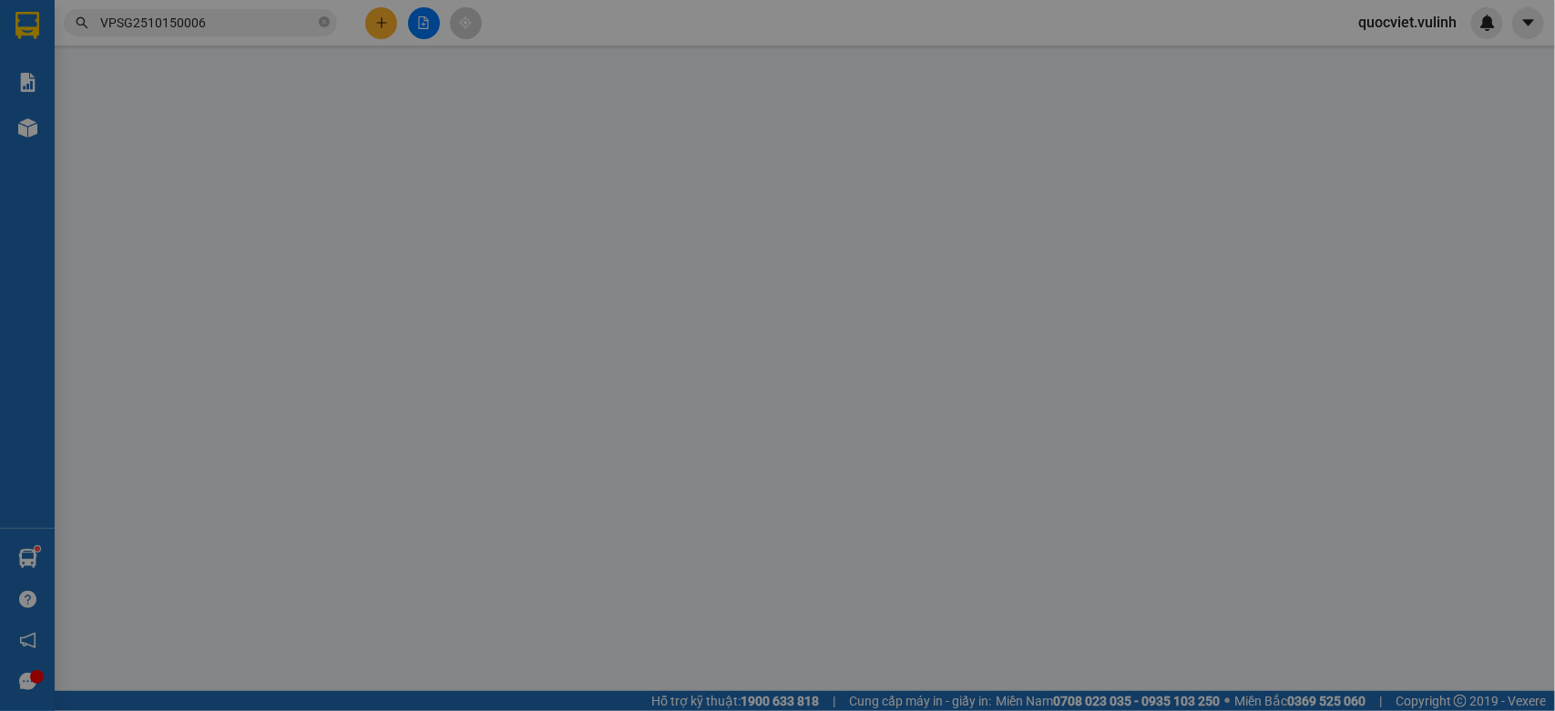
type input "0933693169"
type input "VŨ"
type input "0933039339"
type input "[PERSON_NAME]"
type input "70.000"
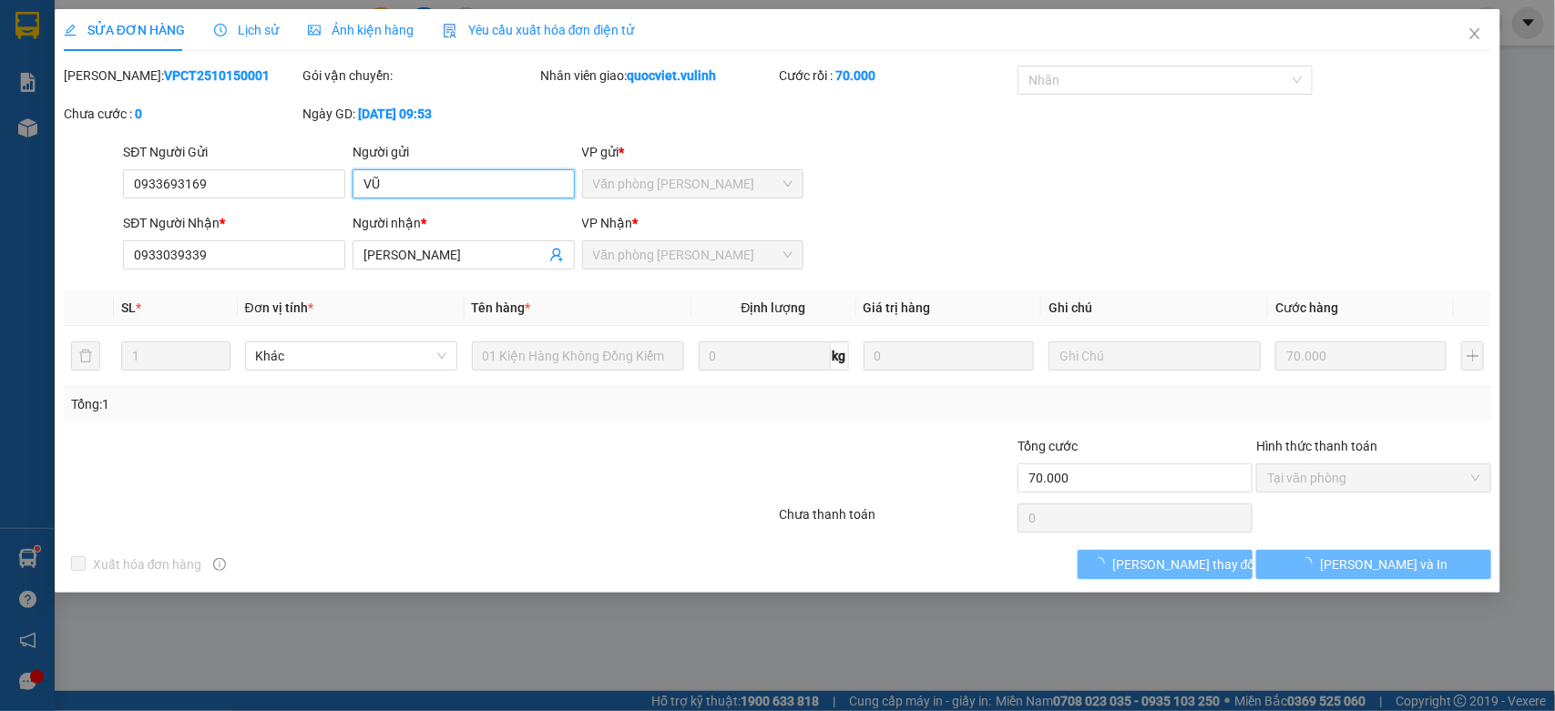
drag, startPoint x: 501, startPoint y: 180, endPoint x: 0, endPoint y: 251, distance: 505.9
click at [0, 243] on div "SỬA ĐƠN HÀNG Lịch sử Ảnh kiện hàng Yêu cầu xuất hóa đơn điện tử Total Paid Fee …" at bounding box center [777, 355] width 1555 height 711
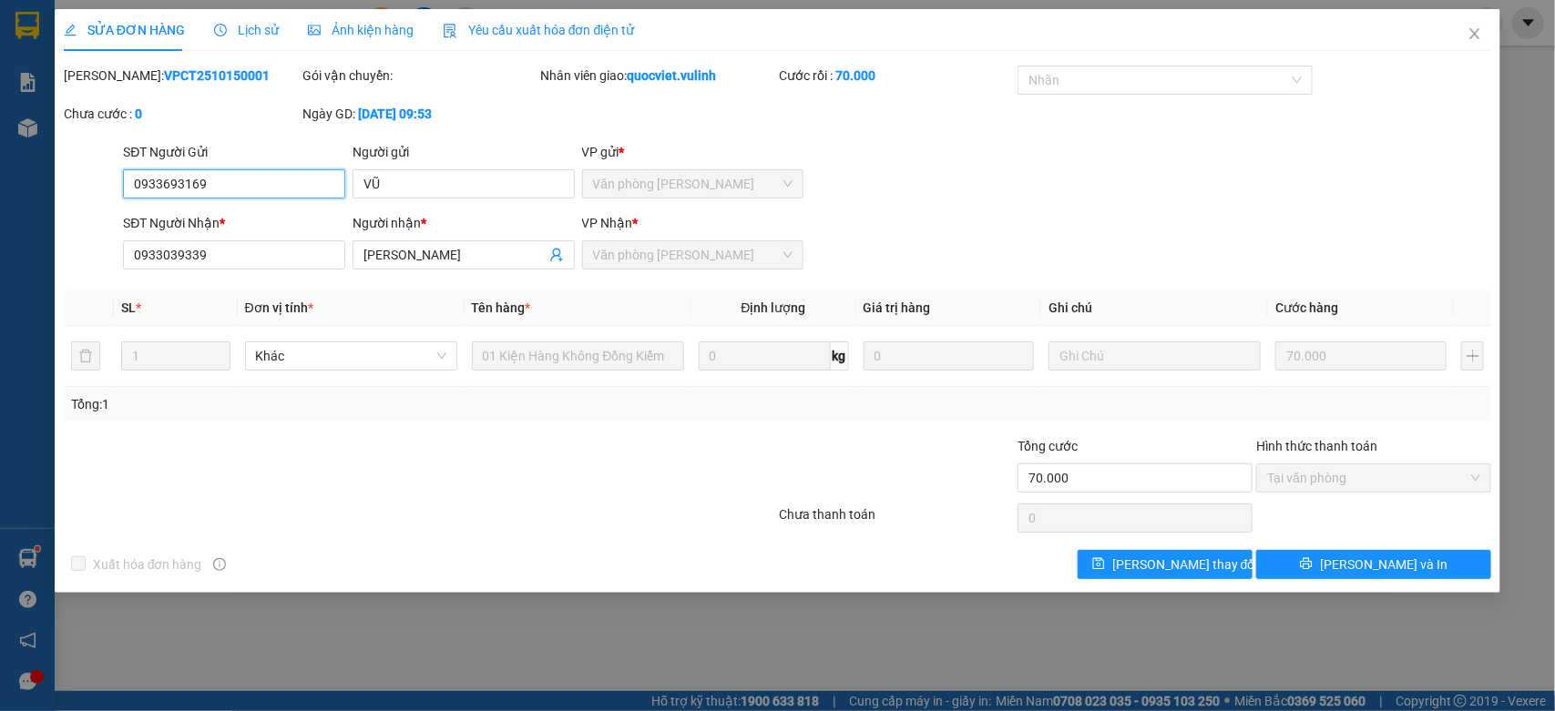
drag, startPoint x: 249, startPoint y: 194, endPoint x: 0, endPoint y: 232, distance: 251.6
click at [0, 255] on div "SỬA ĐƠN HÀNG Lịch sử Ảnh kiện hàng Yêu cầu xuất hóa đơn điện tử Total Paid Fee …" at bounding box center [777, 355] width 1555 height 711
drag, startPoint x: 475, startPoint y: 261, endPoint x: 0, endPoint y: 470, distance: 518.4
click at [0, 462] on div "SỬA ĐƠN HÀNG Lịch sử Ảnh kiện hàng Yêu cầu xuất hóa đơn điện tử Total Paid Fee …" at bounding box center [777, 355] width 1555 height 711
drag, startPoint x: 266, startPoint y: 258, endPoint x: 0, endPoint y: 343, distance: 279.2
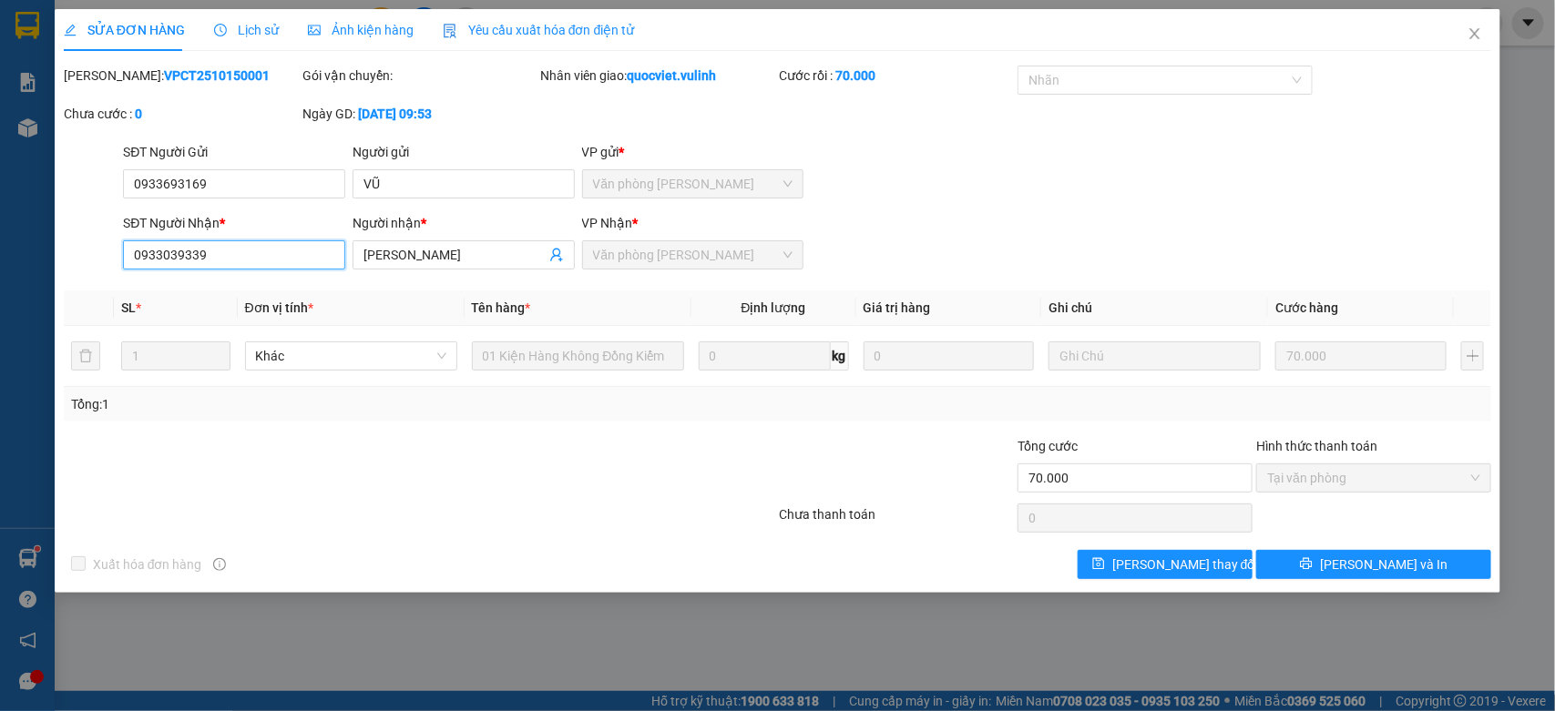
click at [0, 343] on div "SỬA ĐƠN HÀNG Lịch sử Ảnh kiện hàng Yêu cầu xuất hóa đơn điện tử Total Paid Fee …" at bounding box center [777, 355] width 1555 height 711
click at [1477, 29] on icon "close" at bounding box center [1475, 33] width 15 height 15
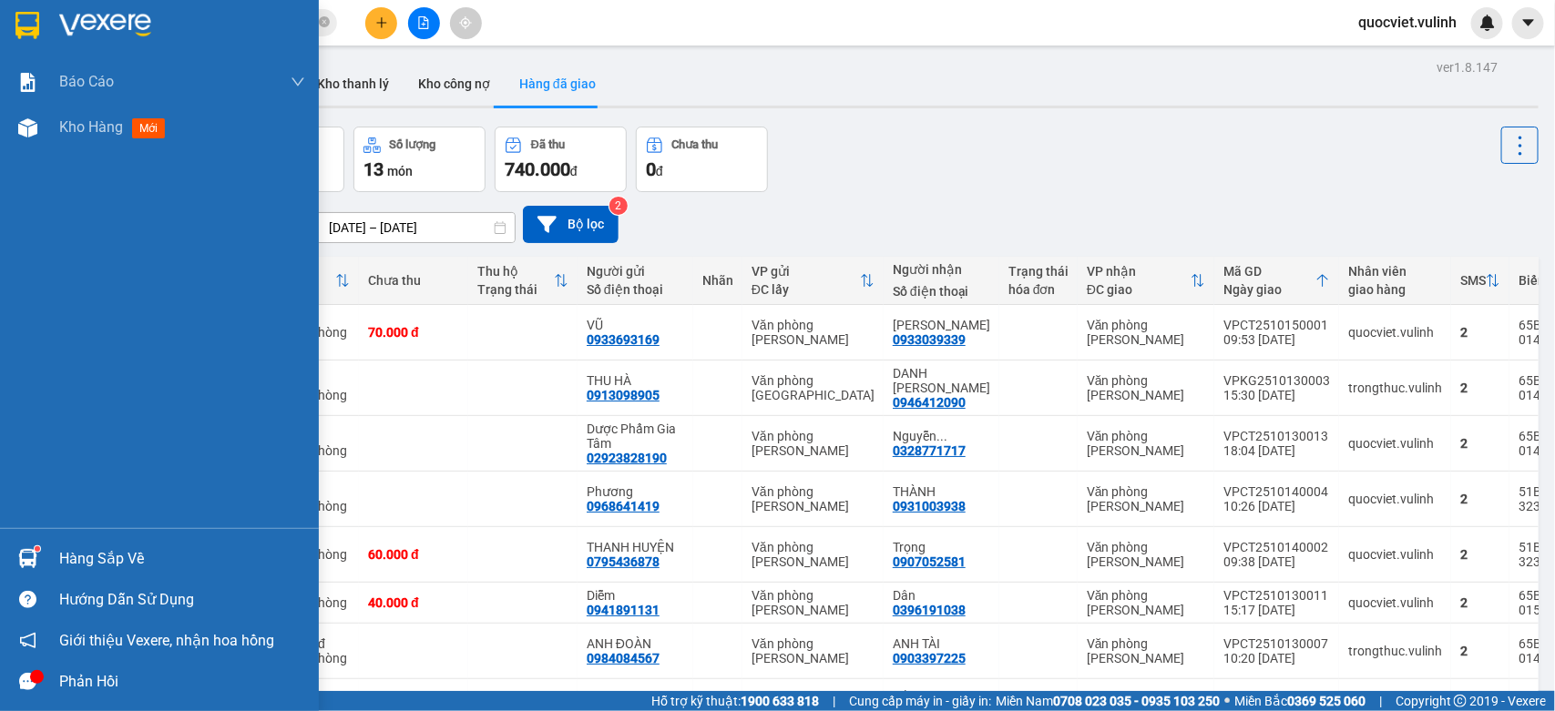
click at [32, 549] on img at bounding box center [27, 558] width 19 height 19
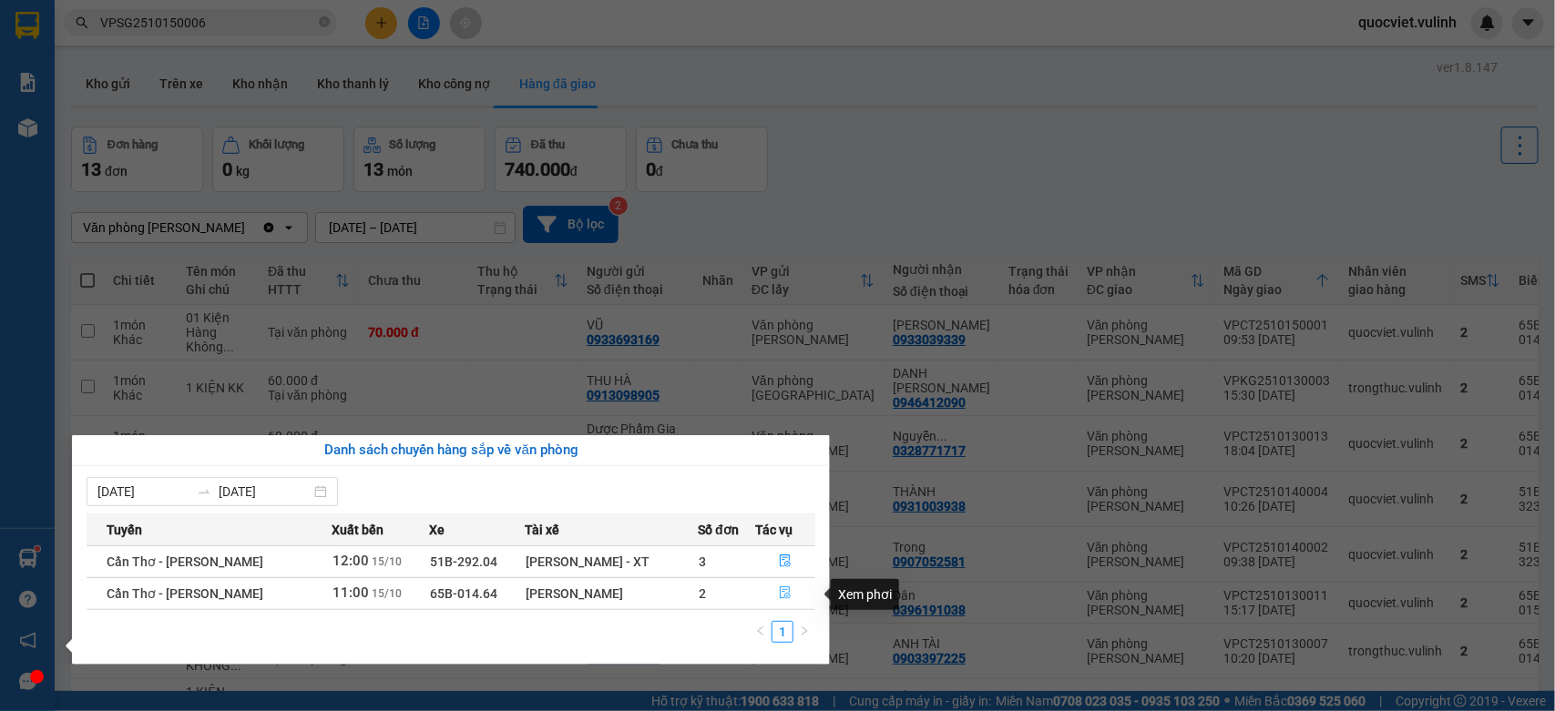
click at [790, 593] on button "button" at bounding box center [785, 593] width 58 height 29
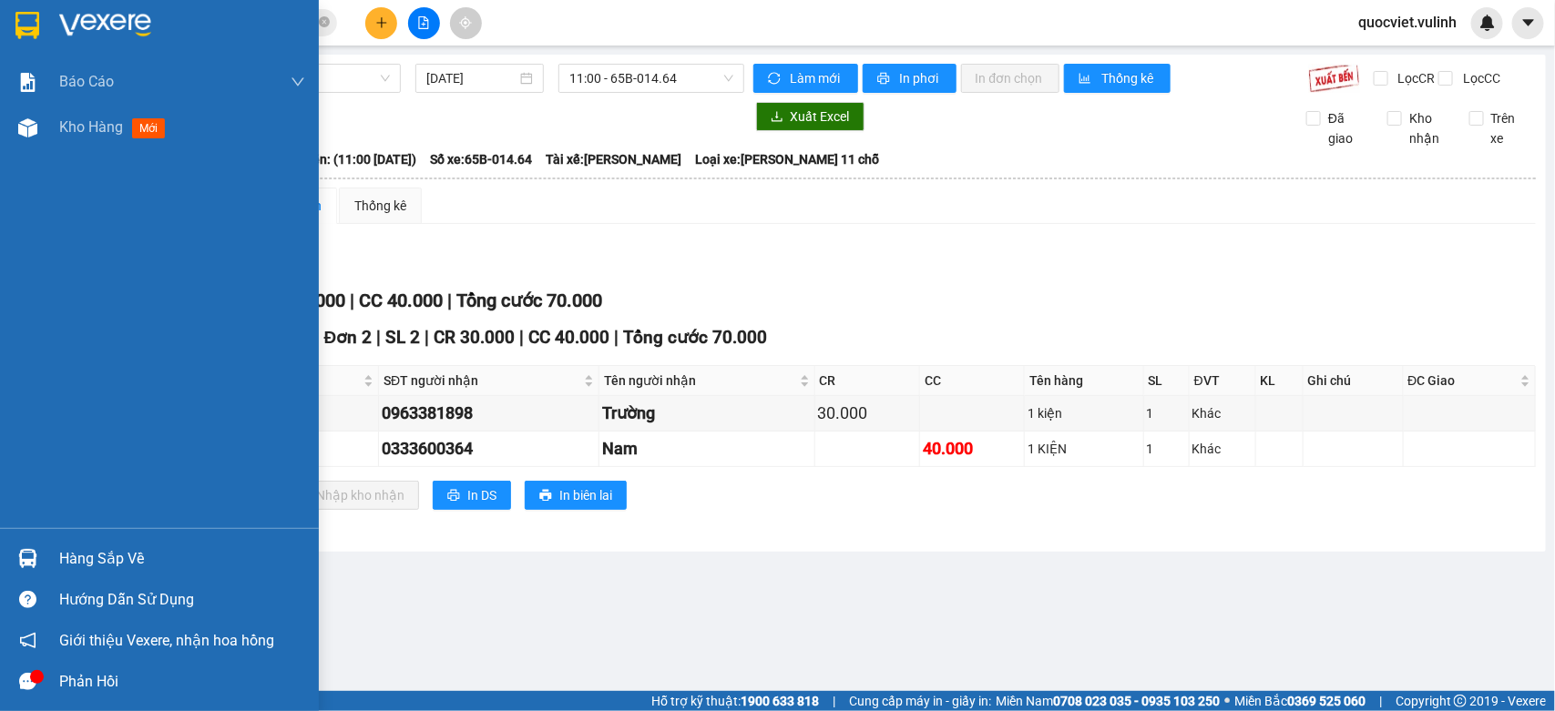
click at [38, 561] on div at bounding box center [28, 559] width 32 height 32
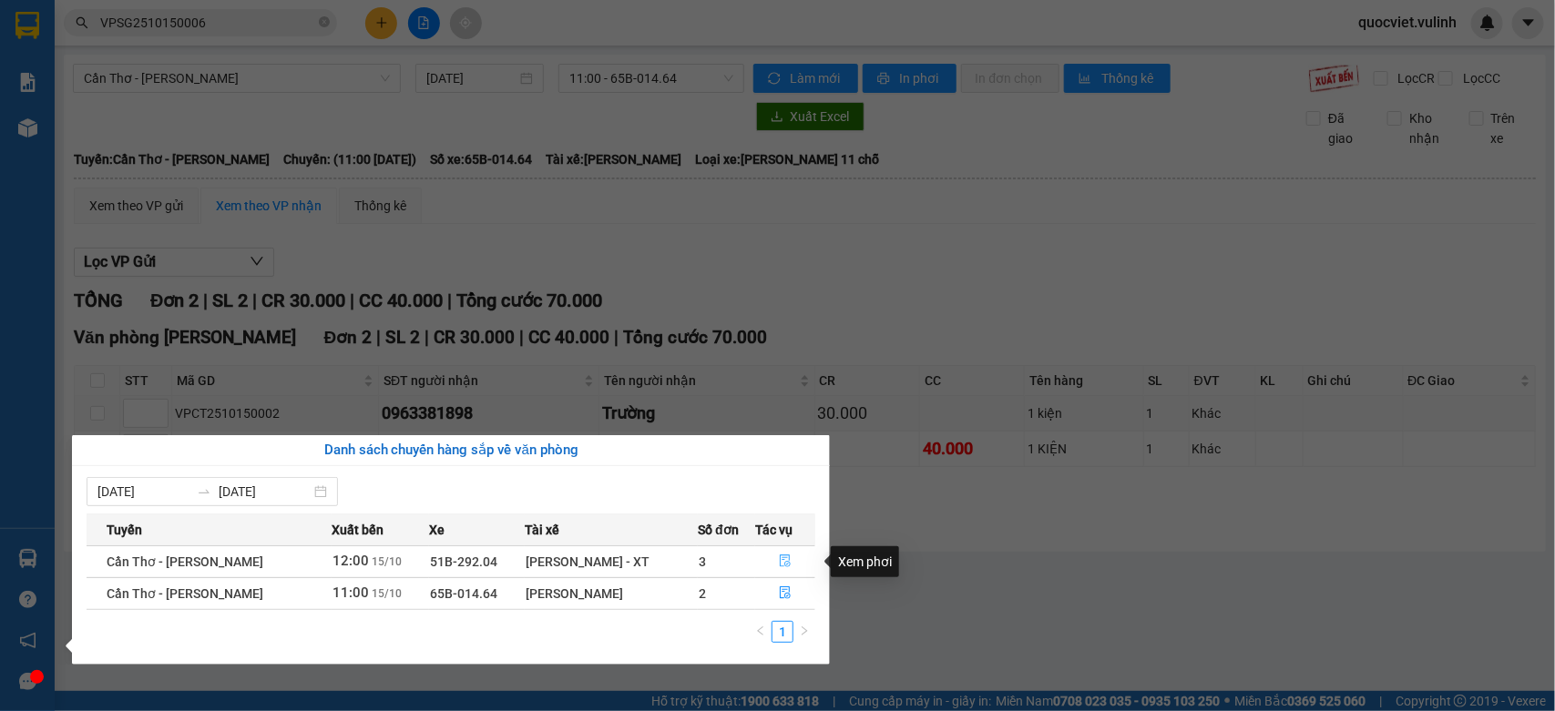
click at [788, 557] on icon "file-done" at bounding box center [785, 561] width 13 height 13
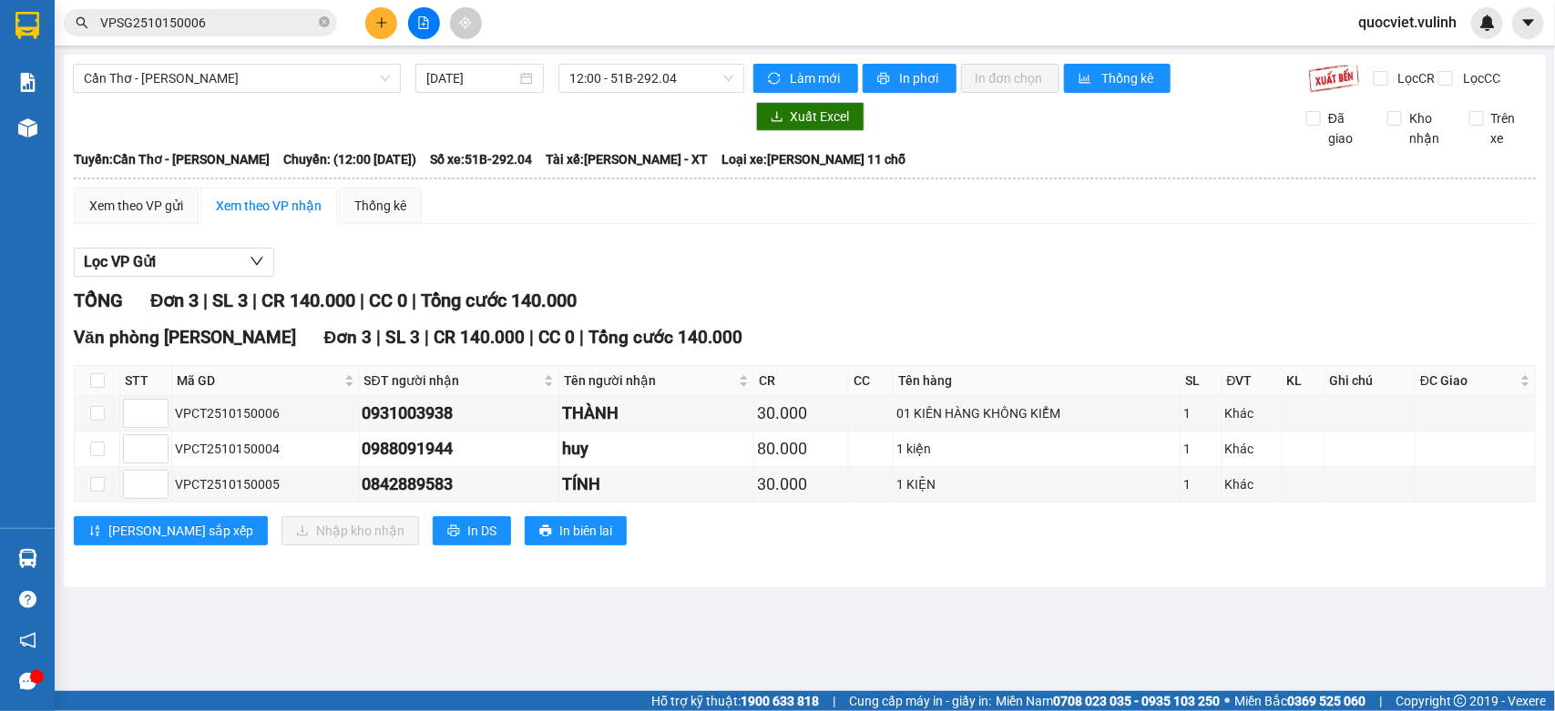
click at [829, 224] on div "Xem theo VP gửi Xem theo VP nhận Thống kê" at bounding box center [805, 206] width 1462 height 36
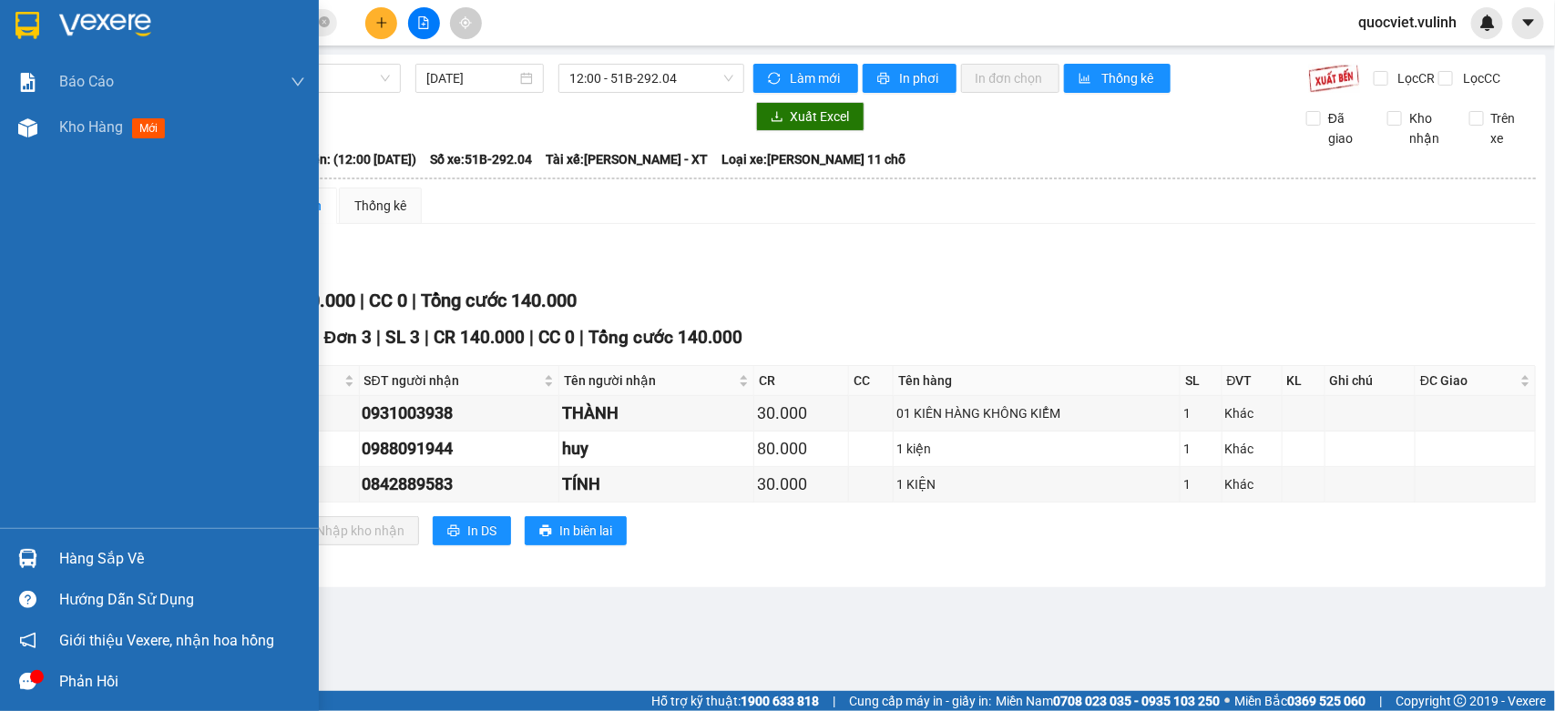
click at [46, 551] on div "Hàng sắp về" at bounding box center [159, 558] width 319 height 41
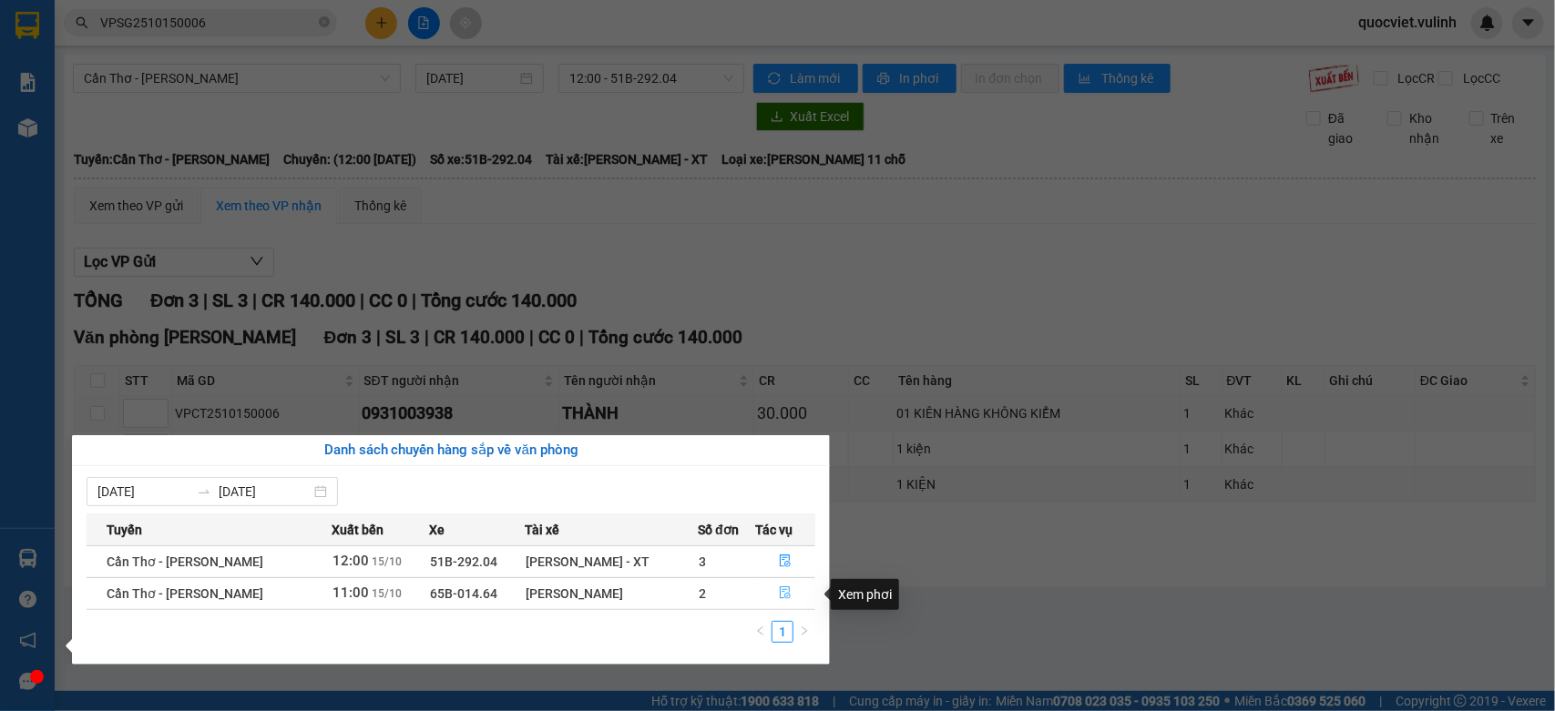
click at [786, 589] on icon "file-done" at bounding box center [785, 593] width 11 height 13
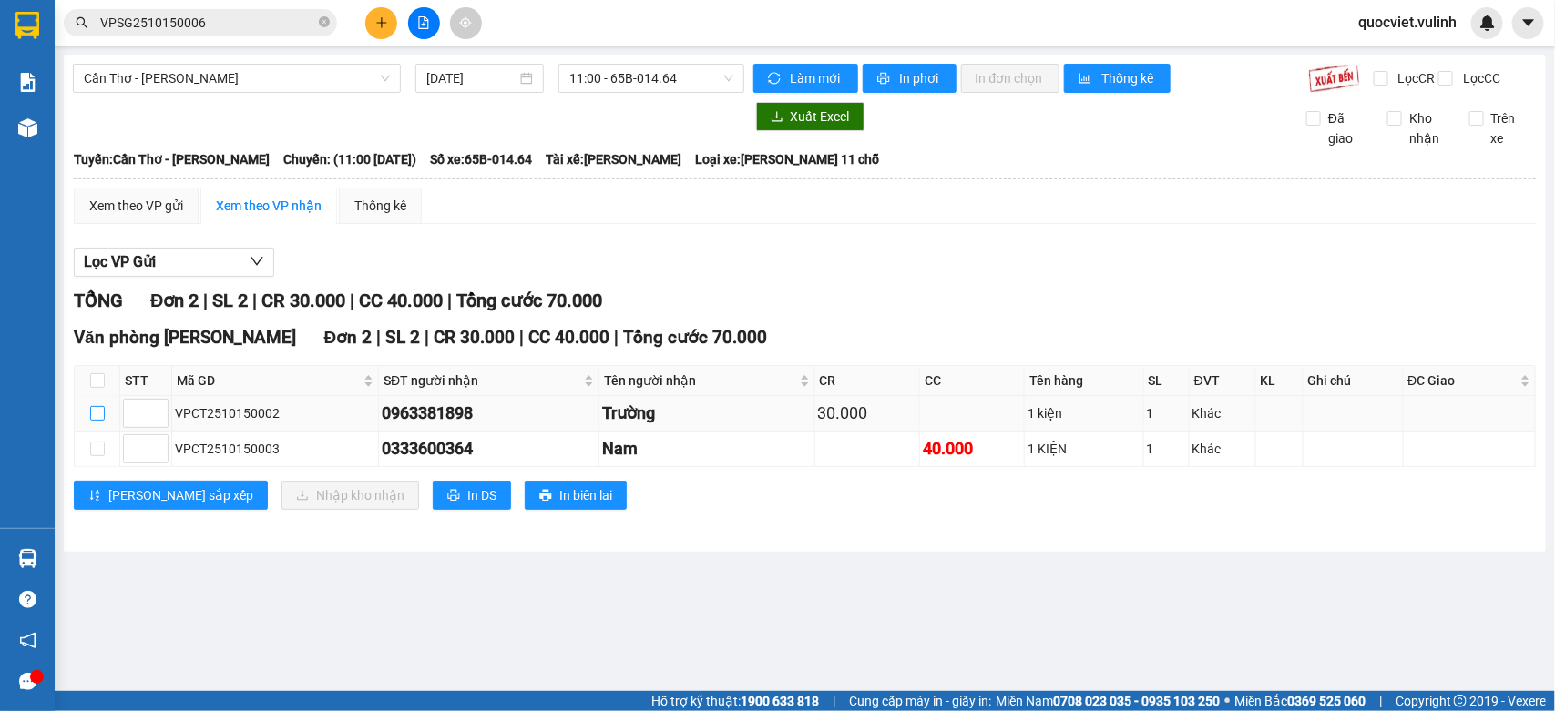
click at [97, 421] on input "checkbox" at bounding box center [97, 413] width 15 height 15
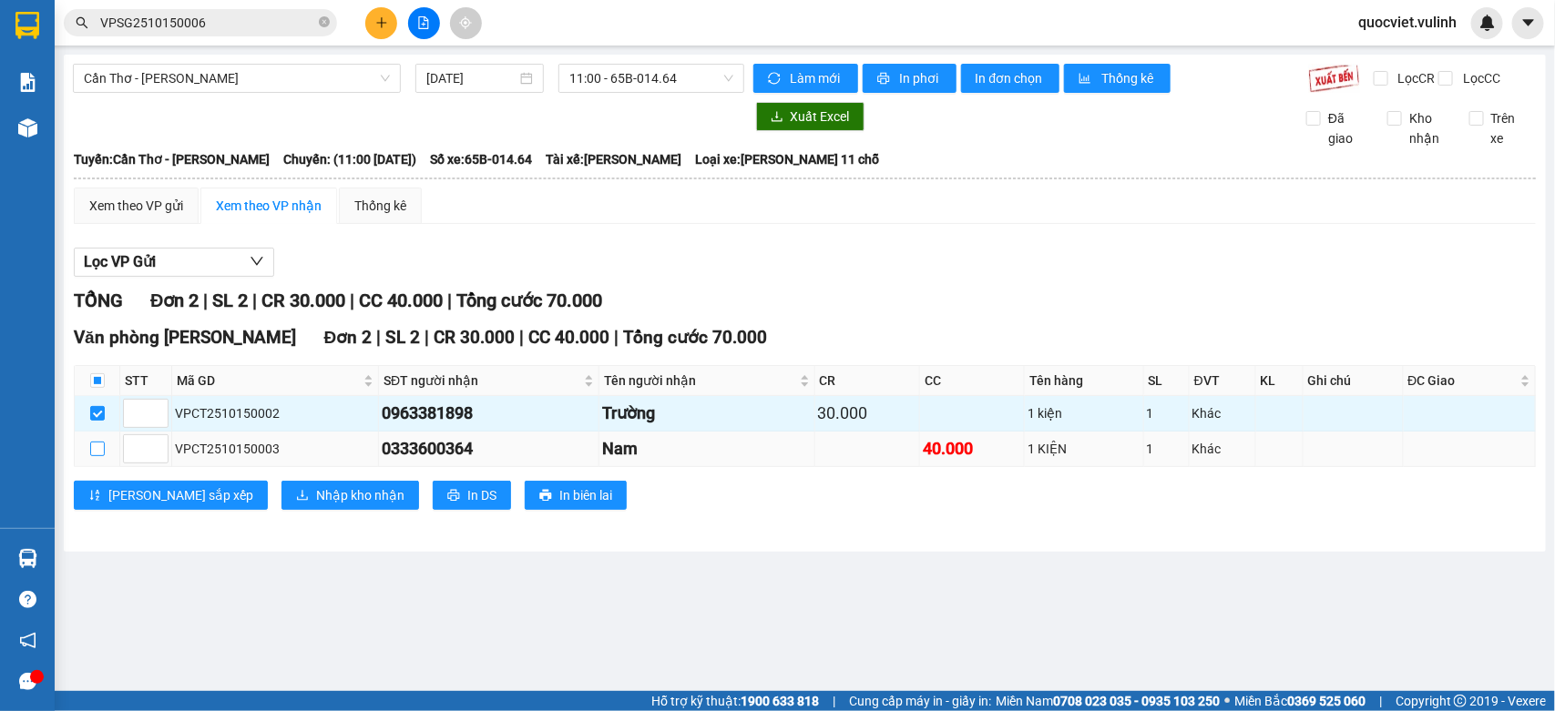
click at [101, 459] on label at bounding box center [97, 449] width 15 height 20
click at [101, 456] on input "checkbox" at bounding box center [97, 449] width 15 height 15
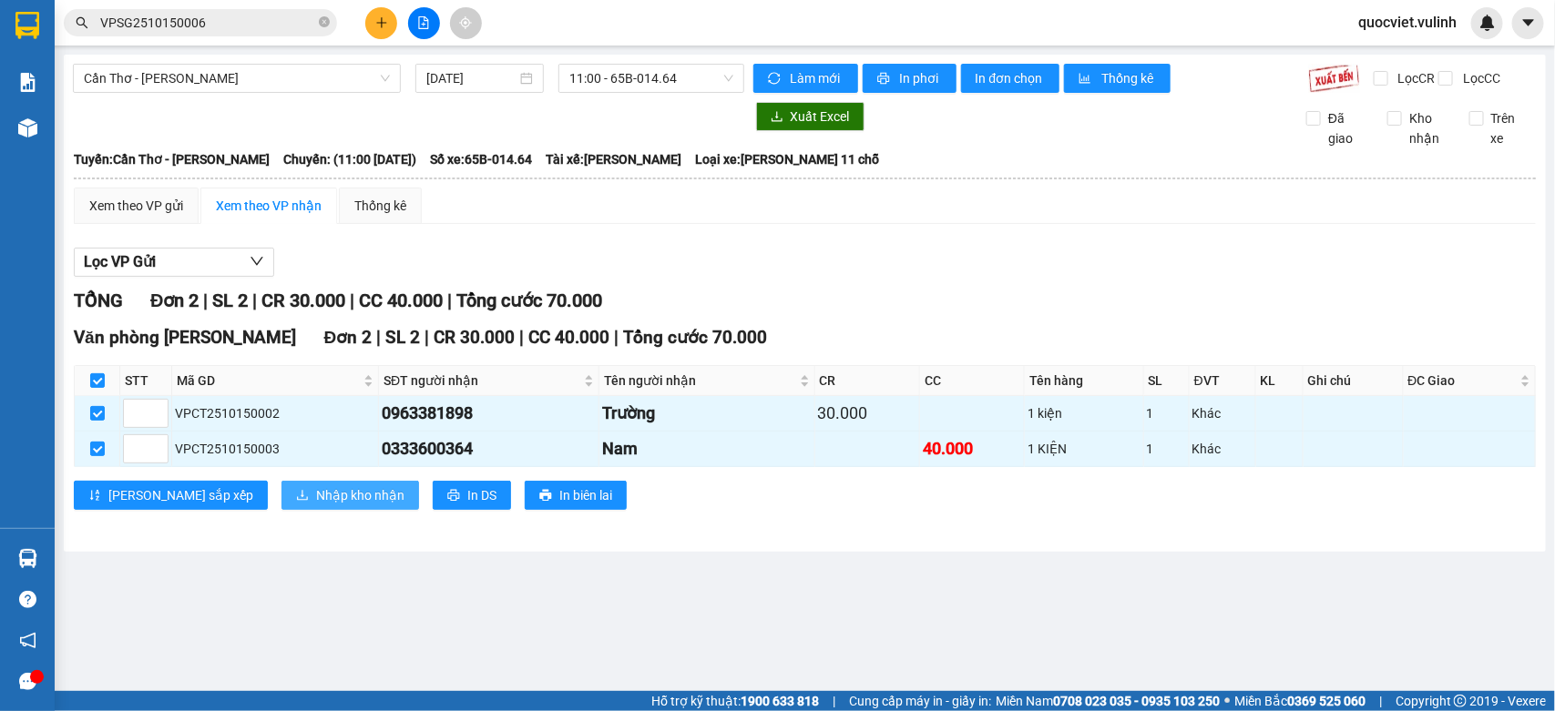
click at [316, 506] on span "Nhập kho nhận" at bounding box center [360, 496] width 88 height 20
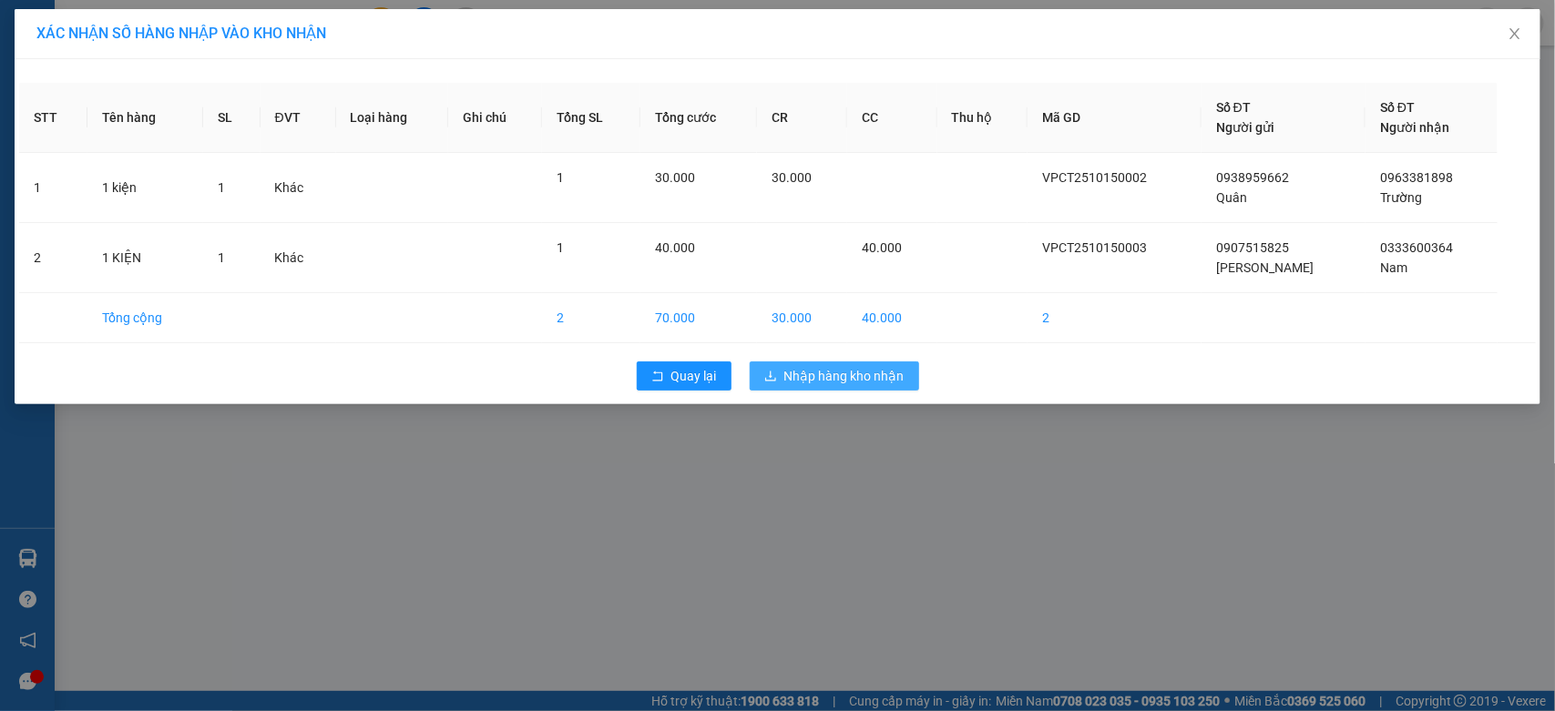
click at [866, 373] on span "Nhập hàng kho nhận" at bounding box center [844, 376] width 120 height 20
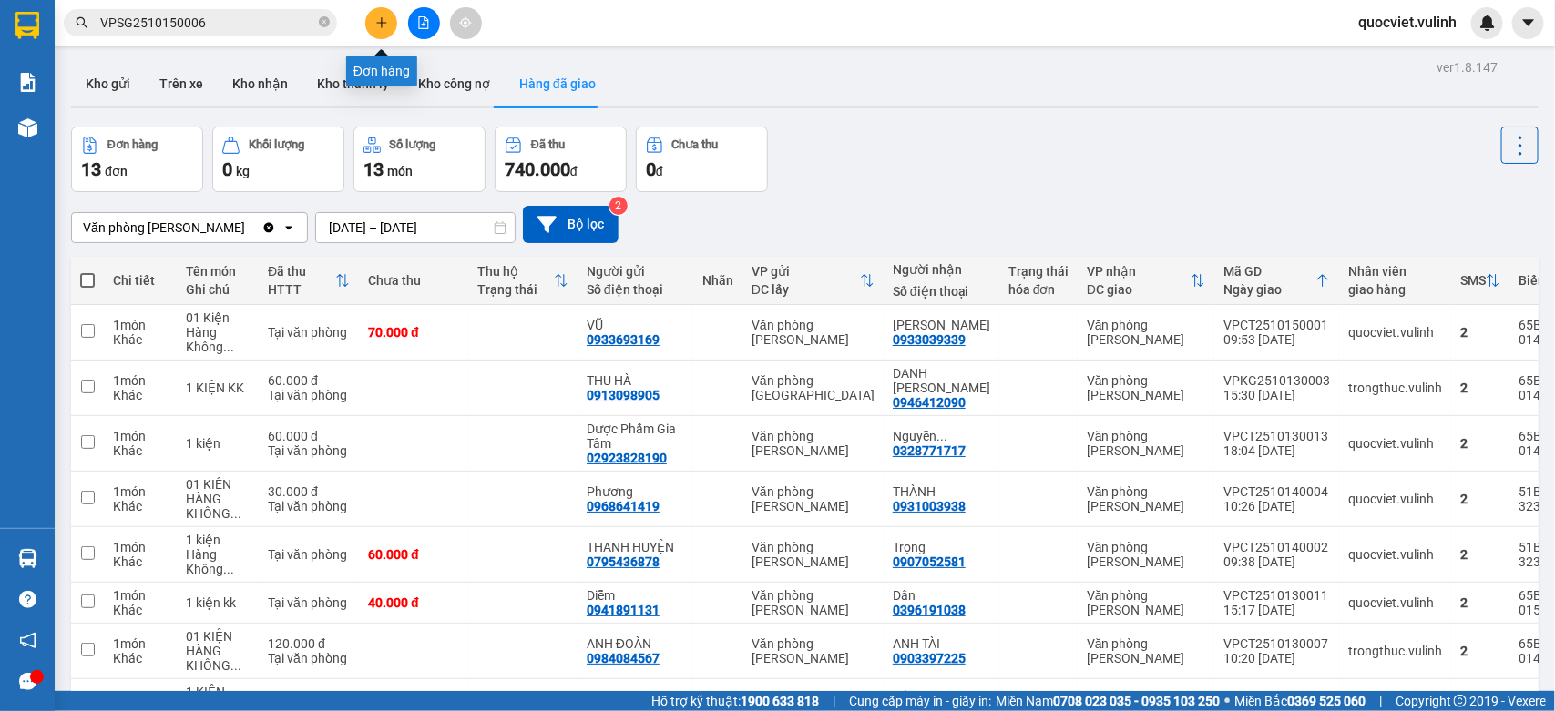
click at [381, 33] on button at bounding box center [381, 23] width 32 height 32
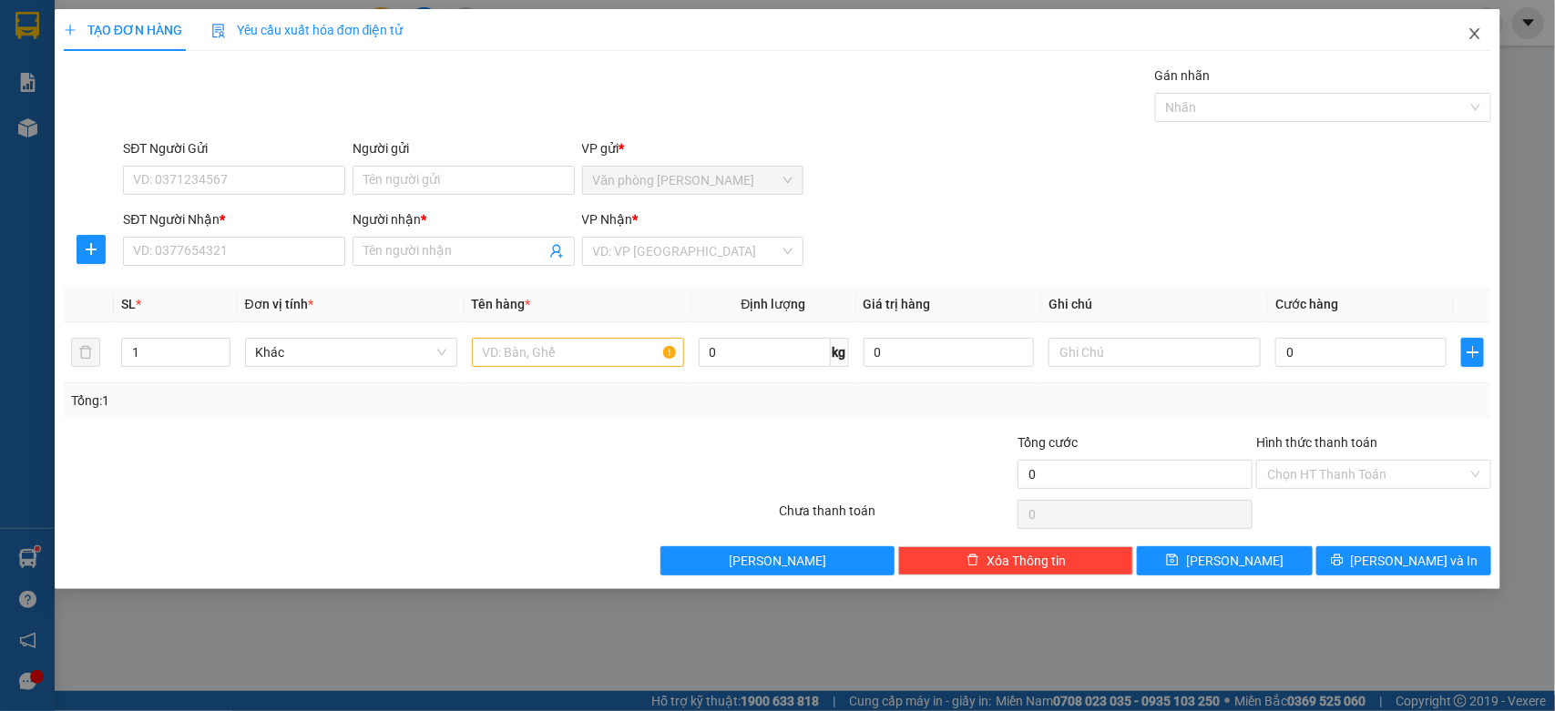
click at [1468, 39] on icon "close" at bounding box center [1475, 33] width 15 height 15
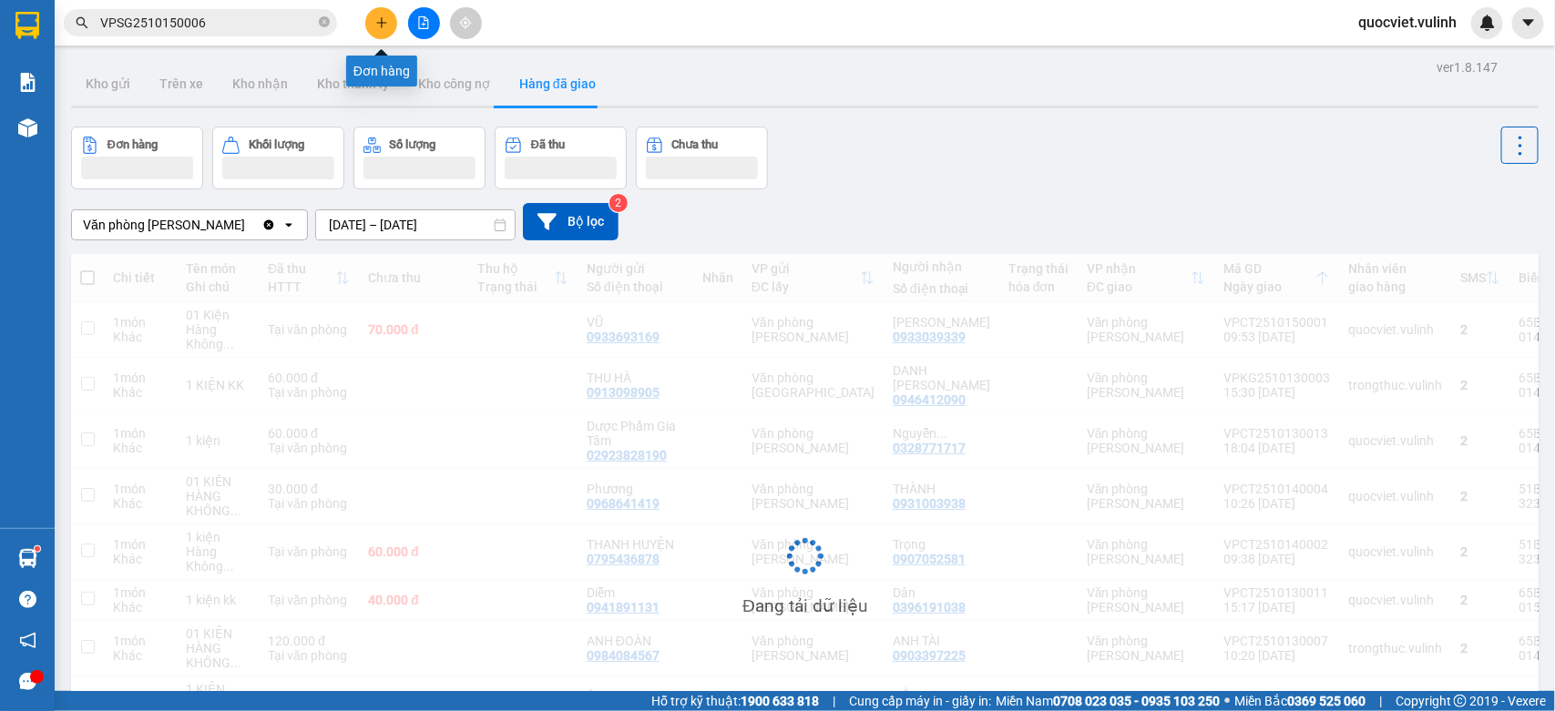
click at [378, 15] on button at bounding box center [381, 23] width 32 height 32
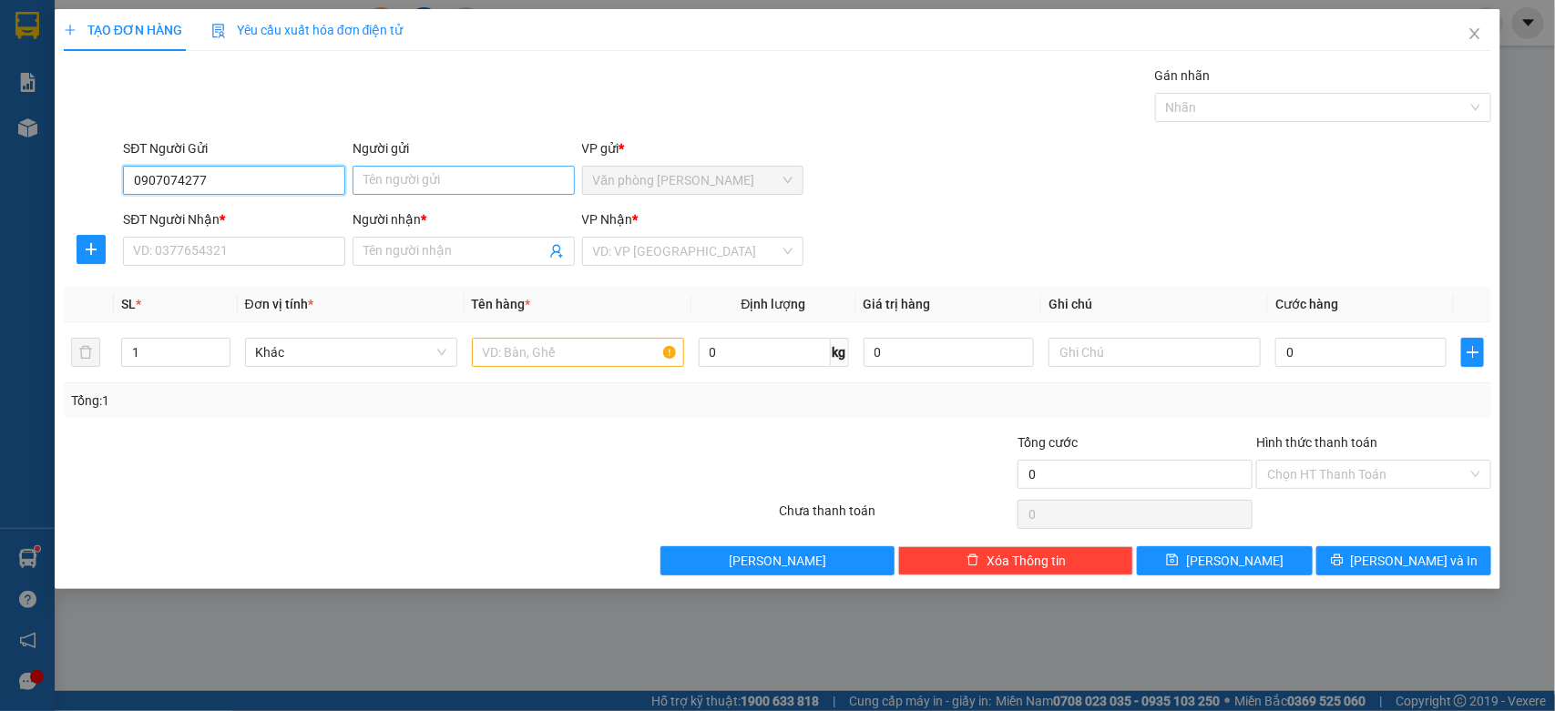
type input "0907074277"
click at [440, 179] on input "Người gửi" at bounding box center [464, 180] width 222 height 29
type input "[PERSON_NAME]"
click at [214, 247] on input "SĐT Người Nhận *" at bounding box center [234, 251] width 222 height 29
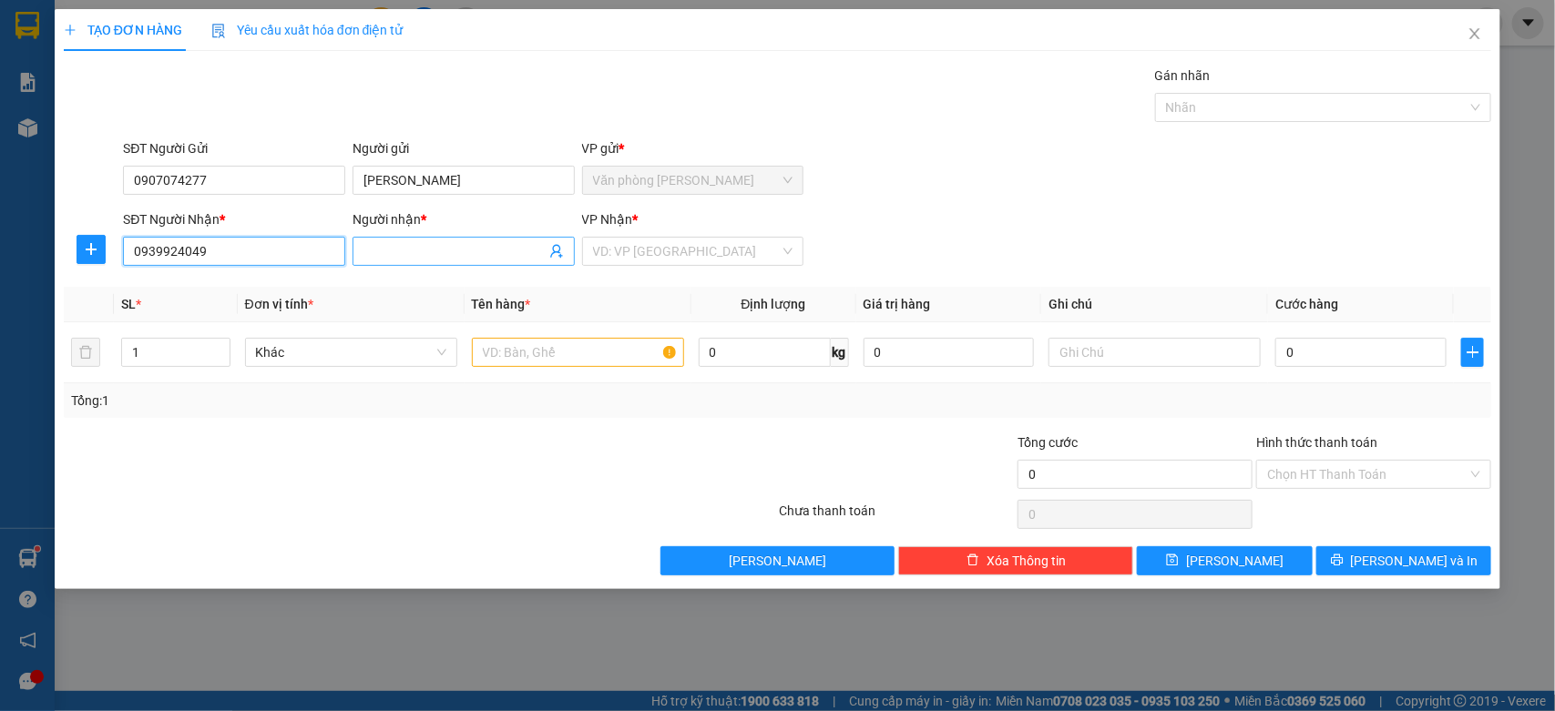
type input "0939924049"
click at [485, 243] on input "Người nhận *" at bounding box center [454, 251] width 182 height 20
type input "Quách Thuận Bình"
click at [613, 260] on input "search" at bounding box center [687, 251] width 188 height 27
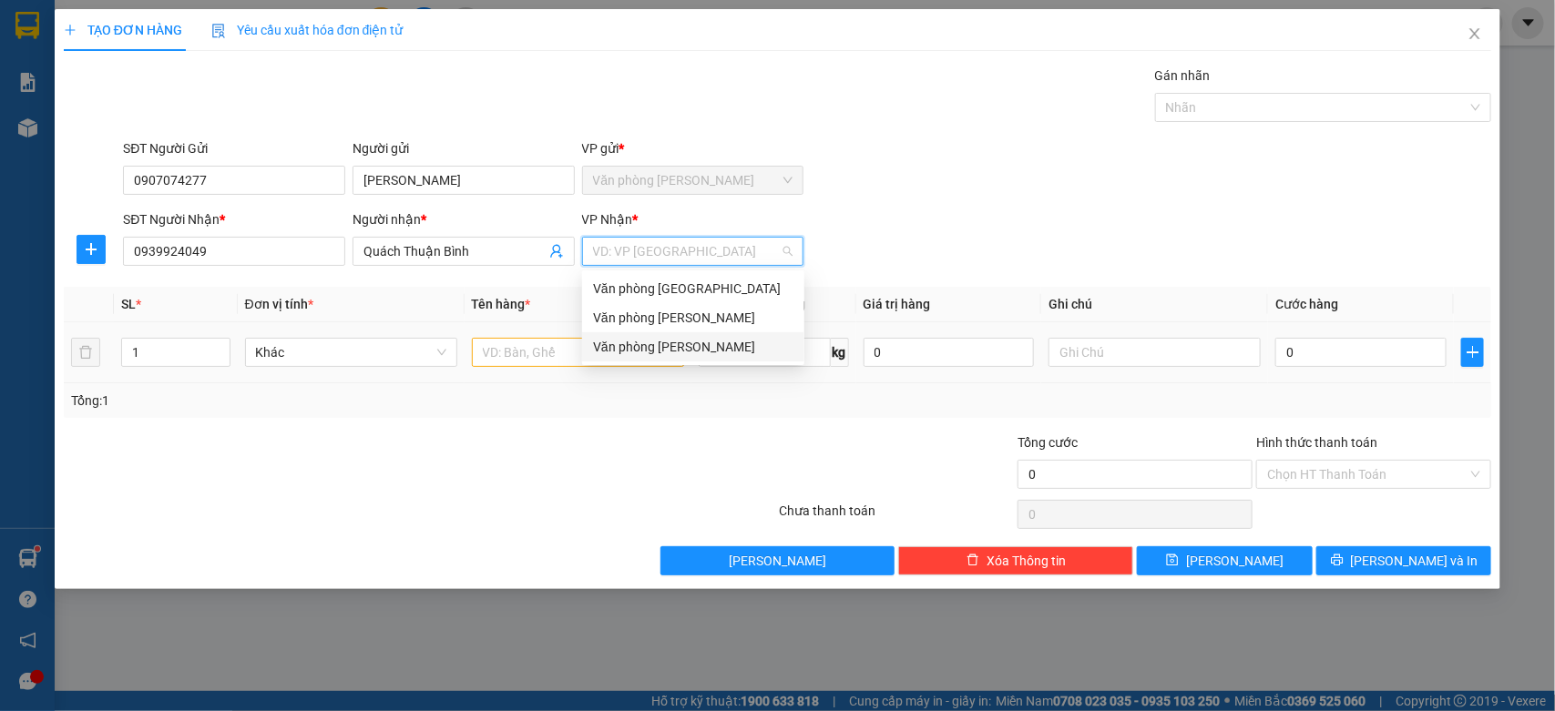
click at [685, 342] on div "Văn phòng [PERSON_NAME]" at bounding box center [693, 347] width 200 height 20
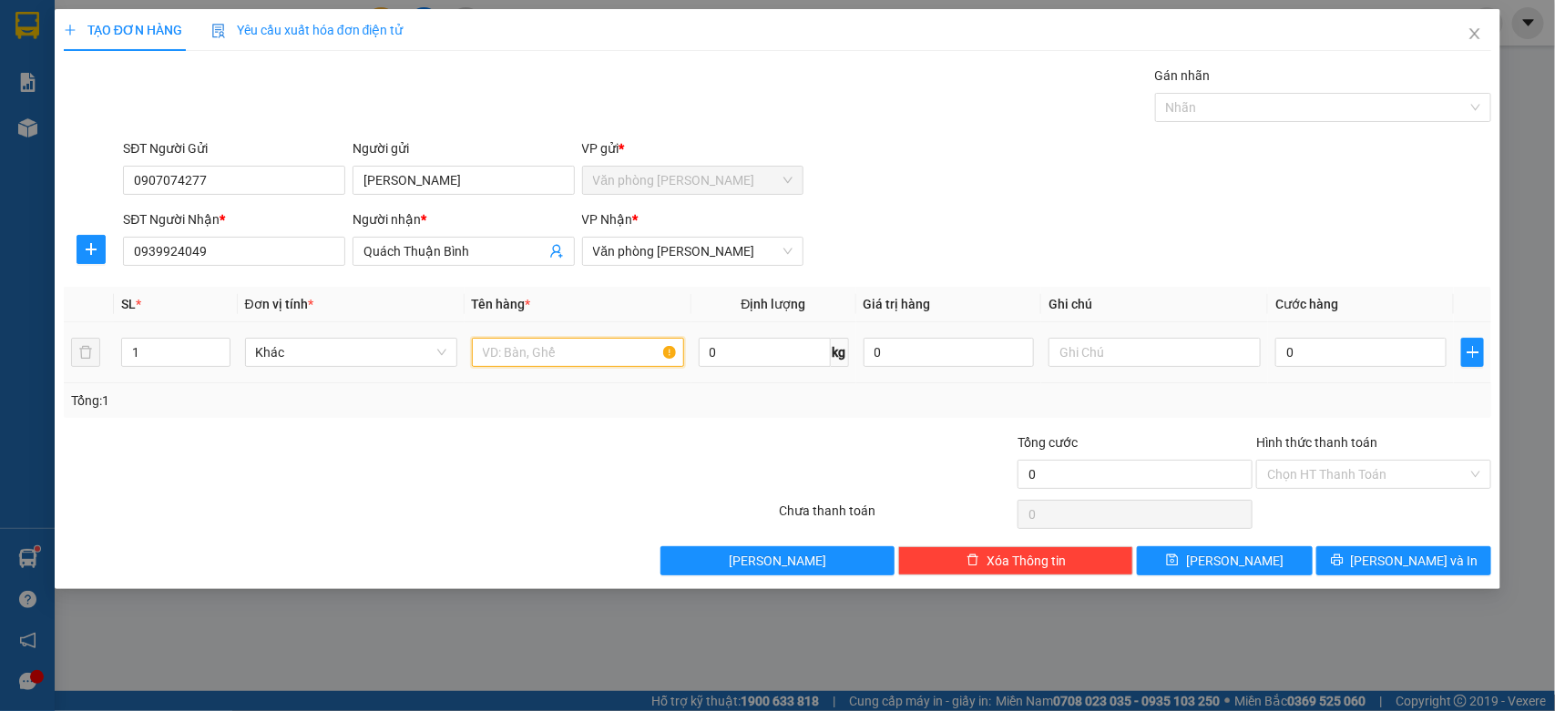
click at [574, 344] on input "text" at bounding box center [578, 352] width 212 height 29
type input "1 kiện"
click at [1406, 355] on input "0" at bounding box center [1360, 352] width 171 height 29
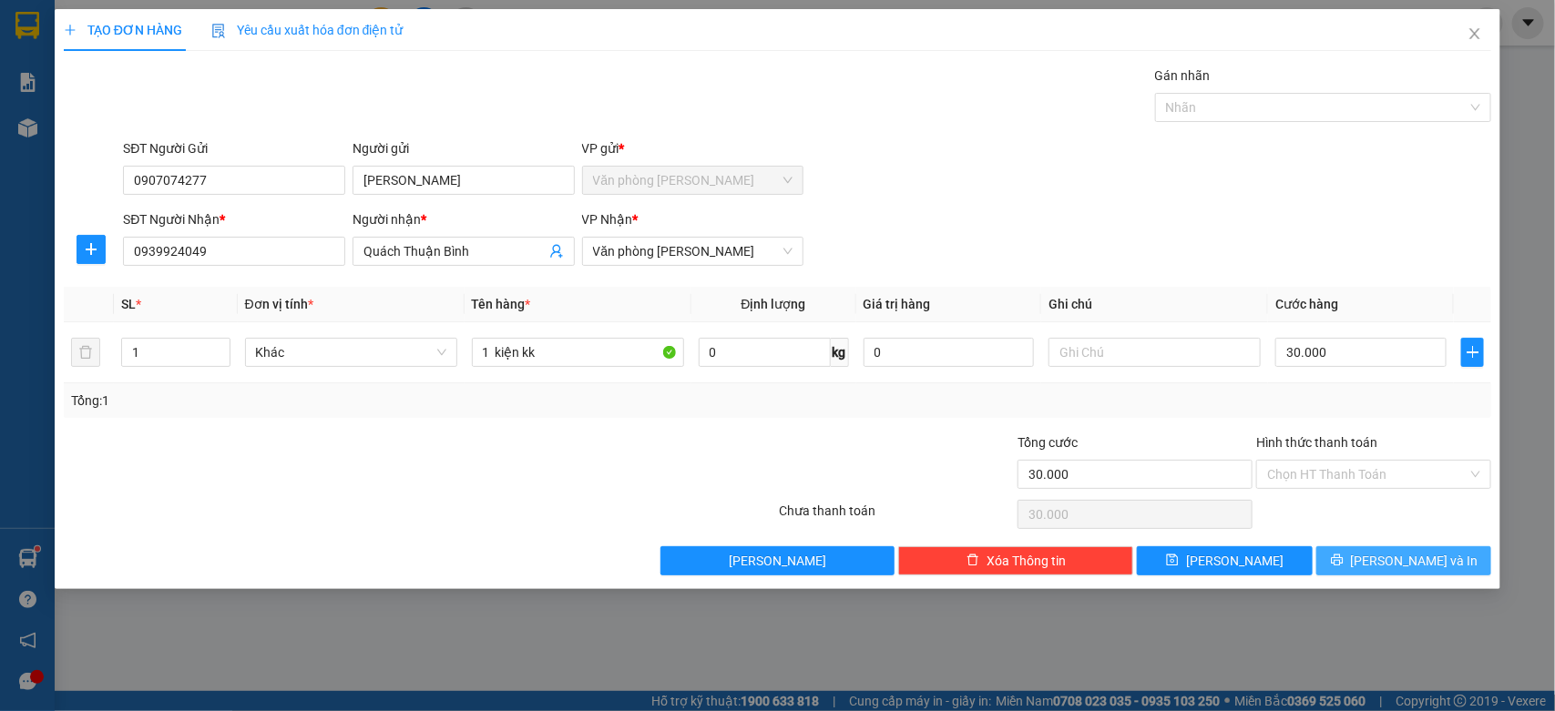
click at [1386, 547] on button "[PERSON_NAME] và In" at bounding box center [1403, 561] width 175 height 29
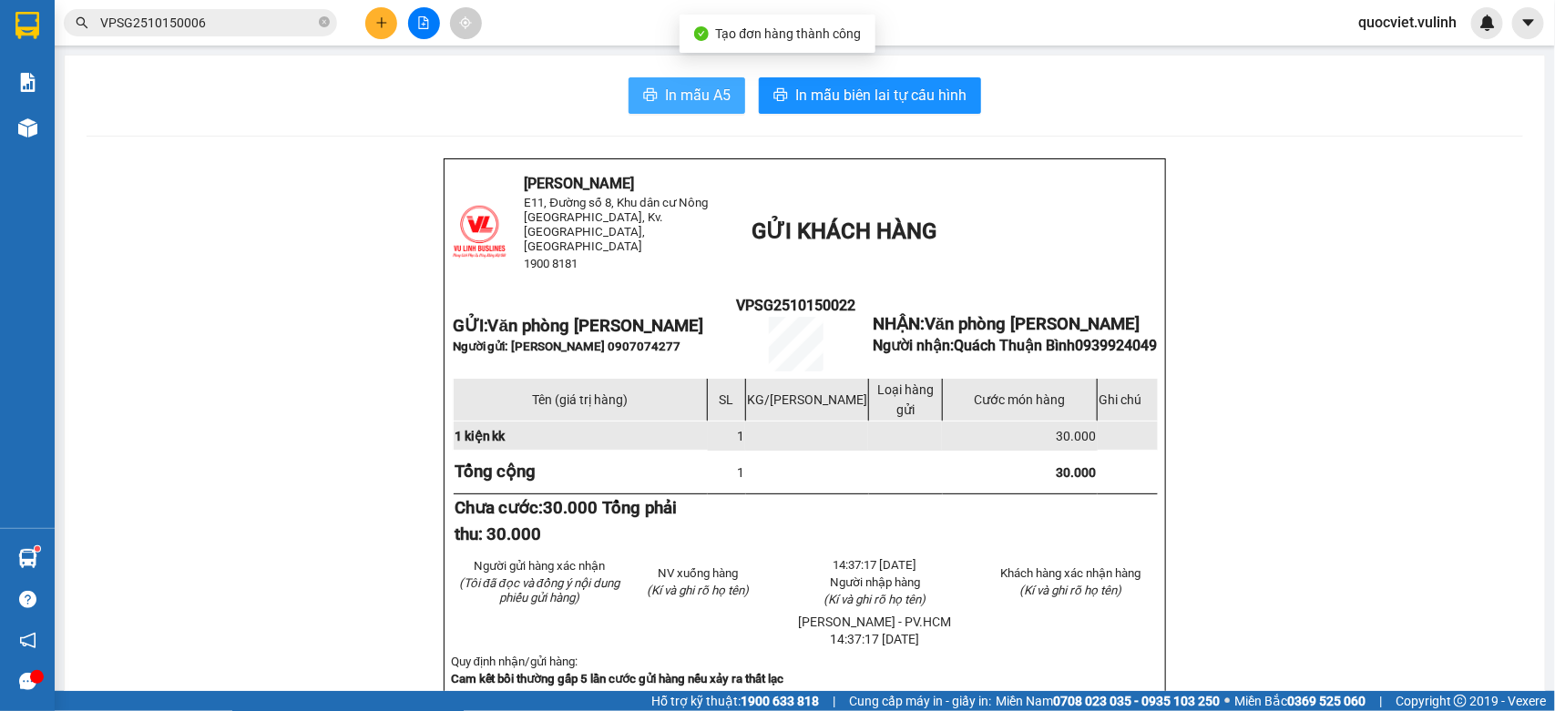
click at [702, 101] on span "In mẫu A5" at bounding box center [698, 95] width 66 height 23
click at [684, 93] on span "In mẫu A5" at bounding box center [698, 95] width 66 height 23
click at [706, 87] on span "In mẫu A5" at bounding box center [698, 95] width 66 height 23
click at [370, 19] on button at bounding box center [381, 23] width 32 height 32
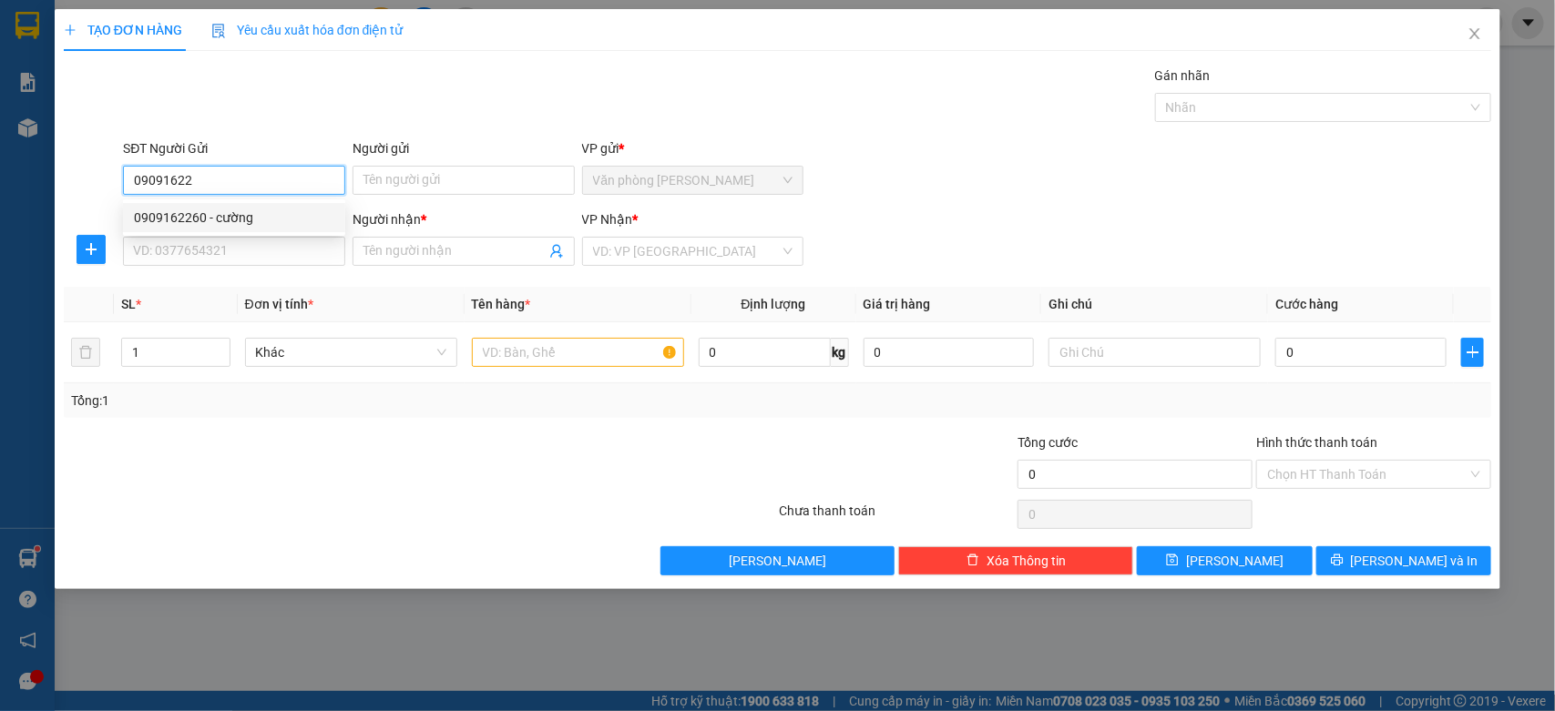
click at [237, 214] on div "0909162260 - cường" at bounding box center [234, 218] width 200 height 20
type input "0909162260"
type input "cường"
type input "0917578584"
type input "Huỳnh"
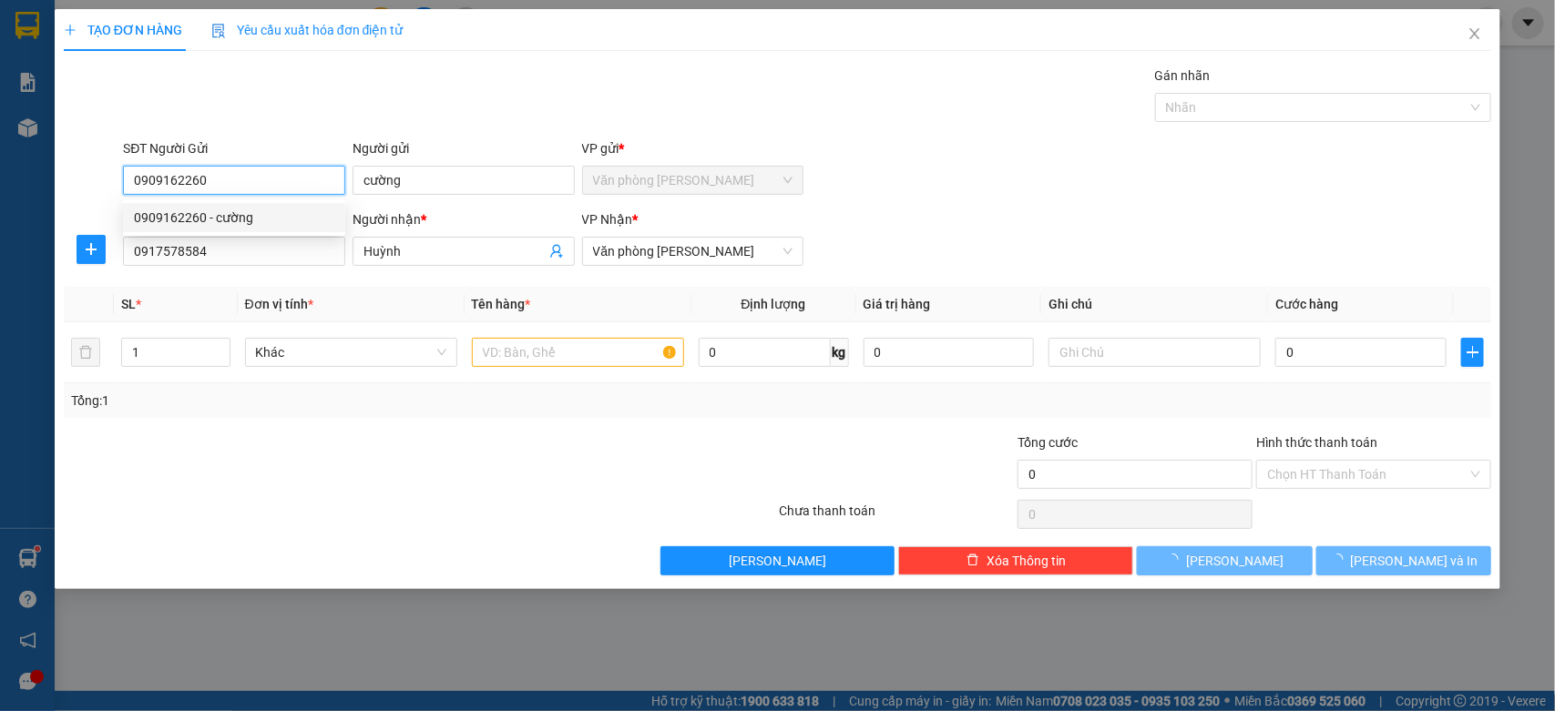
type input "30.000"
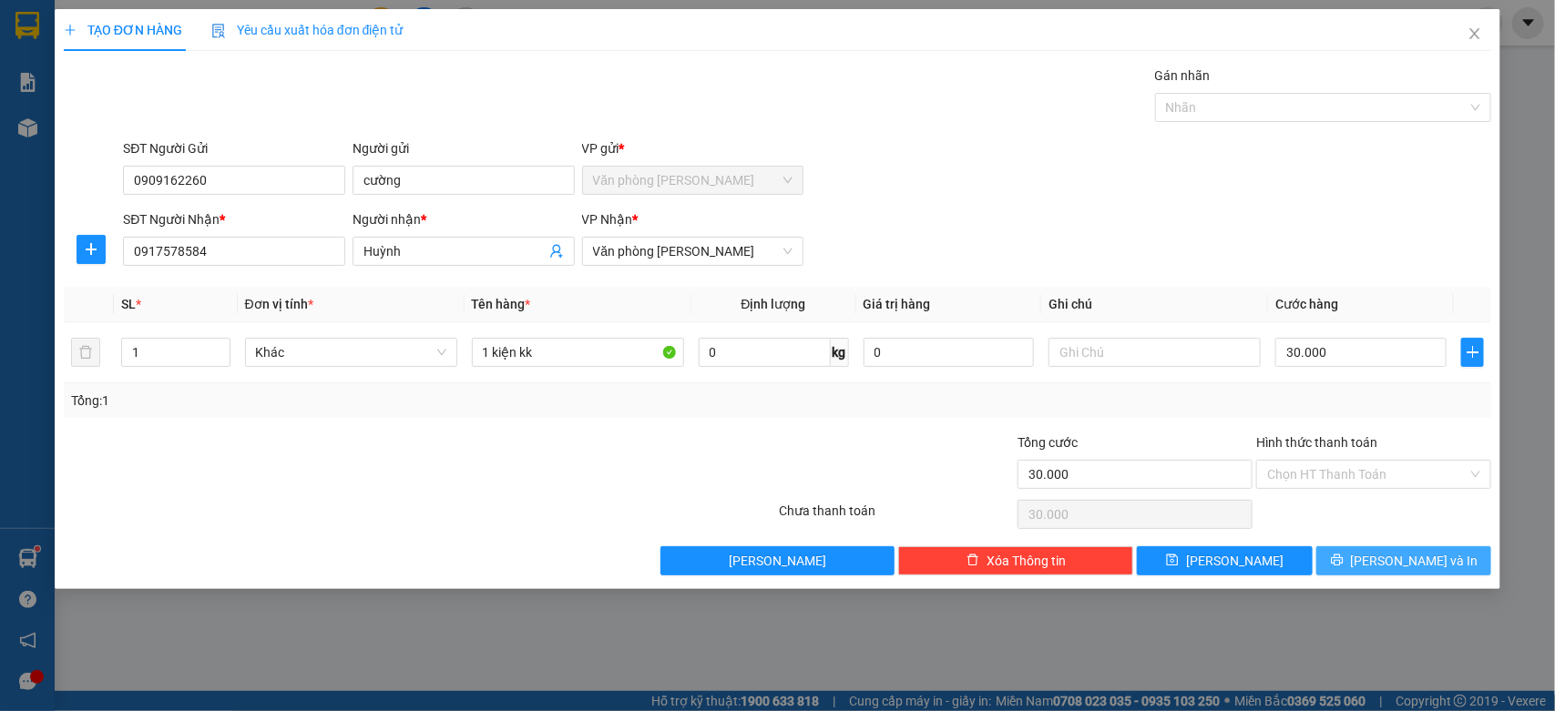
click at [1433, 566] on span "[PERSON_NAME] và In" at bounding box center [1415, 561] width 128 height 20
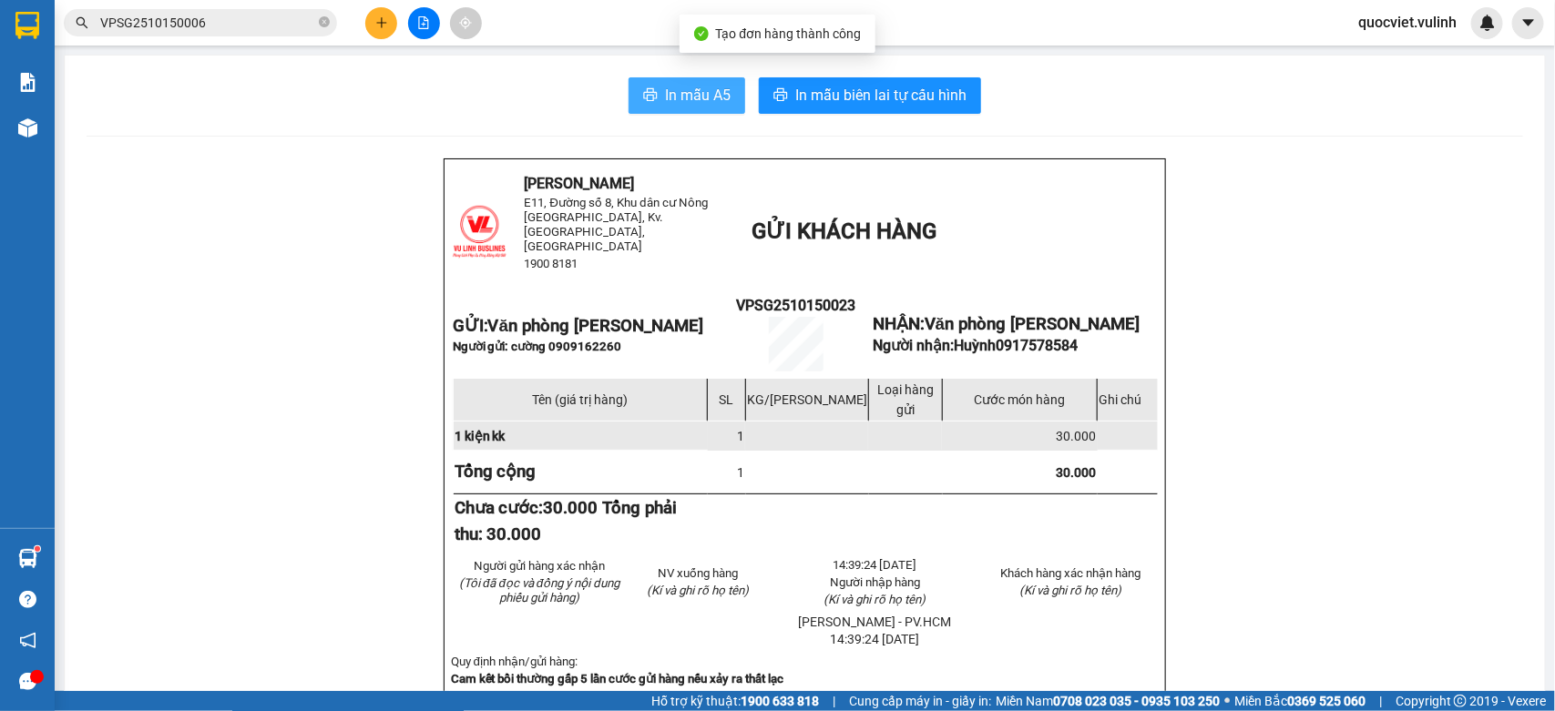
click at [699, 88] on span "In mẫu A5" at bounding box center [698, 95] width 66 height 23
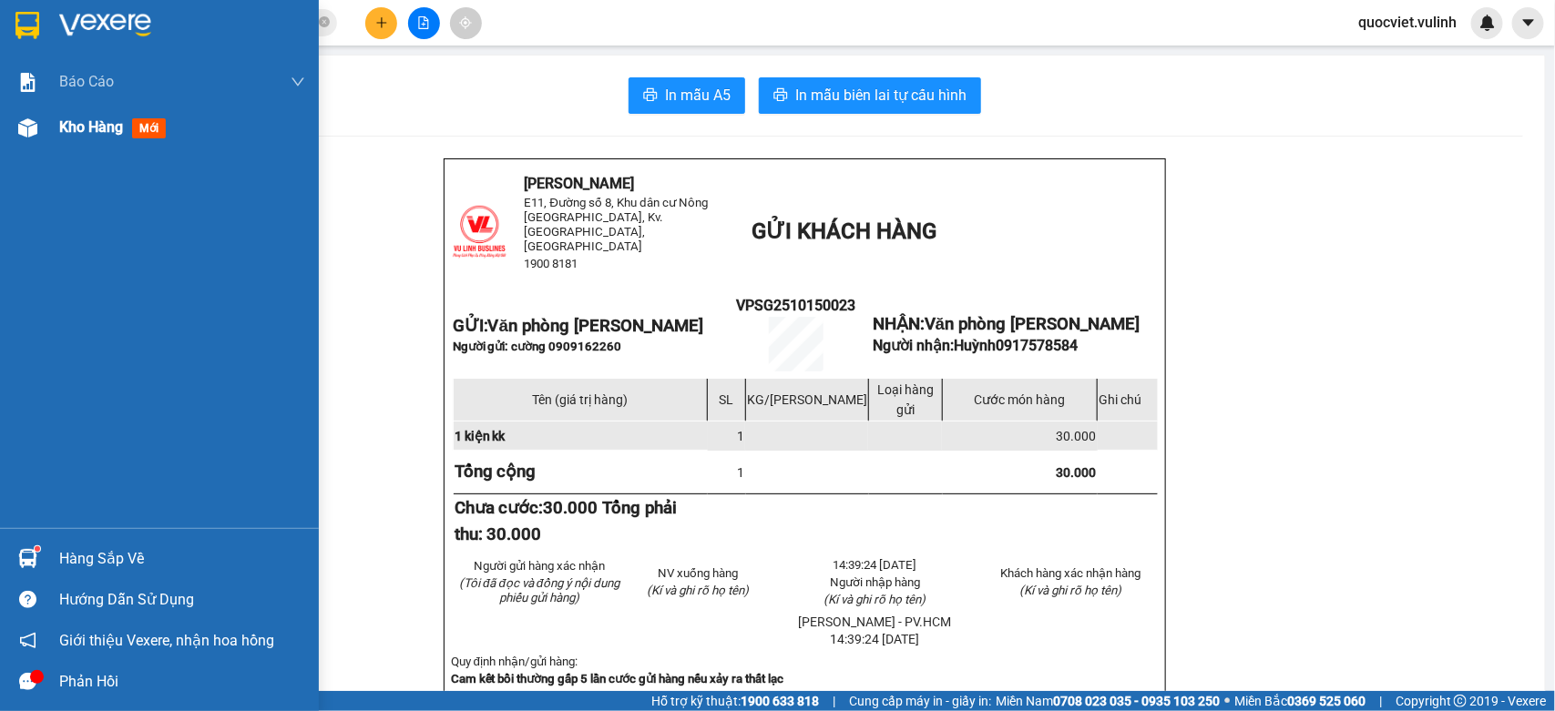
click at [87, 142] on div "Kho hàng mới" at bounding box center [182, 128] width 246 height 46
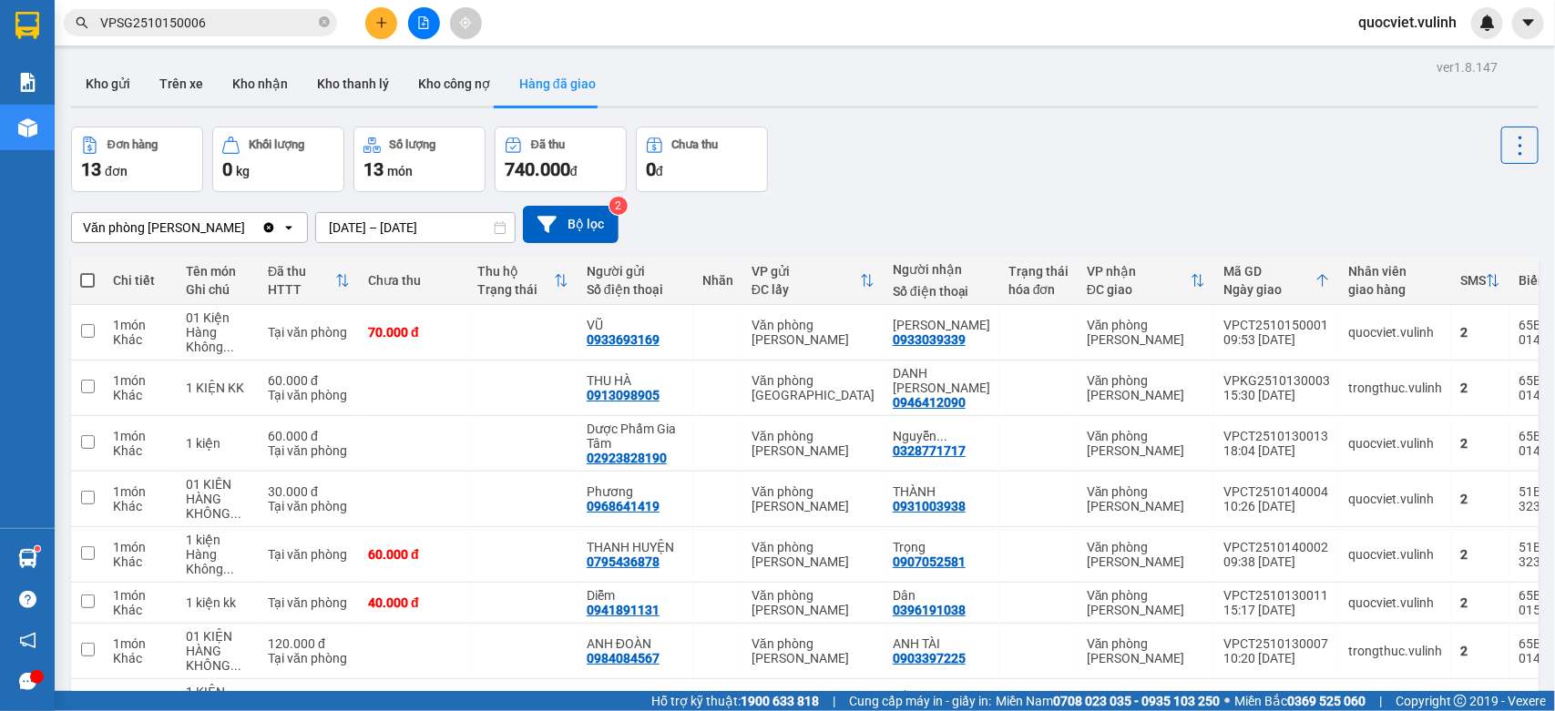
drag, startPoint x: 92, startPoint y: 96, endPoint x: 100, endPoint y: 128, distance: 33.8
click at [92, 97] on button "Kho gửi" at bounding box center [108, 84] width 74 height 44
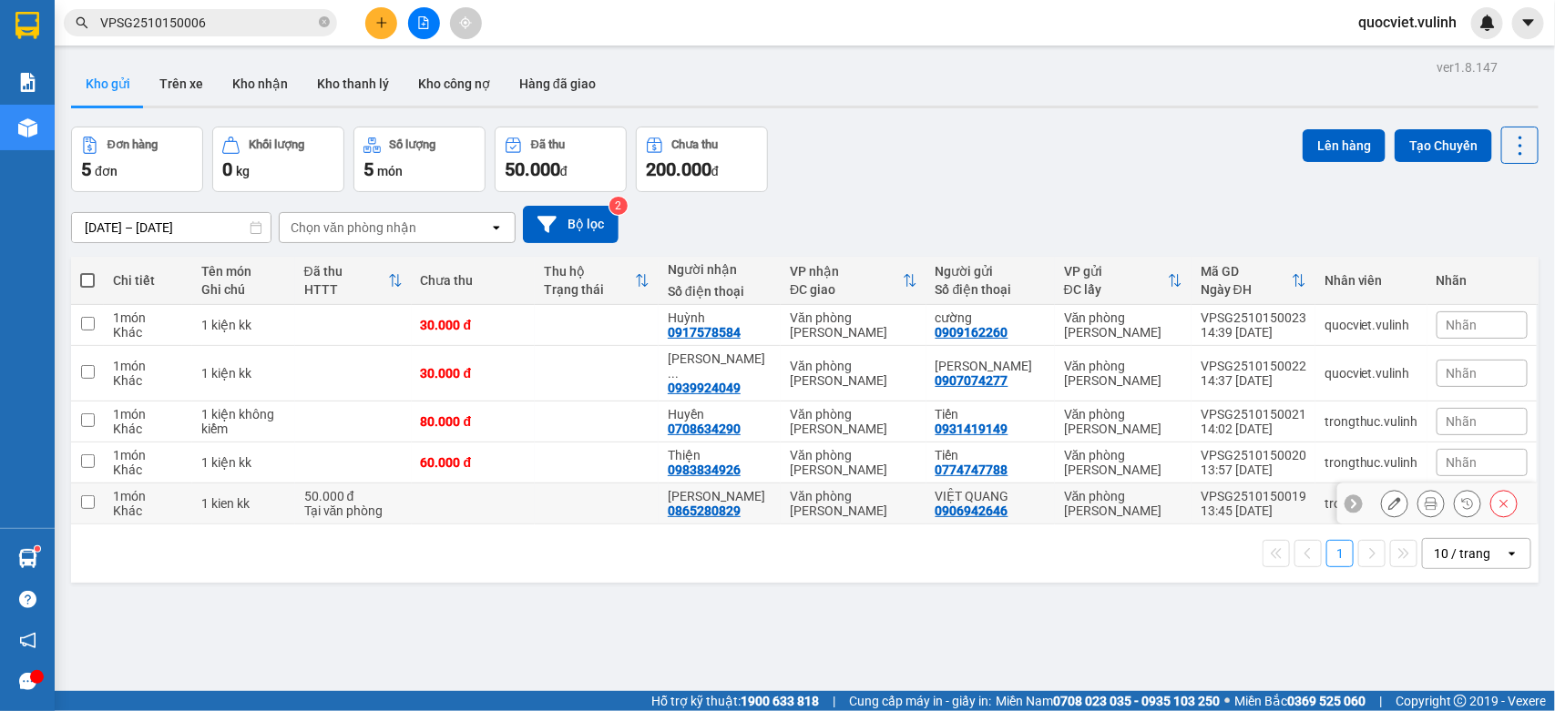
click at [1388, 497] on icon at bounding box center [1394, 503] width 13 height 13
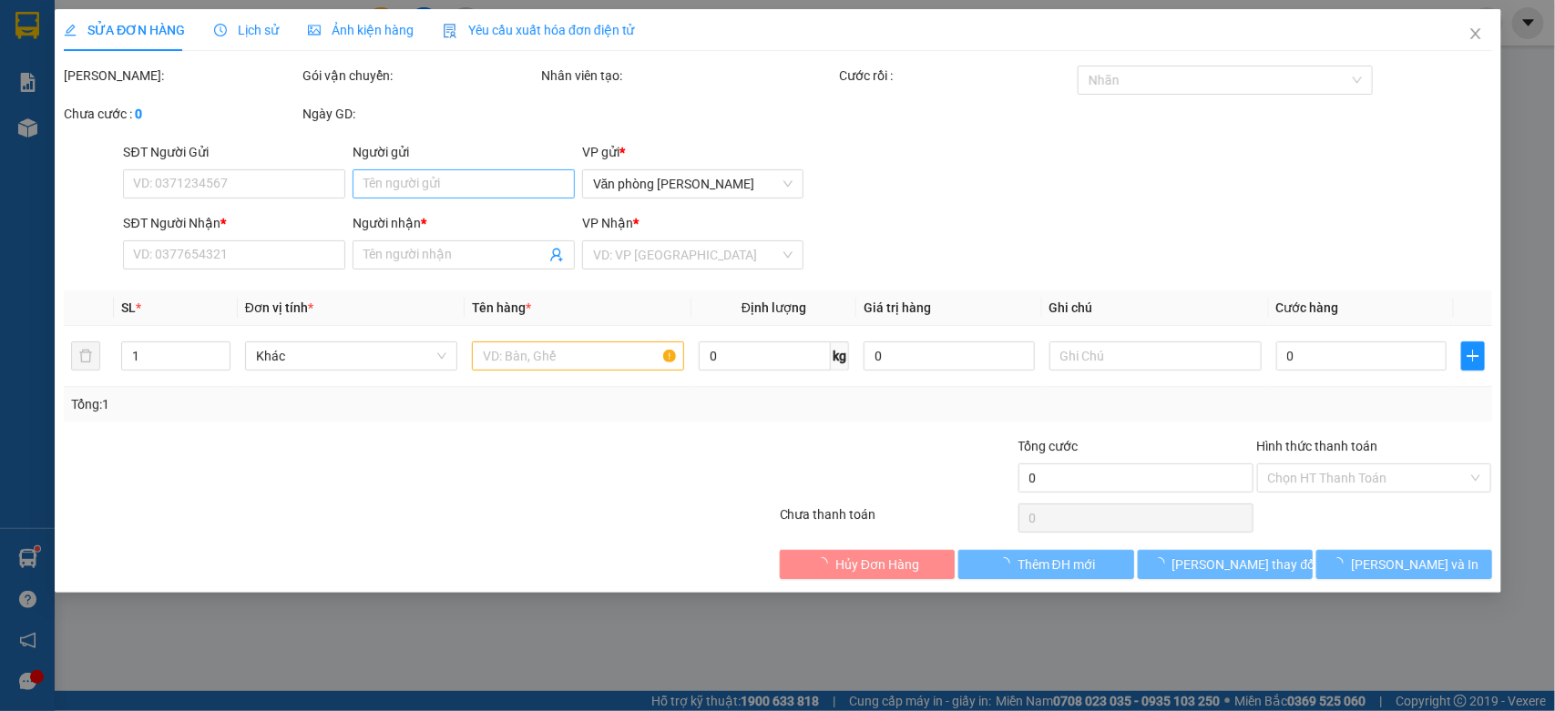
type input "0906942646"
type input "VIỆT QUANG"
type input "0865280829"
type input "[PERSON_NAME]"
type input "50.000"
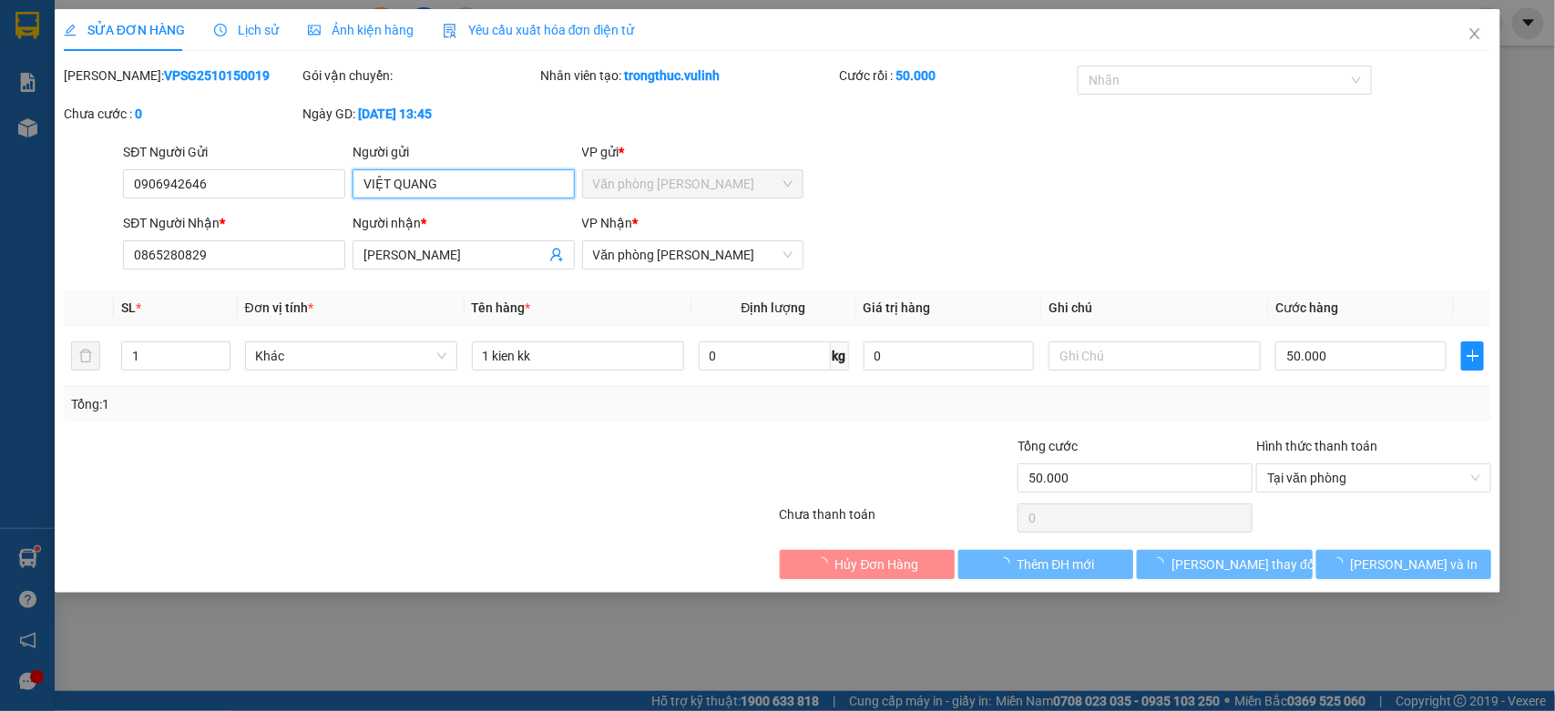
click at [0, 276] on div "SỬA ĐƠN HÀNG Lịch sử Ảnh kiện hàng Yêu cầu xuất hóa đơn điện tử Total Paid Fee …" at bounding box center [777, 355] width 1555 height 711
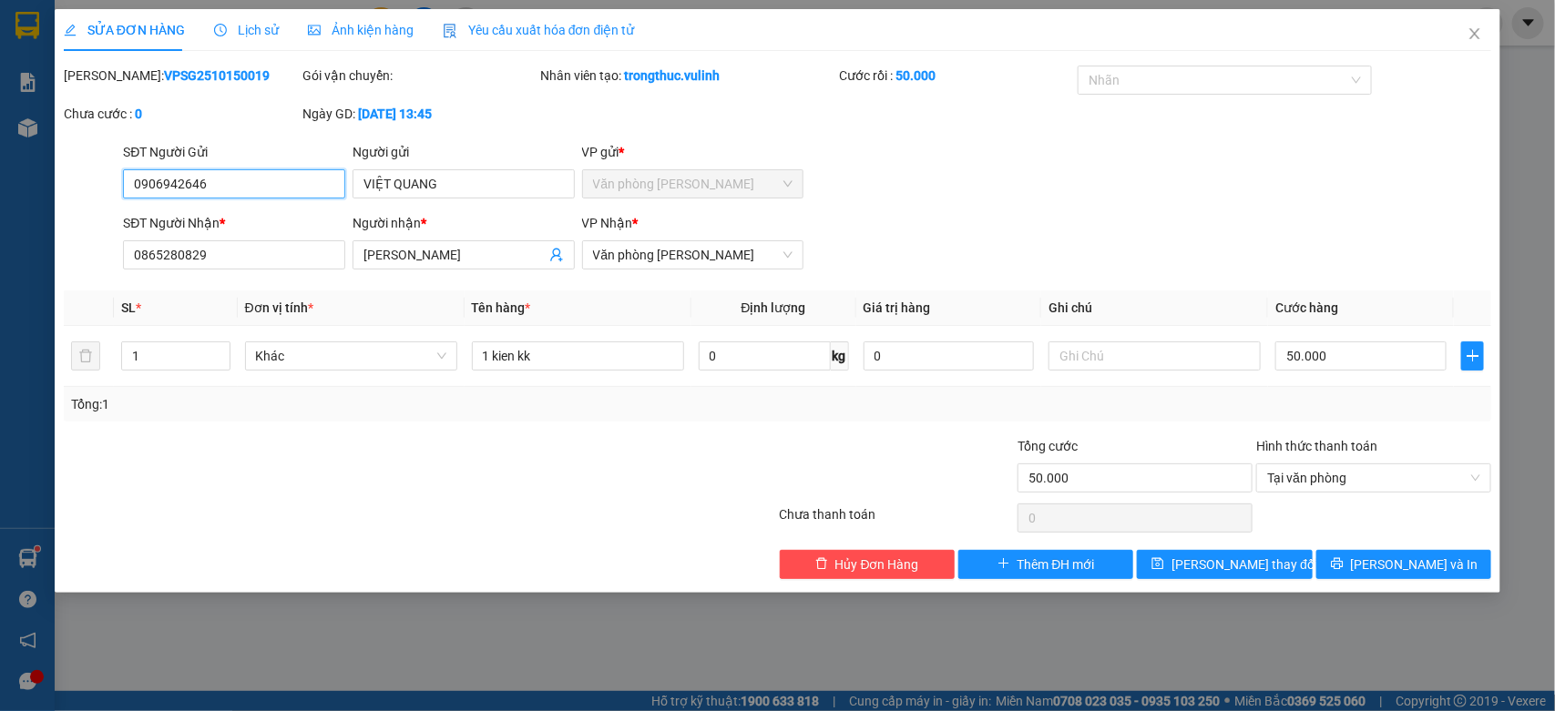
drag, startPoint x: 251, startPoint y: 191, endPoint x: 0, endPoint y: 387, distance: 318.0
click at [0, 384] on div "SỬA ĐƠN HÀNG Lịch sử Ảnh kiện hàng Yêu cầu xuất hóa đơn điện tử Total Paid Fee …" at bounding box center [777, 355] width 1555 height 711
paste input "0906942646"
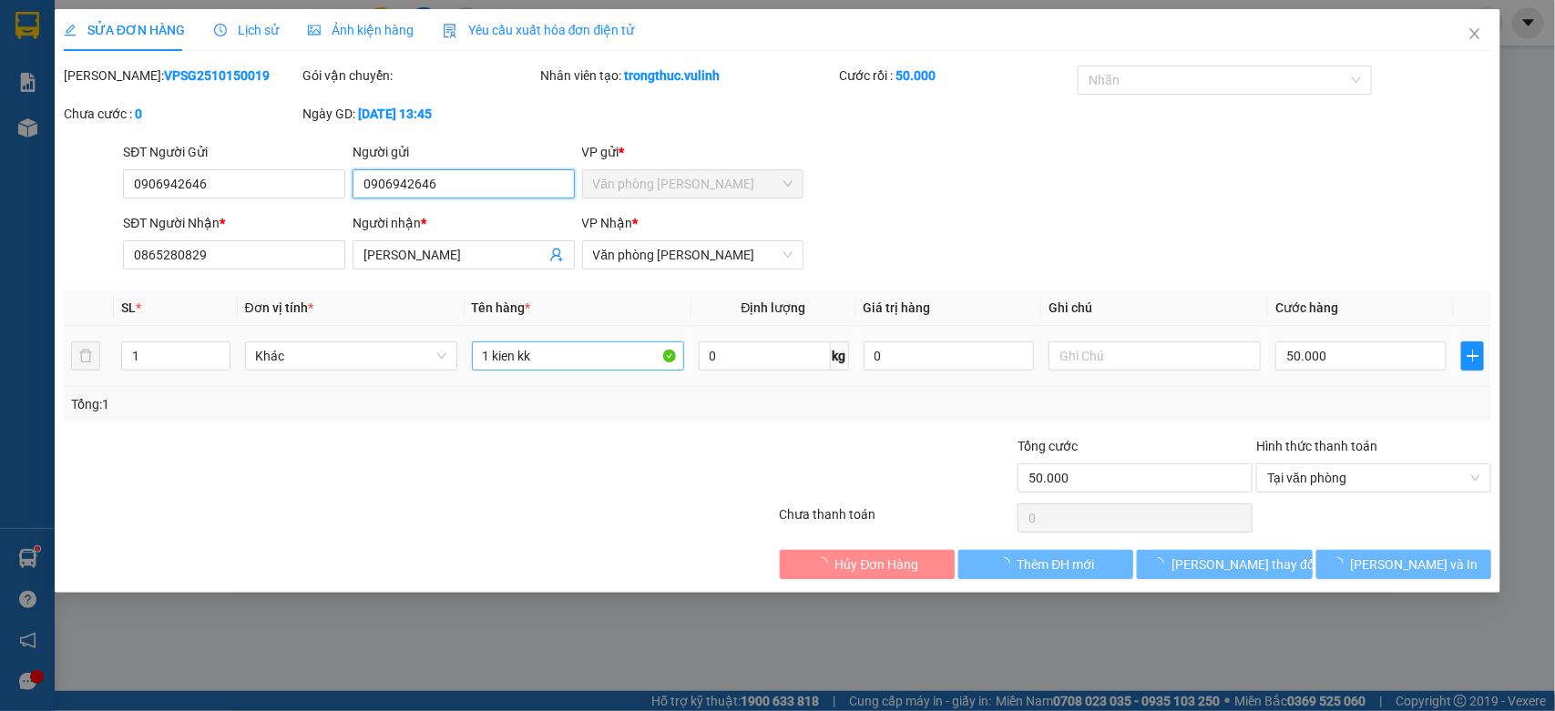
type input "0906942646"
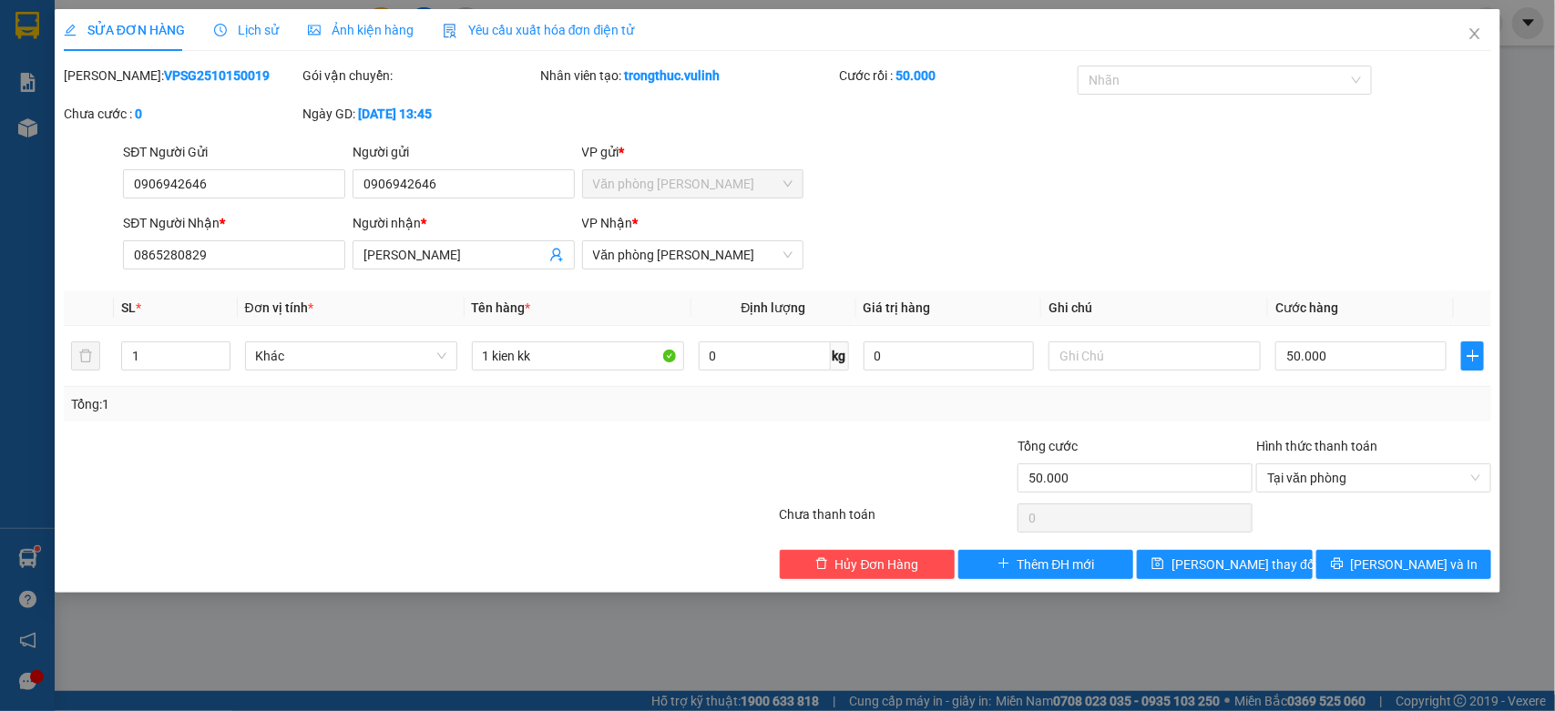
drag, startPoint x: 478, startPoint y: 251, endPoint x: 0, endPoint y: 371, distance: 492.9
click at [0, 371] on div "SỬA ĐƠN HÀNG Lịch sử Ảnh kiện hàng Yêu cầu xuất hóa đơn điện tử Total Paid Fee …" at bounding box center [777, 355] width 1555 height 711
drag, startPoint x: 269, startPoint y: 258, endPoint x: 0, endPoint y: 455, distance: 333.6
click at [0, 455] on div "SỬA ĐƠN HÀNG Lịch sử Ảnh kiện hàng Yêu cầu xuất hóa đơn điện tử Total Paid Fee …" at bounding box center [777, 355] width 1555 height 711
click at [1481, 27] on icon "close" at bounding box center [1475, 33] width 15 height 15
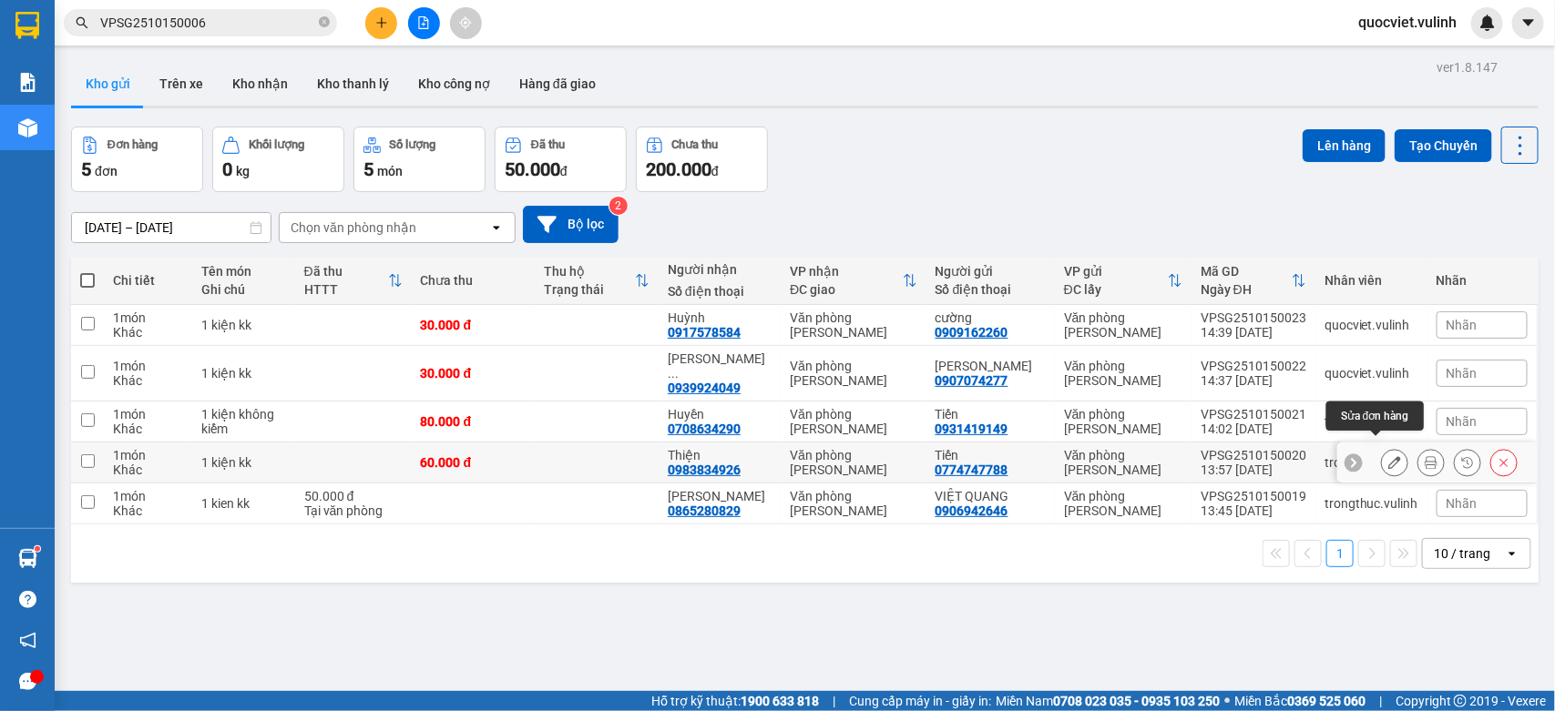
click at [1388, 456] on icon at bounding box center [1394, 462] width 13 height 13
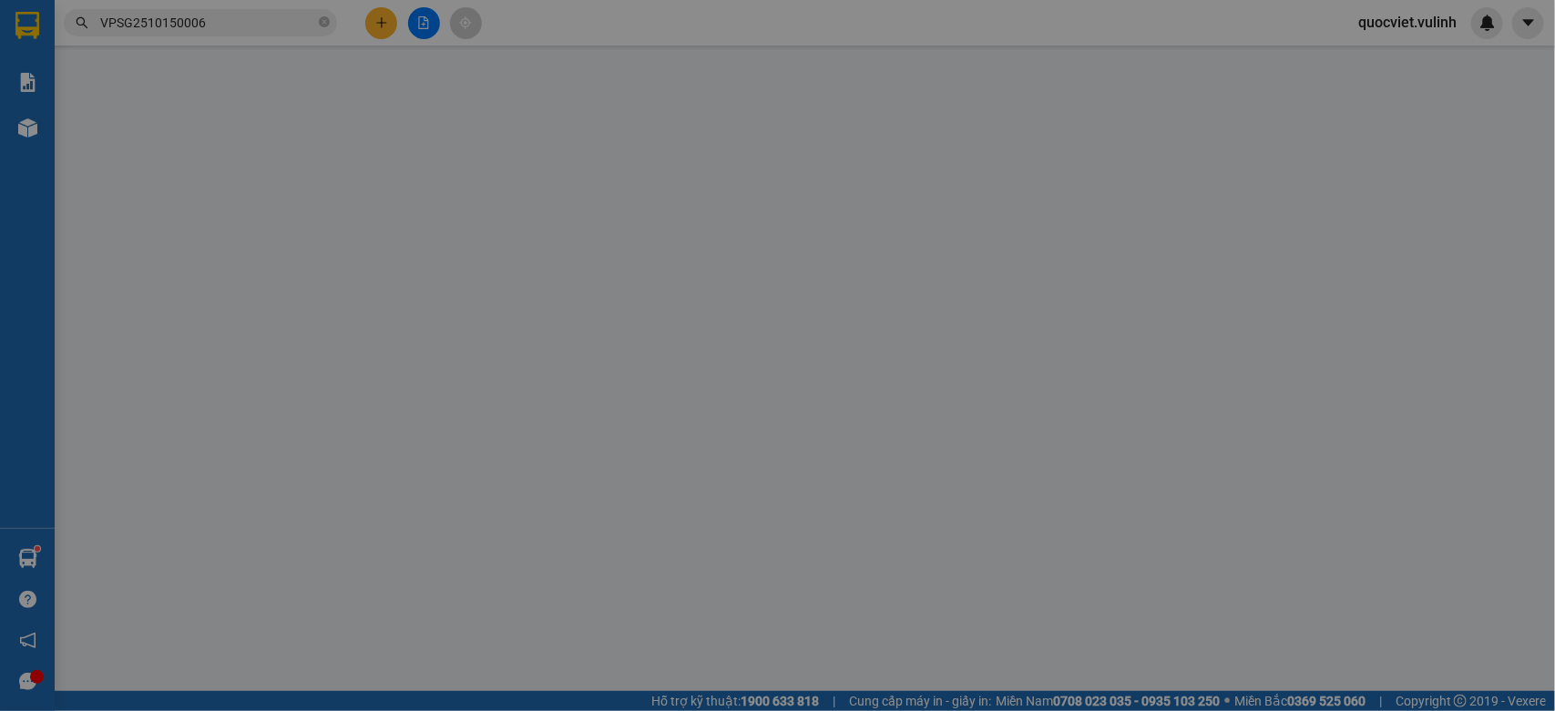
type input "0774747788"
type input "Tiến"
type input "0983834926"
type input "Thiện"
type input "60.000"
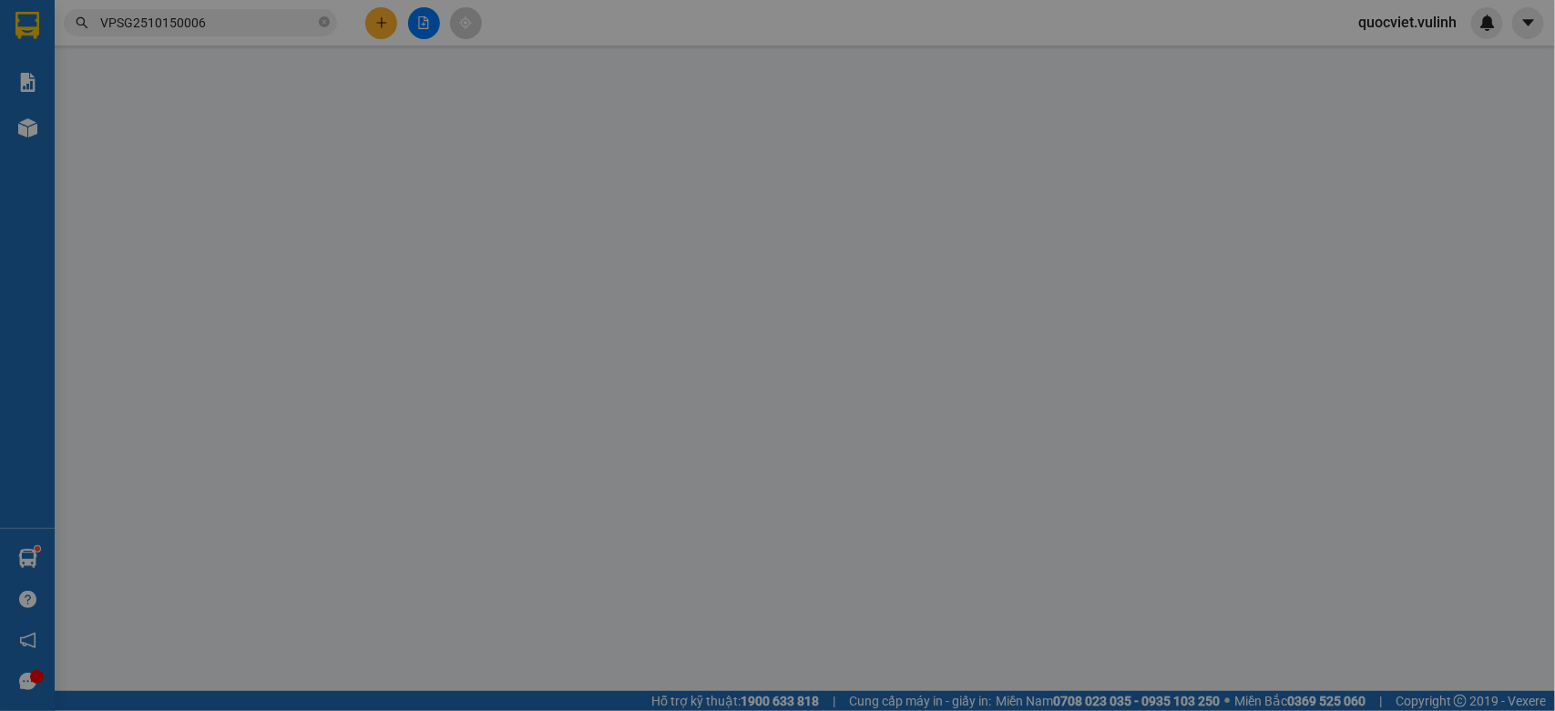
type input "60.000"
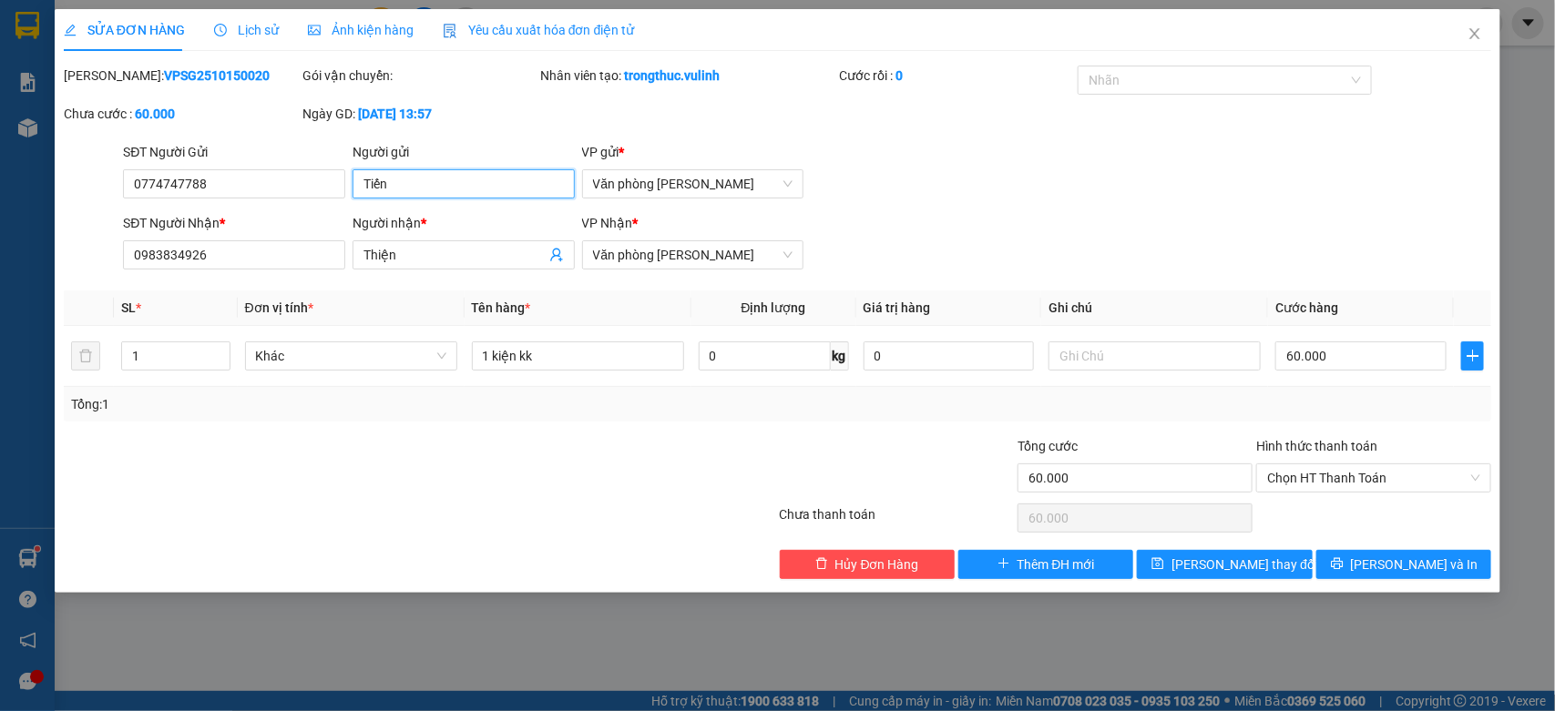
drag, startPoint x: 494, startPoint y: 185, endPoint x: 0, endPoint y: 166, distance: 494.1
click at [0, 166] on div "SỬA ĐƠN HÀNG Lịch sử Ảnh kiện hàng Yêu cầu xuất hóa đơn điện tử Total Paid Fee …" at bounding box center [777, 355] width 1555 height 711
drag, startPoint x: 311, startPoint y: 170, endPoint x: 0, endPoint y: 351, distance: 359.2
click at [0, 351] on div "SỬA ĐƠN HÀNG Lịch sử Ảnh kiện hàng Yêu cầu xuất hóa đơn điện tử Total Paid Fee …" at bounding box center [777, 355] width 1555 height 711
drag, startPoint x: 449, startPoint y: 248, endPoint x: 0, endPoint y: 281, distance: 450.3
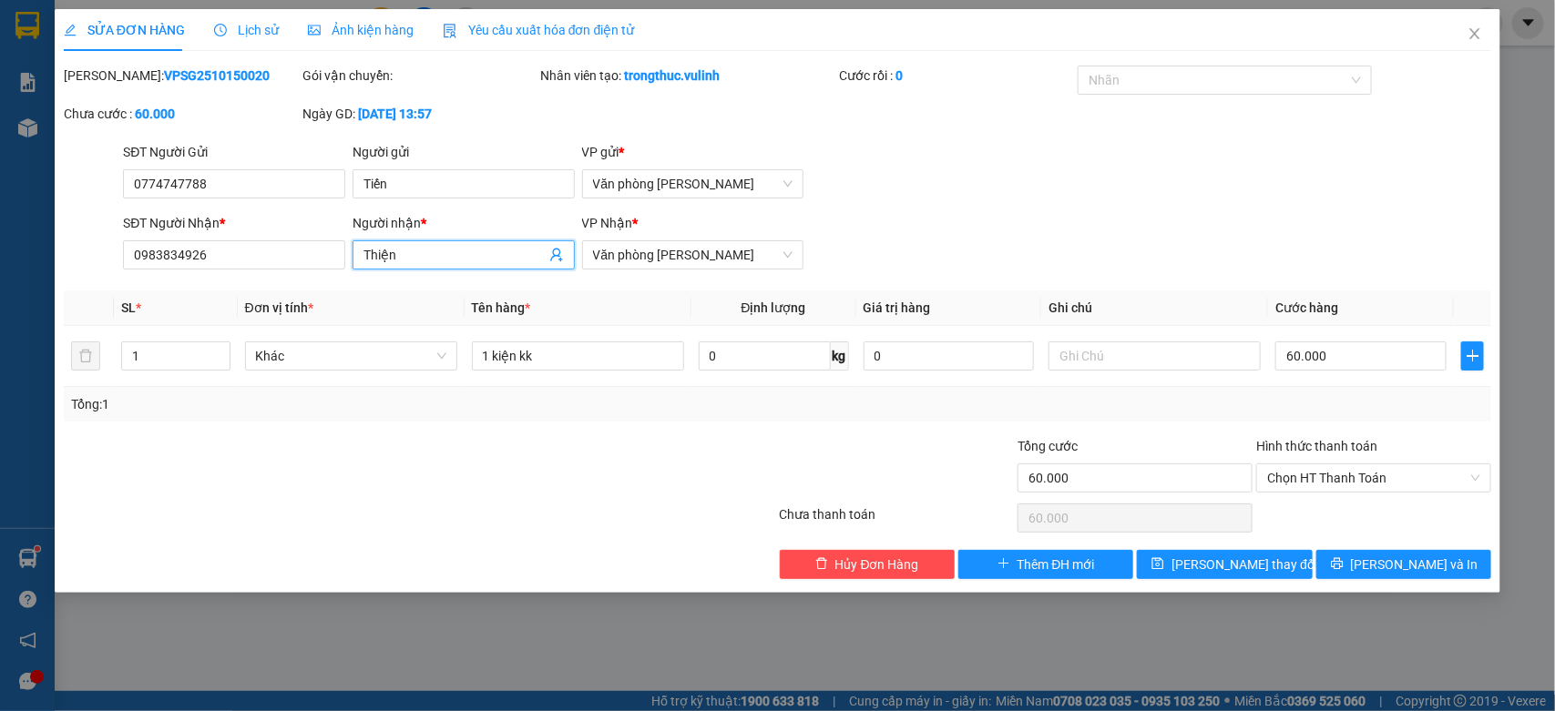
click at [94, 267] on div "SĐT Người Nhận * 0983834926 Người nhận * Thiện Thiện VP Nhận * Văn phòng [PERSO…" at bounding box center [778, 245] width 1432 height 64
drag, startPoint x: 241, startPoint y: 252, endPoint x: 0, endPoint y: 292, distance: 244.6
click at [0, 292] on div "SỬA ĐƠN HÀNG Lịch sử Ảnh kiện hàng Yêu cầu xuất hóa đơn điện tử Total Paid Fee …" at bounding box center [777, 355] width 1555 height 711
click at [1471, 29] on icon "close" at bounding box center [1475, 33] width 10 height 11
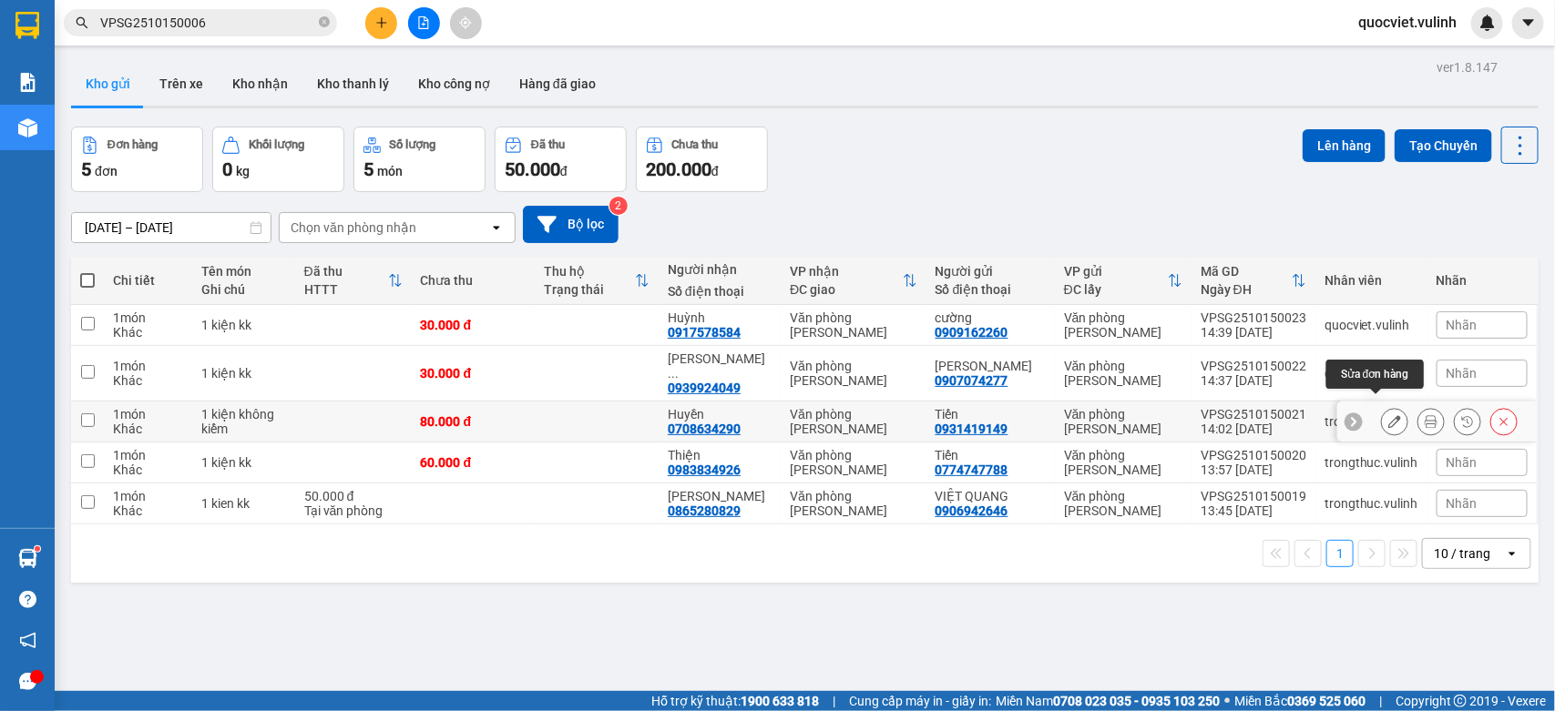
click at [1388, 415] on icon at bounding box center [1394, 421] width 13 height 13
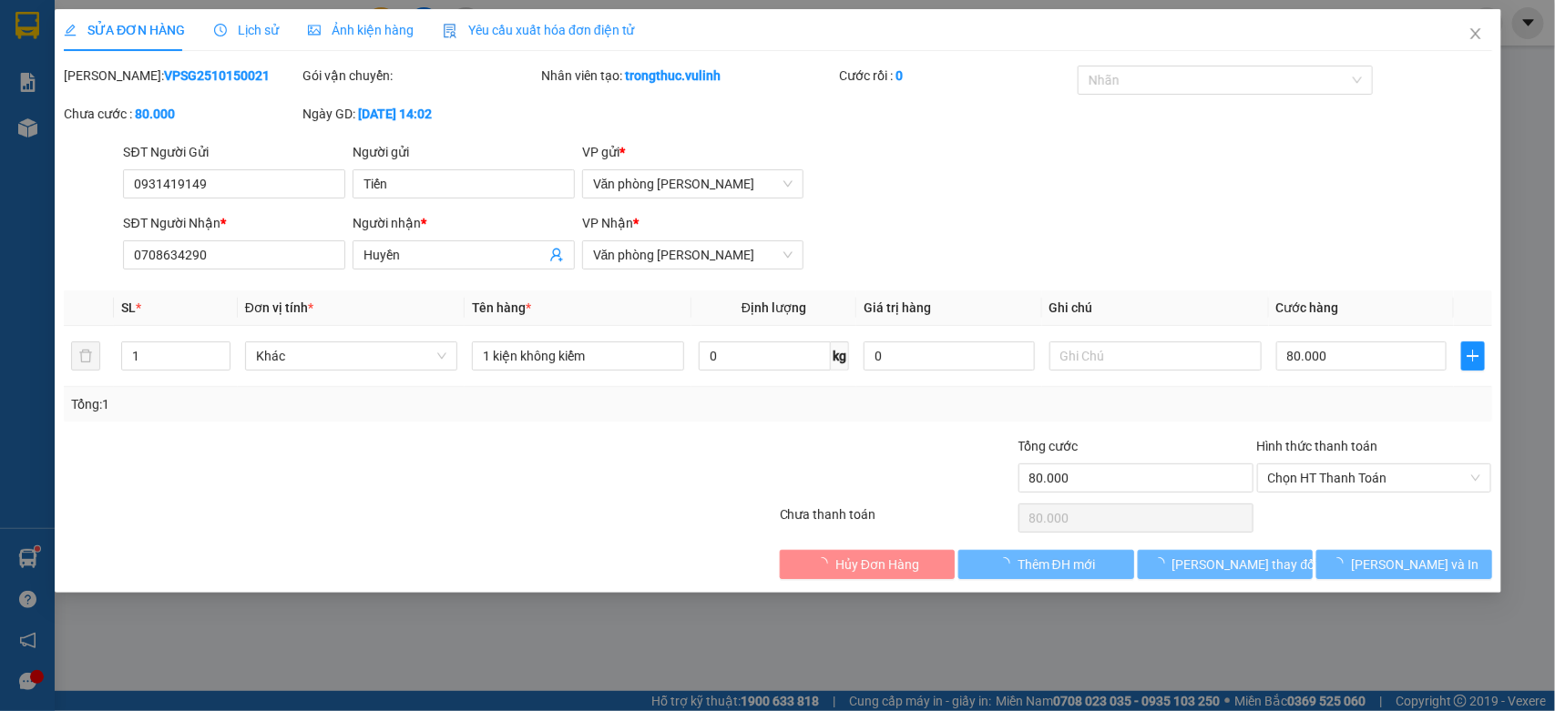
type input "0931419149"
type input "Tiến"
type input "0708634290"
type input "Huyền"
type input "80.000"
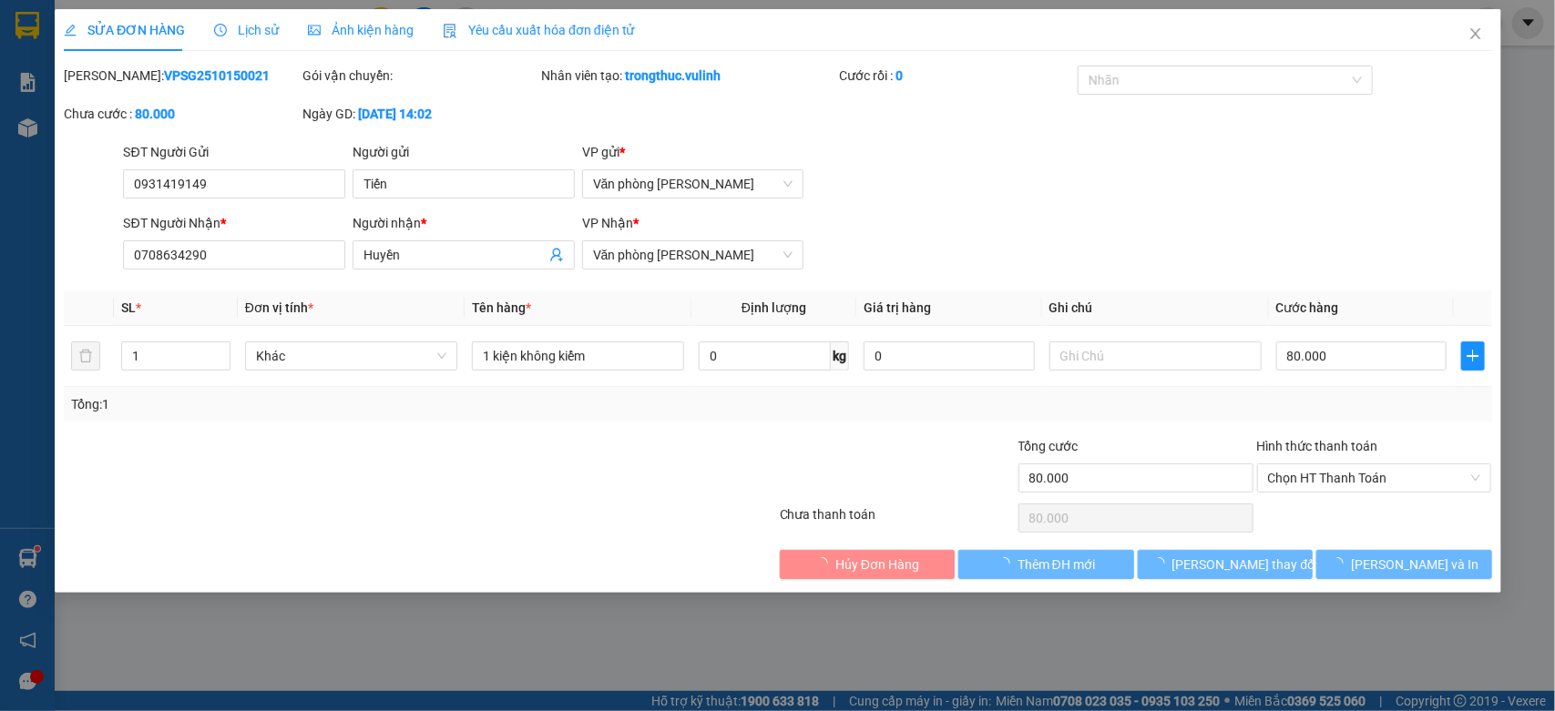
type input "80.000"
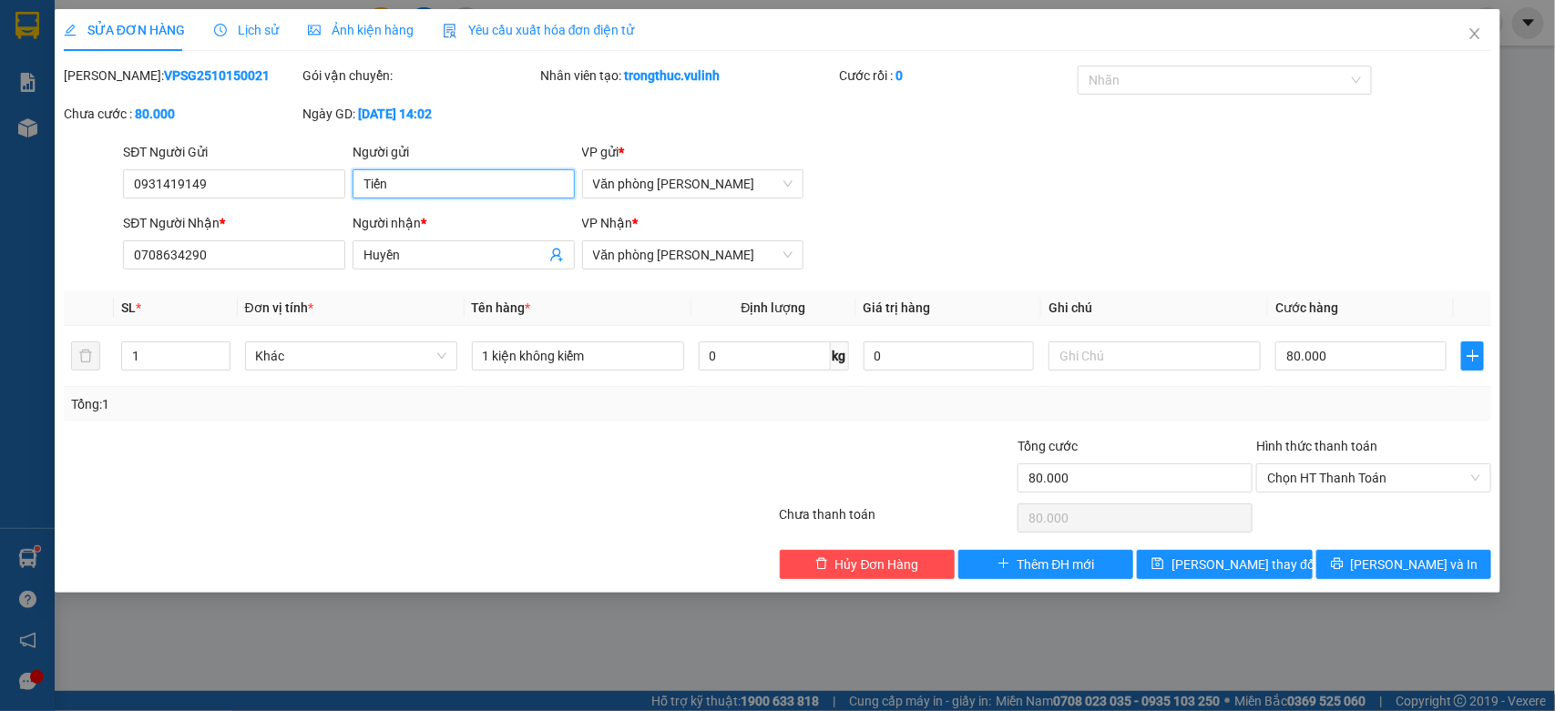
drag, startPoint x: 537, startPoint y: 187, endPoint x: 0, endPoint y: 380, distance: 571.1
click at [0, 380] on div "SỬA ĐƠN HÀNG Lịch sử Ảnh kiện hàng Yêu cầu xuất hóa đơn điện tử Total Paid Fee …" at bounding box center [777, 355] width 1555 height 711
drag, startPoint x: 270, startPoint y: 184, endPoint x: 126, endPoint y: 210, distance: 146.2
click at [126, 210] on form "SĐT Người Gửi 0931419149 Người gửi [PERSON_NAME] VP gửi * Văn phòng [PERSON_NAM…" at bounding box center [778, 209] width 1428 height 135
drag, startPoint x: 442, startPoint y: 251, endPoint x: 0, endPoint y: 349, distance: 452.4
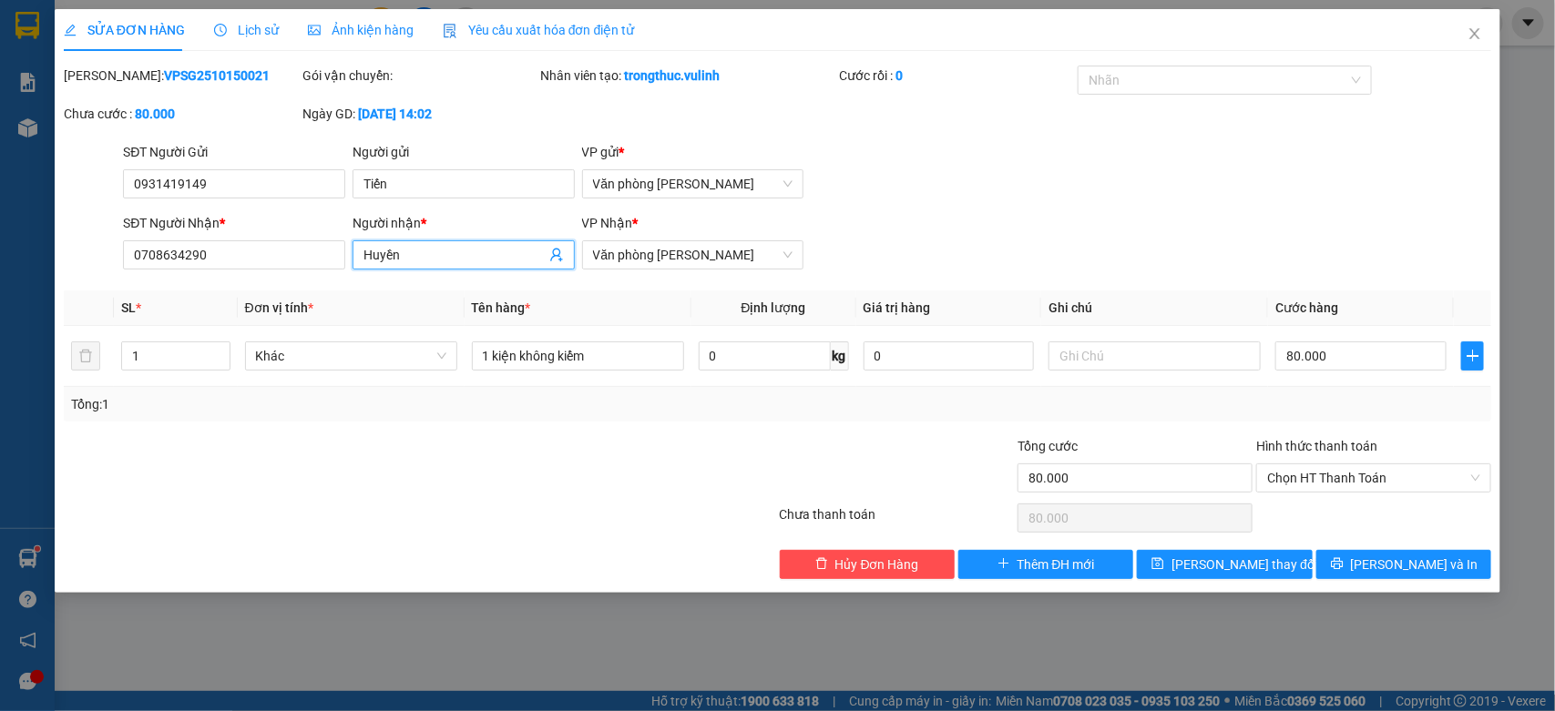
click at [0, 349] on div "SỬA ĐƠN HÀNG Lịch sử Ảnh kiện hàng Yêu cầu xuất hóa đơn điện tử Total Paid Fee …" at bounding box center [777, 355] width 1555 height 711
drag, startPoint x: 226, startPoint y: 261, endPoint x: 0, endPoint y: 333, distance: 237.1
click at [0, 333] on div "SỬA ĐƠN HÀNG Lịch sử Ảnh kiện hàng Yêu cầu xuất hóa đơn điện tử Total Paid Fee …" at bounding box center [777, 355] width 1555 height 711
click at [1469, 29] on icon "close" at bounding box center [1475, 33] width 15 height 15
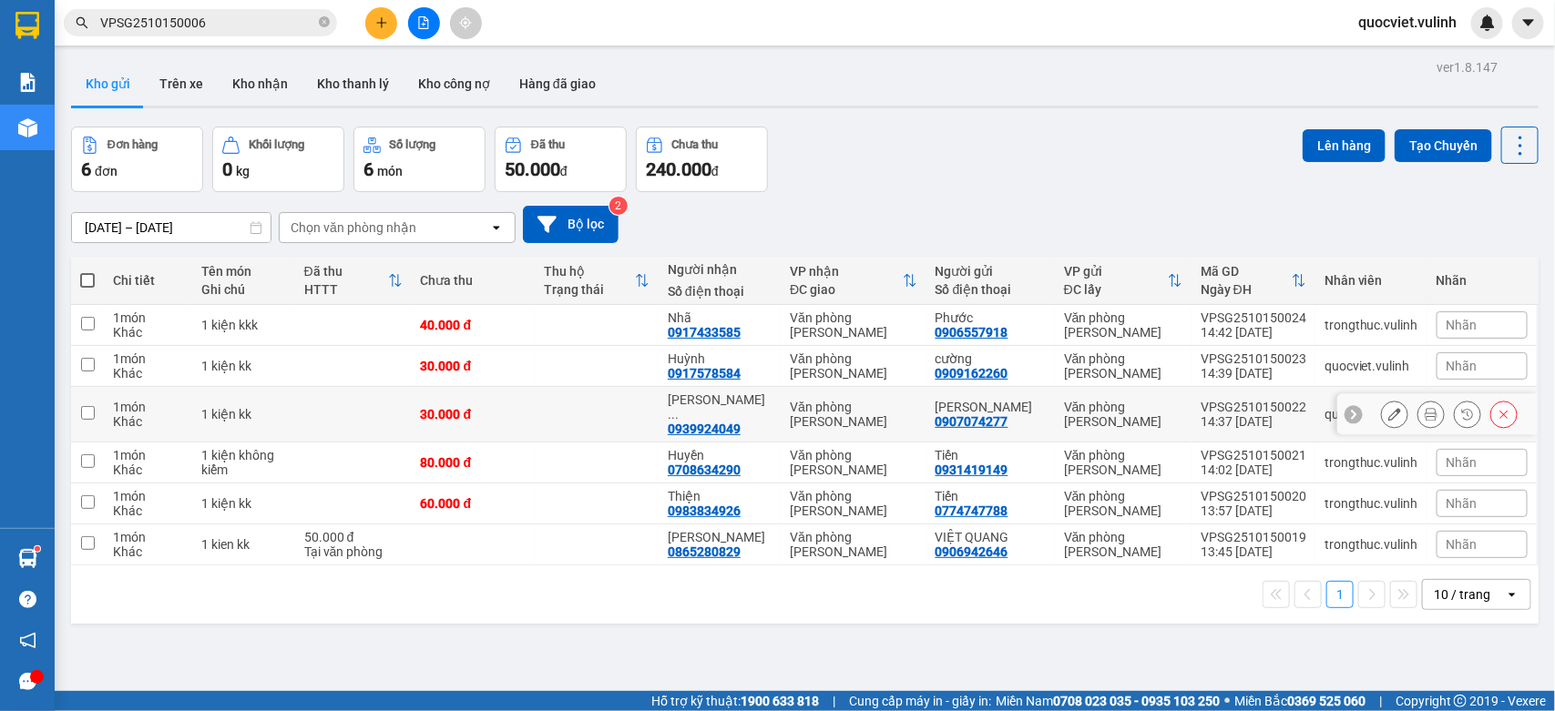
click at [1388, 412] on icon at bounding box center [1394, 414] width 13 height 13
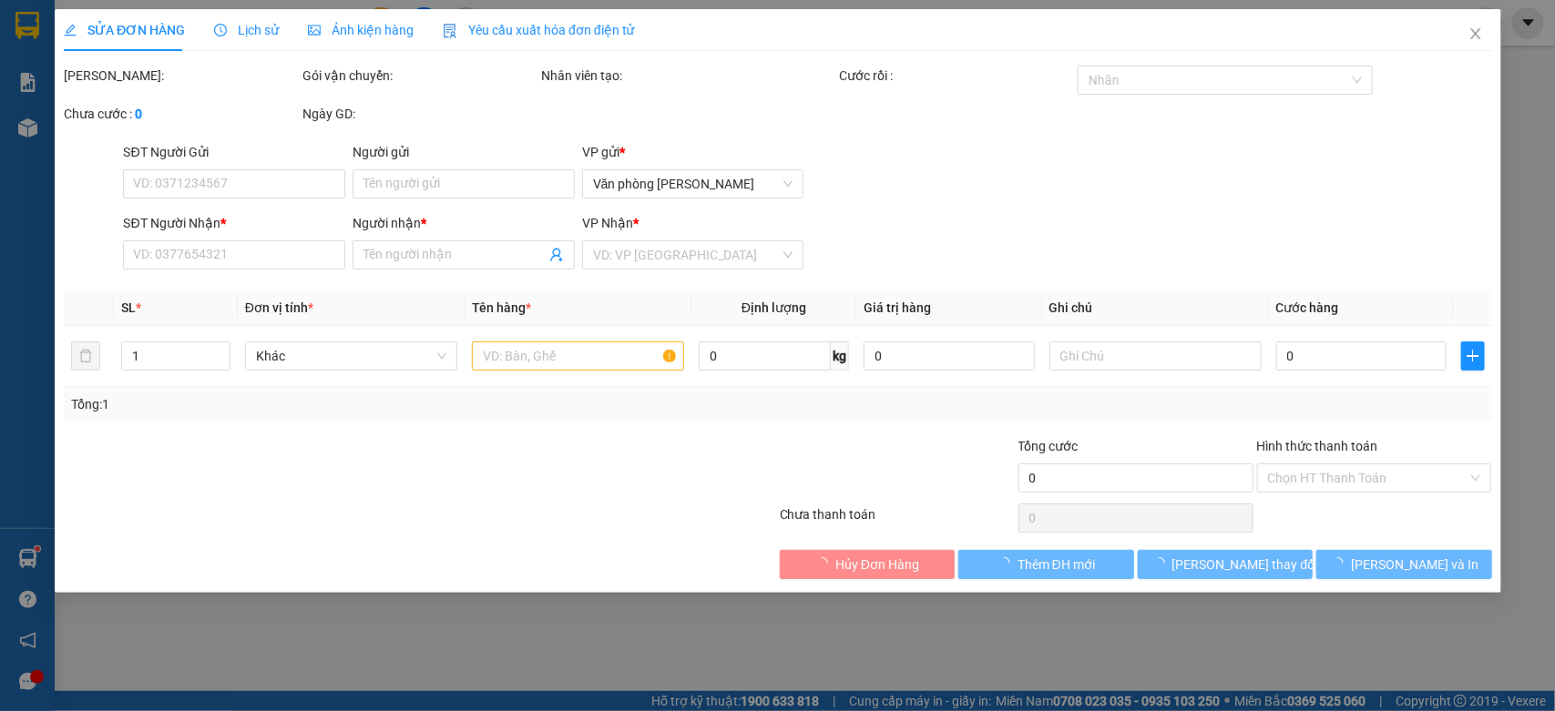
type input "0907074277"
type input "[PERSON_NAME]"
type input "0939924049"
type input "Quách Thuận Bình"
type input "30.000"
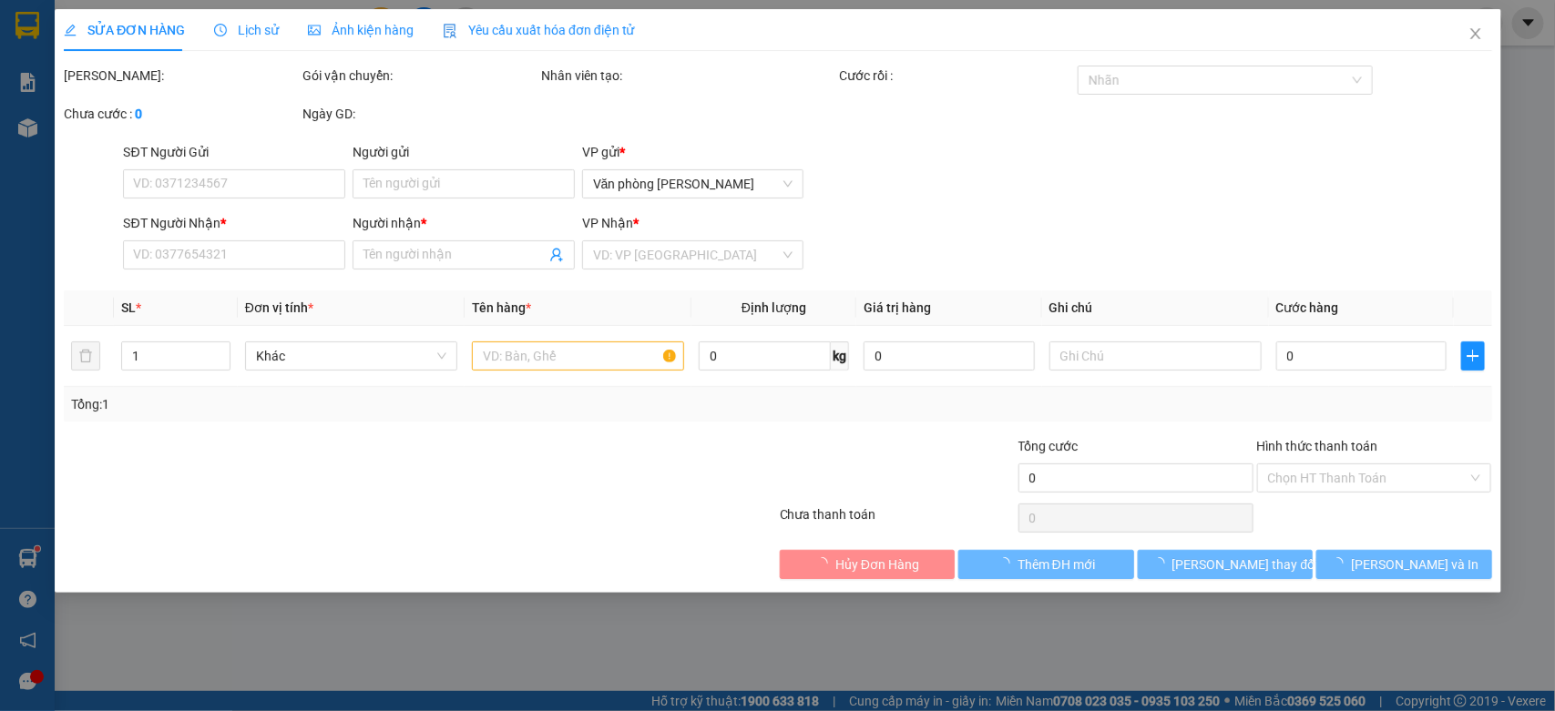
type input "30.000"
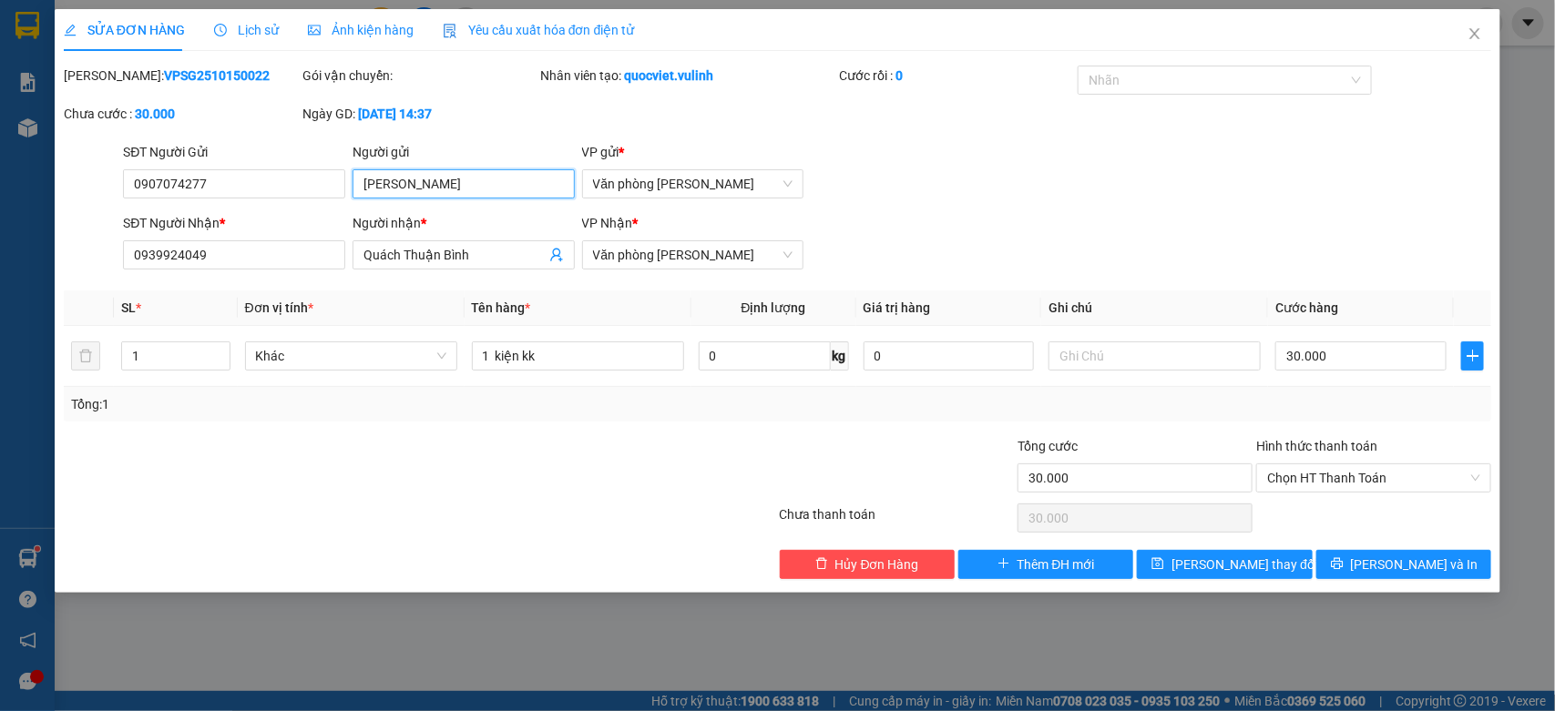
drag, startPoint x: 501, startPoint y: 187, endPoint x: 0, endPoint y: 220, distance: 502.1
click at [0, 210] on div "SỬA ĐƠN HÀNG Lịch sử Ảnh kiện hàng Yêu cầu xuất hóa đơn điện tử Total Paid Fee …" at bounding box center [777, 355] width 1555 height 711
drag, startPoint x: 246, startPoint y: 192, endPoint x: 0, endPoint y: 219, distance: 247.4
click at [0, 202] on div "SỬA ĐƠN HÀNG Lịch sử Ảnh kiện hàng Yêu cầu xuất hóa đơn điện tử Total Paid Fee …" at bounding box center [777, 355] width 1555 height 711
drag, startPoint x: 483, startPoint y: 258, endPoint x: 0, endPoint y: 316, distance: 486.3
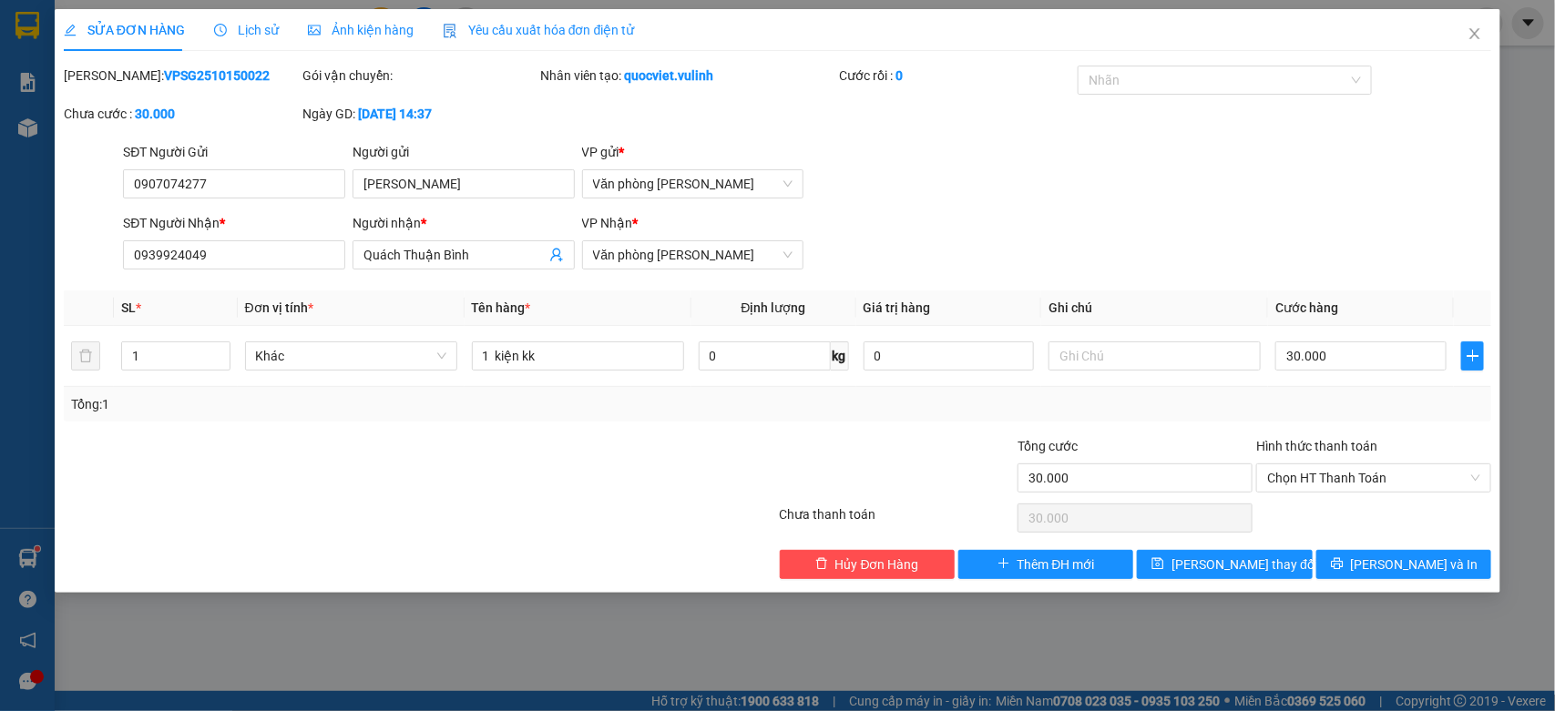
click at [0, 323] on div "SỬA ĐƠN HÀNG Lịch sử Ảnh kiện hàng Yêu cầu xuất hóa đơn điện tử Total Paid Fee …" at bounding box center [777, 355] width 1555 height 711
drag, startPoint x: 261, startPoint y: 256, endPoint x: 0, endPoint y: 307, distance: 265.5
click at [0, 307] on div "SỬA ĐƠN HÀNG Lịch sử Ảnh kiện hàng Yêu cầu xuất hóa đơn điện tử Total Paid Fee …" at bounding box center [777, 355] width 1555 height 711
click at [1474, 27] on icon "close" at bounding box center [1475, 33] width 15 height 15
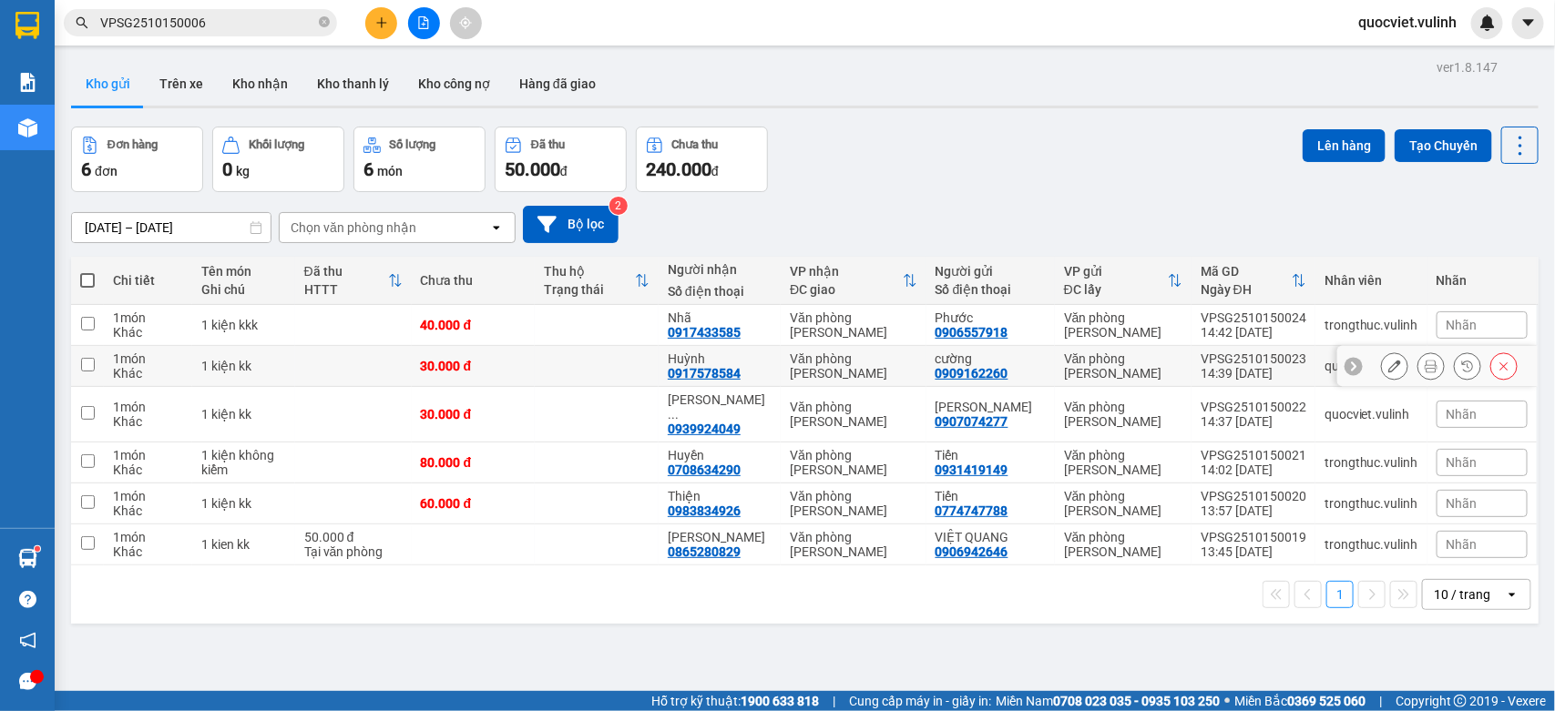
click at [1388, 371] on icon at bounding box center [1394, 366] width 13 height 13
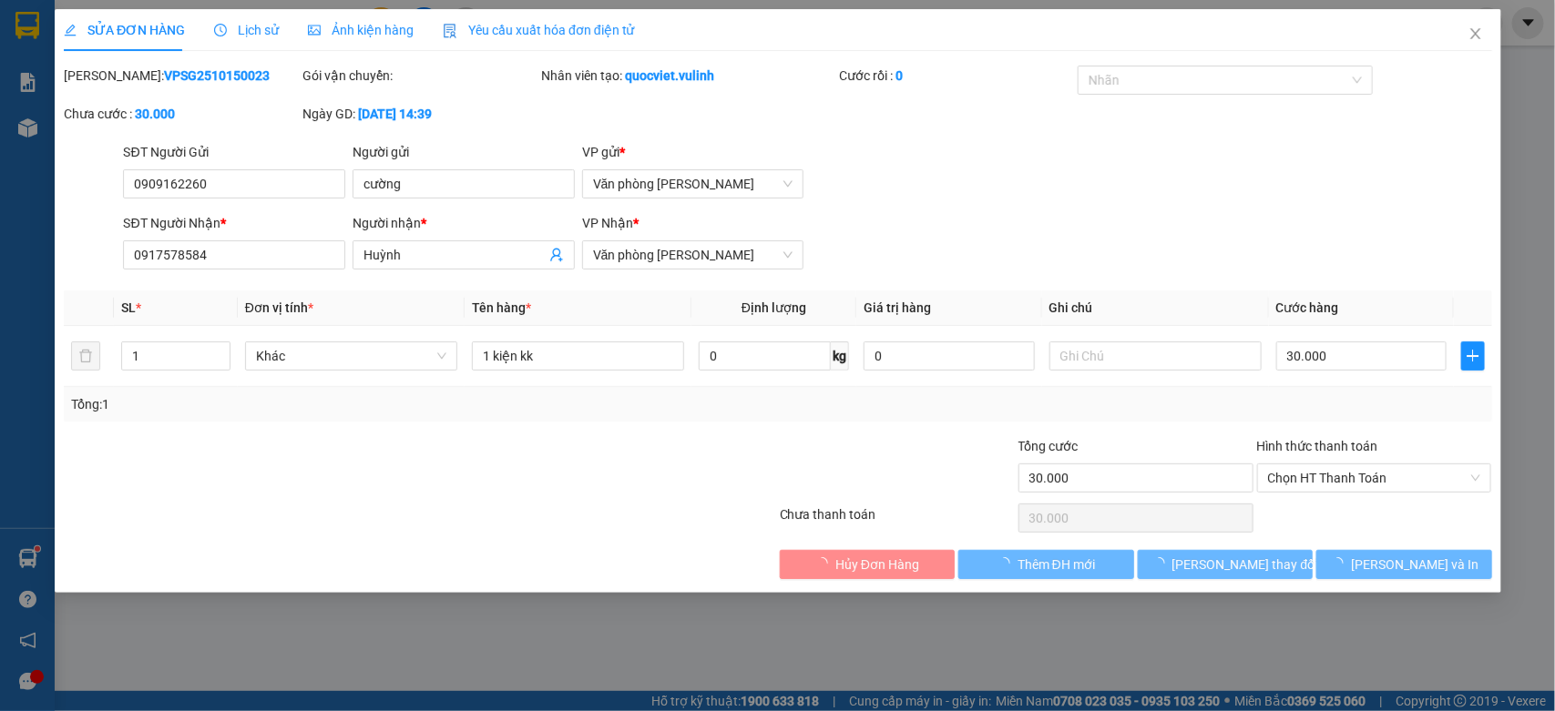
type input "0909162260"
type input "cường"
type input "0917578584"
type input "Huỳnh"
type input "30.000"
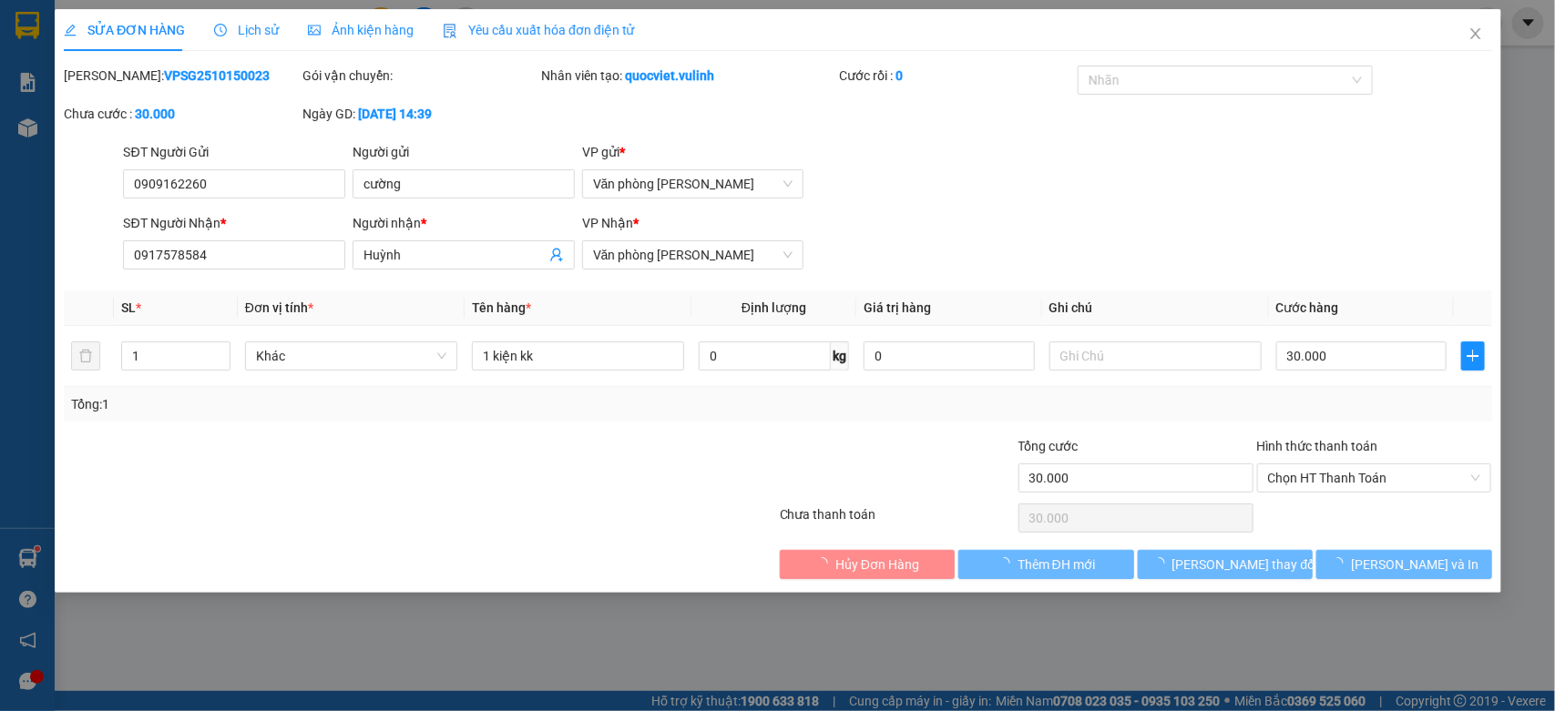
type input "30.000"
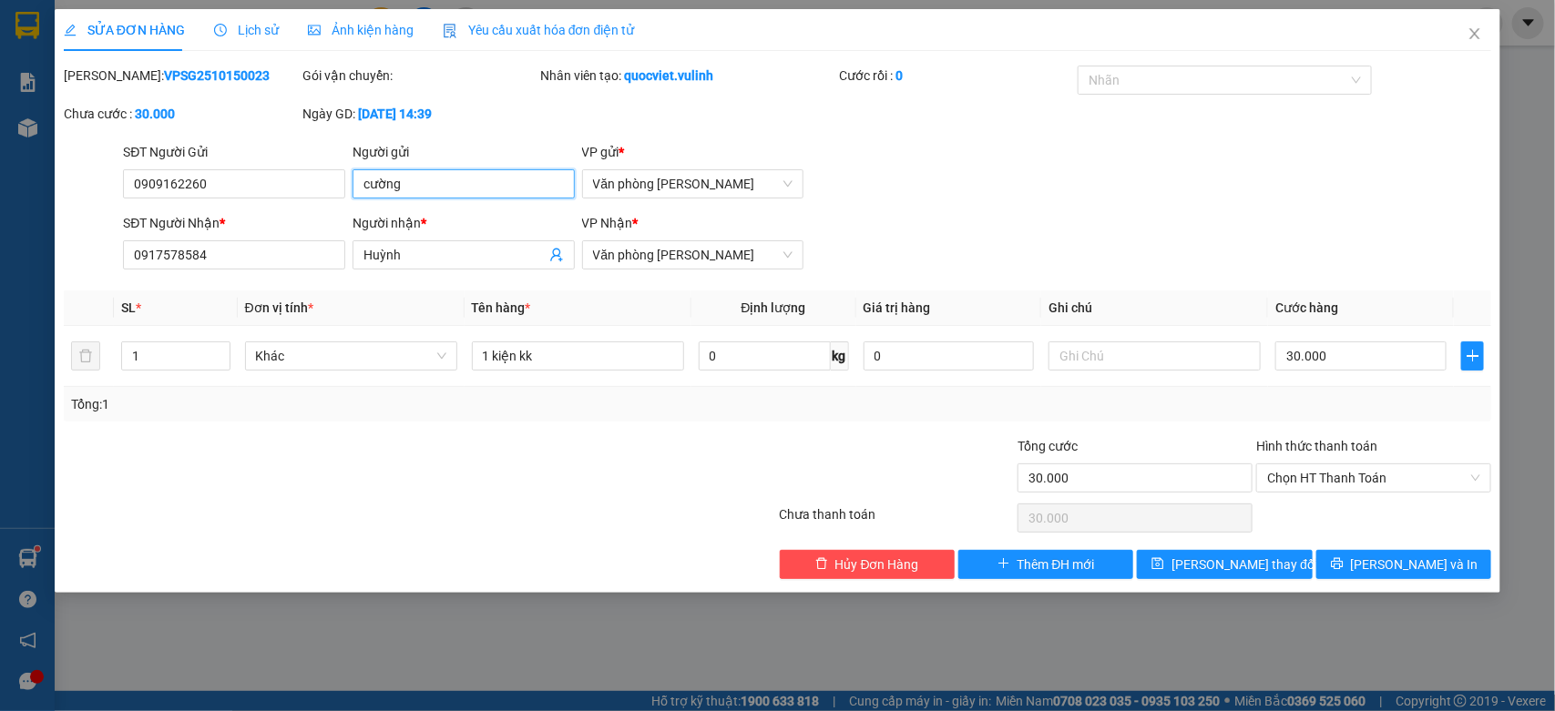
drag, startPoint x: 445, startPoint y: 196, endPoint x: 25, endPoint y: 234, distance: 421.7
click at [0, 230] on div "SỬA ĐƠN HÀNG Lịch sử Ảnh kiện hàng Yêu cầu xuất hóa đơn điện tử Total Paid Fee …" at bounding box center [777, 355] width 1555 height 711
drag, startPoint x: 265, startPoint y: 197, endPoint x: 0, endPoint y: 248, distance: 270.0
click at [0, 248] on div "SỬA ĐƠN HÀNG Lịch sử Ảnh kiện hàng Yêu cầu xuất hóa đơn điện tử Total Paid Fee …" at bounding box center [777, 355] width 1555 height 711
drag, startPoint x: 428, startPoint y: 264, endPoint x: 0, endPoint y: 257, distance: 428.2
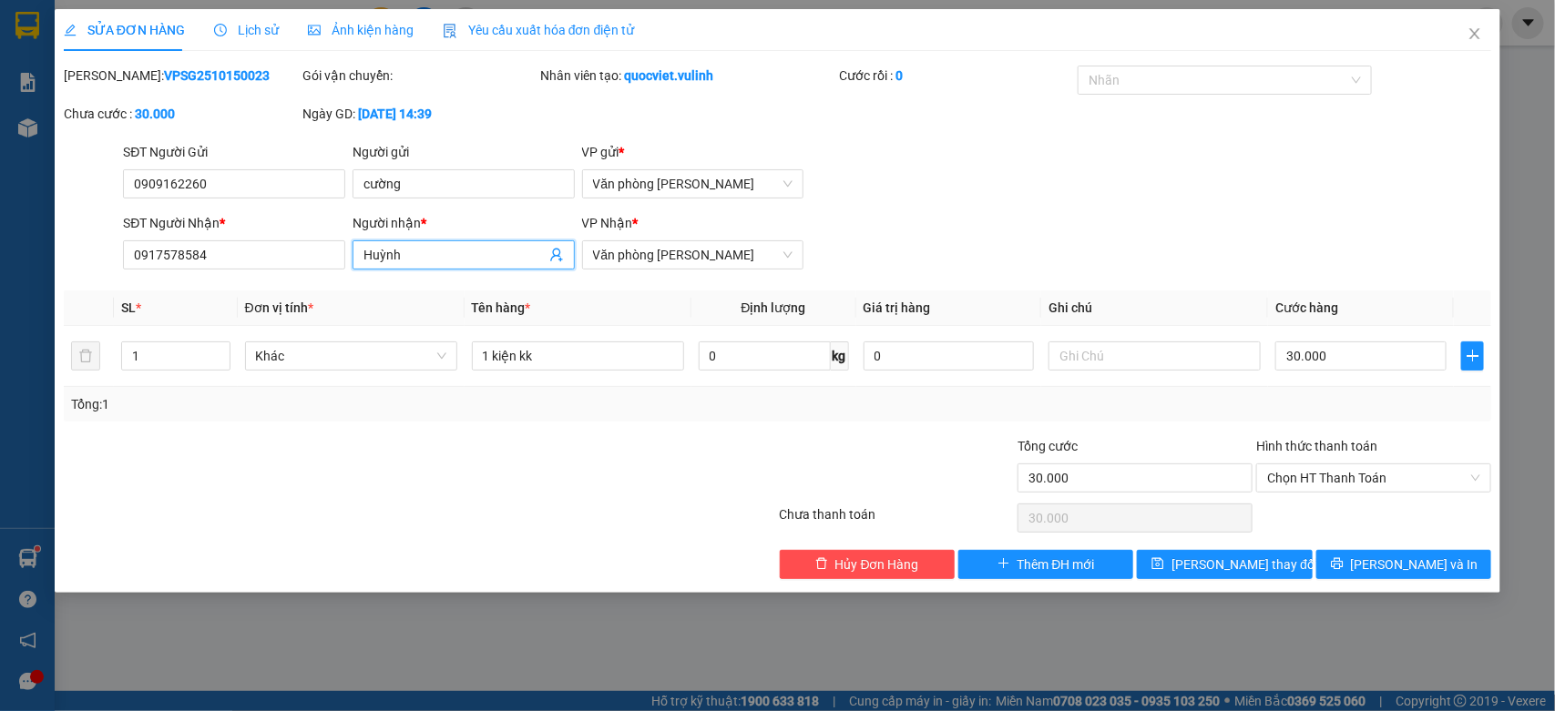
click at [0, 251] on div "SỬA ĐƠN HÀNG Lịch sử Ảnh kiện hàng Yêu cầu xuất hóa đơn điện tử Total Paid Fee …" at bounding box center [777, 355] width 1555 height 711
drag, startPoint x: 235, startPoint y: 249, endPoint x: 0, endPoint y: 312, distance: 243.3
click at [0, 312] on div "SỬA ĐƠN HÀNG Lịch sử Ảnh kiện hàng Yêu cầu xuất hóa đơn điện tử Total Paid Fee …" at bounding box center [777, 355] width 1555 height 711
click at [1464, 30] on span "Close" at bounding box center [1474, 34] width 51 height 51
